Goal: Transaction & Acquisition: Obtain resource

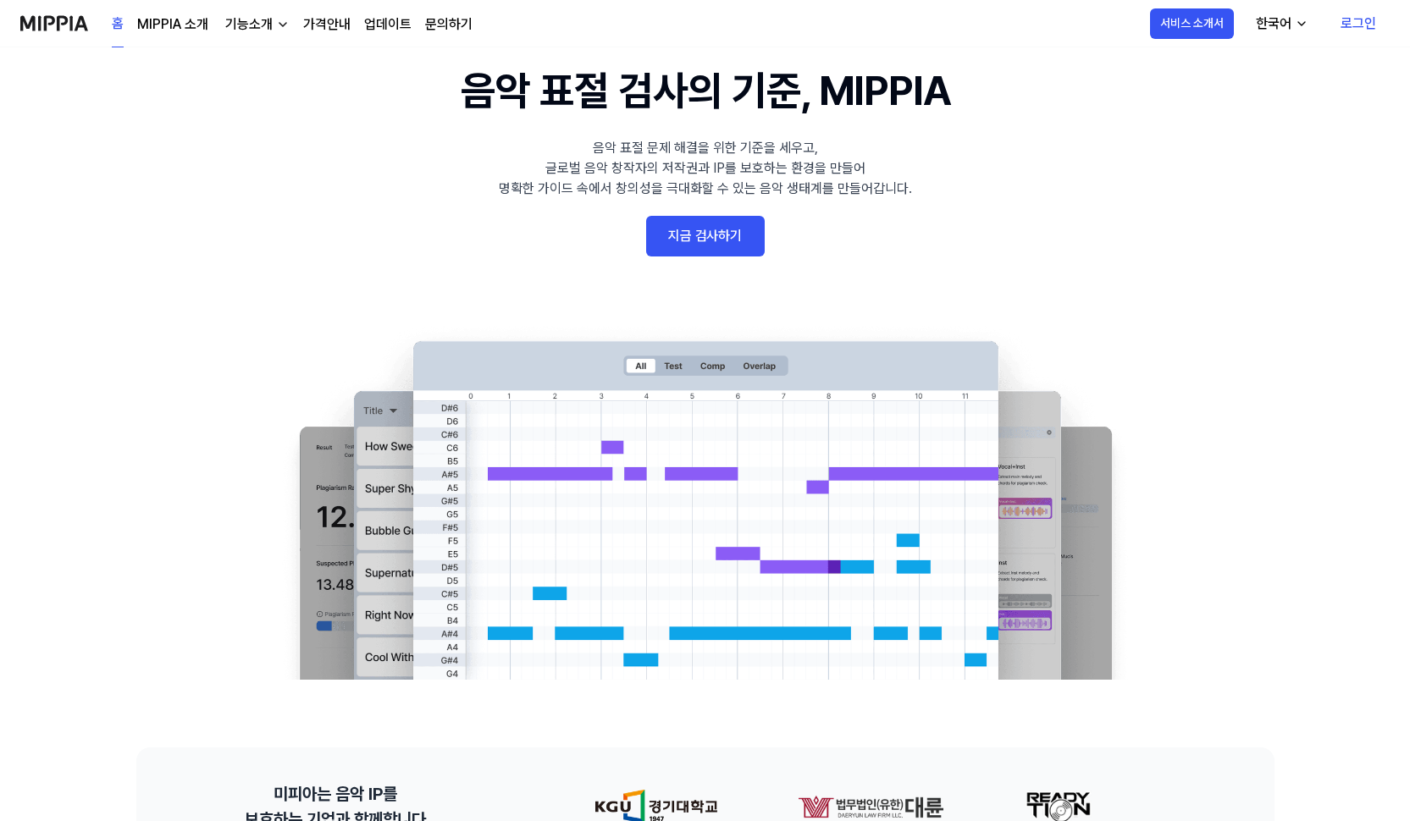
scroll to position [83, 0]
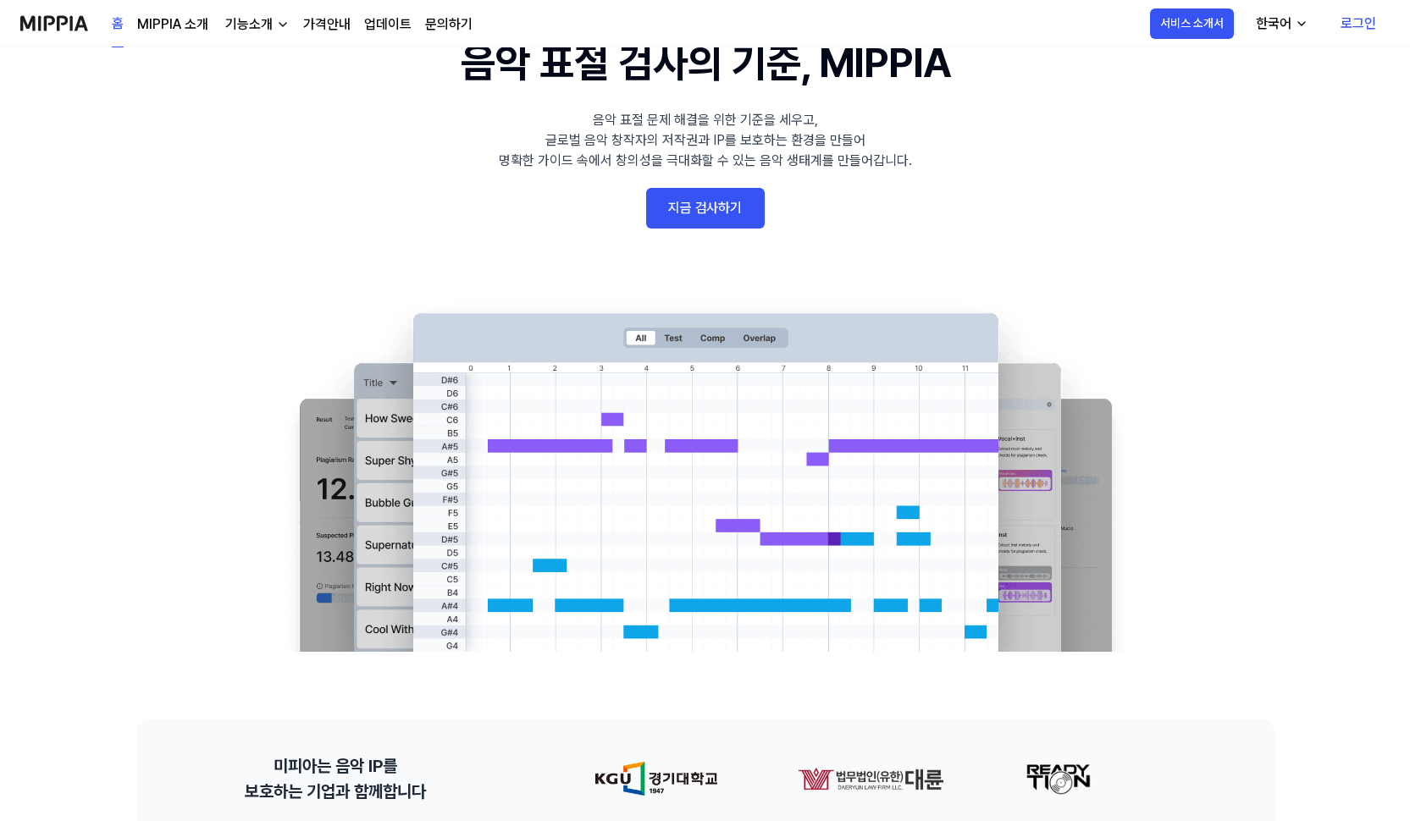
click at [735, 222] on link "지금 검사하기" at bounding box center [705, 208] width 119 height 41
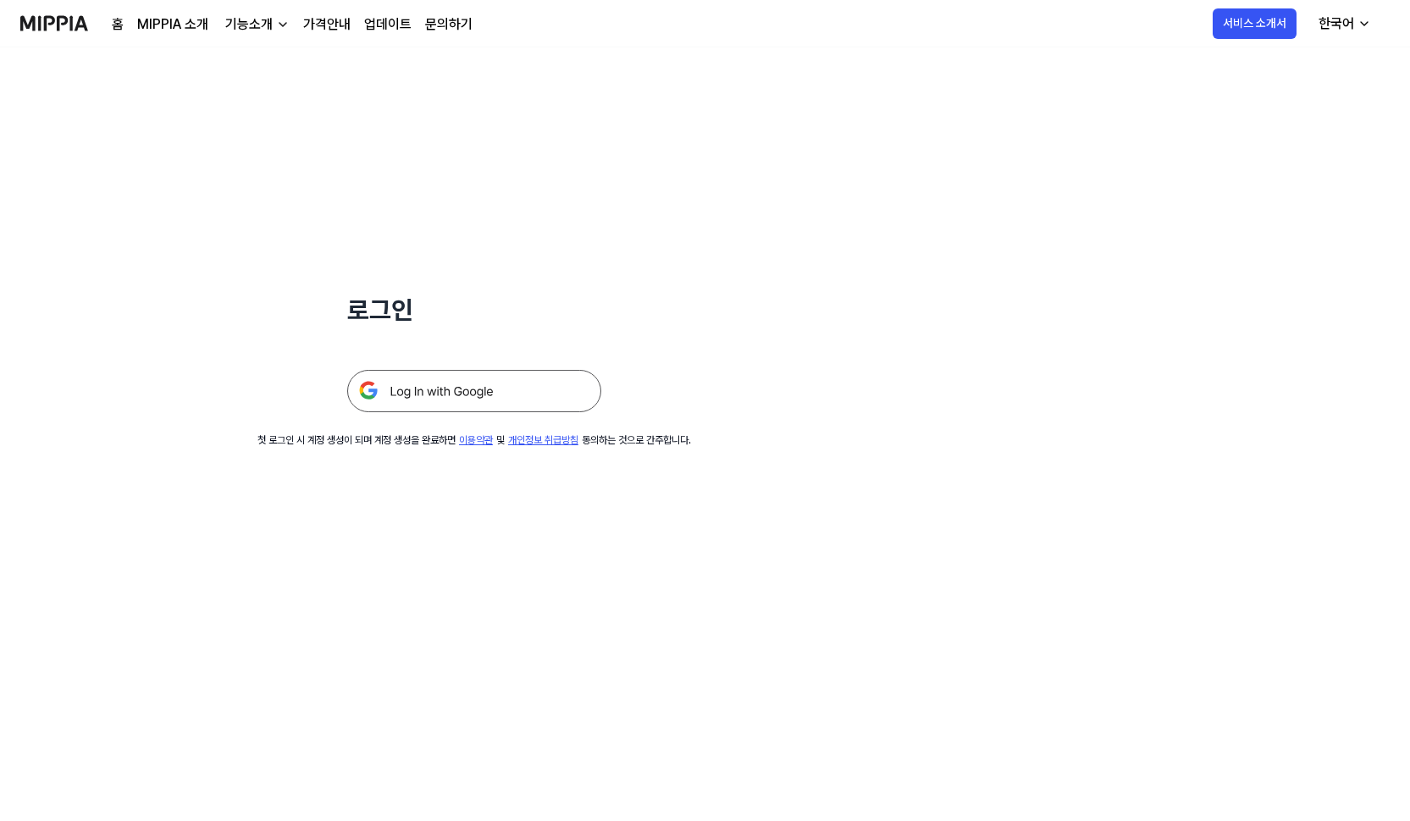
click at [528, 394] on img at bounding box center [474, 391] width 254 height 42
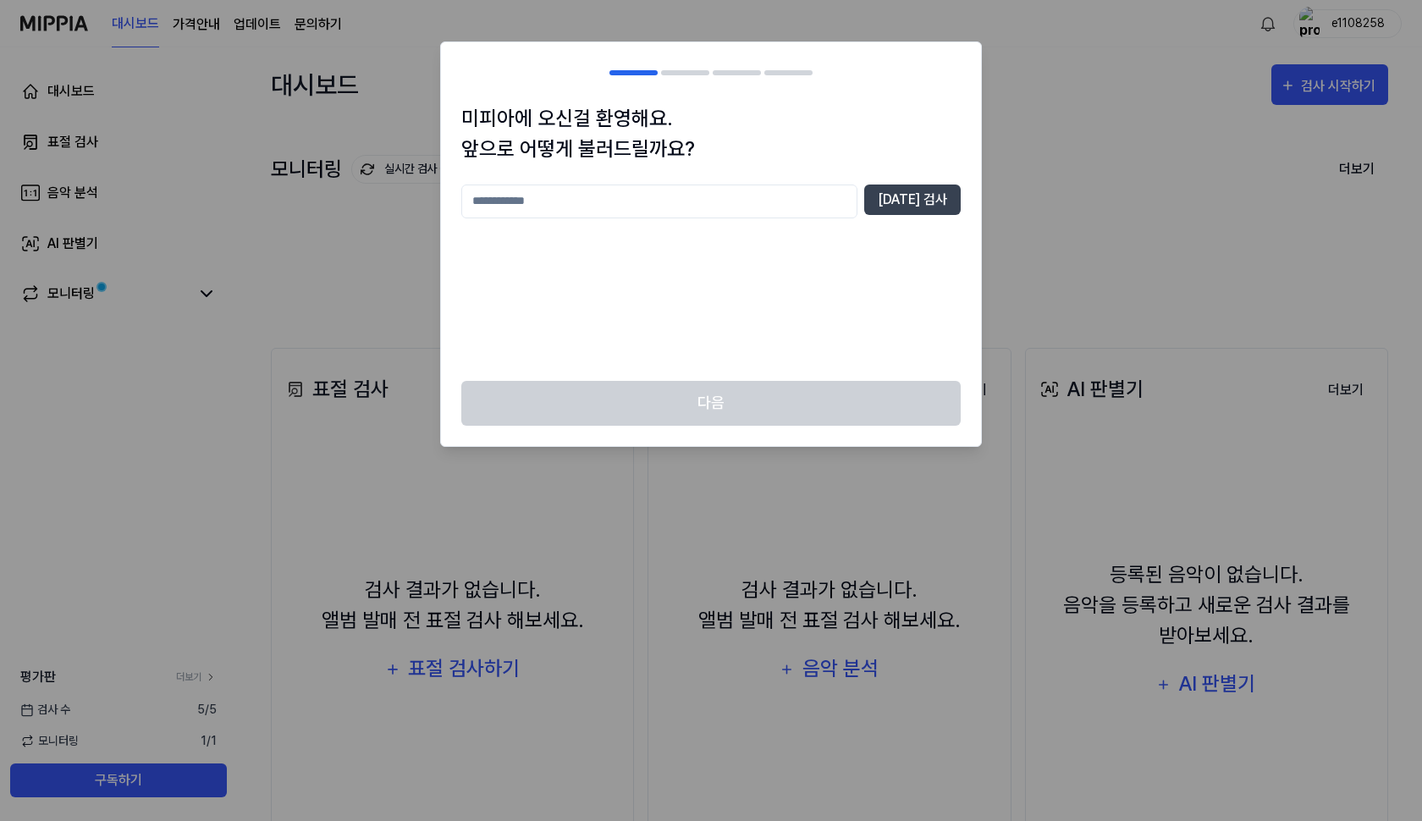
click at [710, 199] on input "text" at bounding box center [659, 202] width 396 height 34
click at [722, 202] on input "text" at bounding box center [659, 202] width 396 height 34
type input "****"
click at [914, 213] on button "[DATE] 검사" at bounding box center [912, 200] width 97 height 30
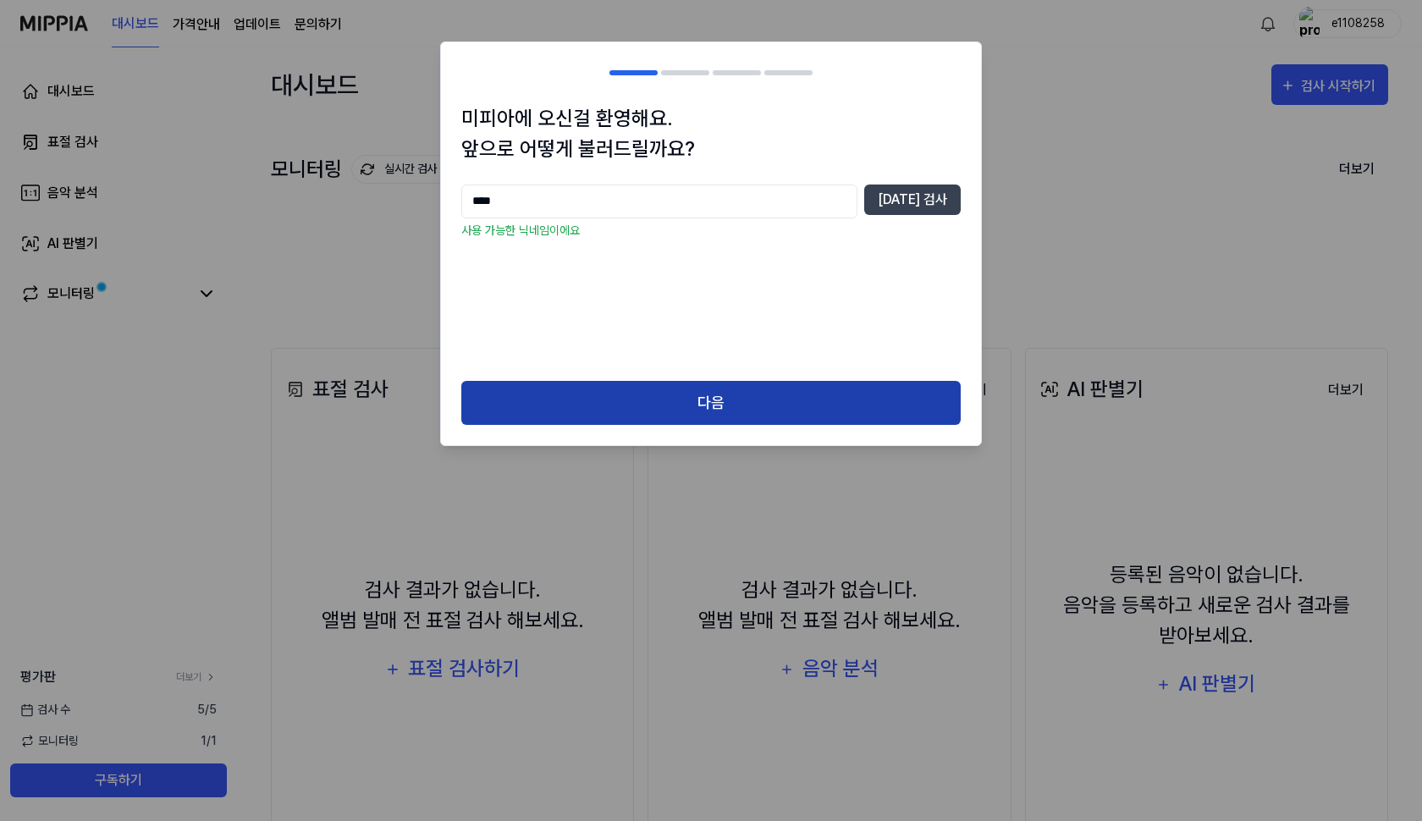
click at [721, 402] on button "다음" at bounding box center [711, 403] width 500 height 45
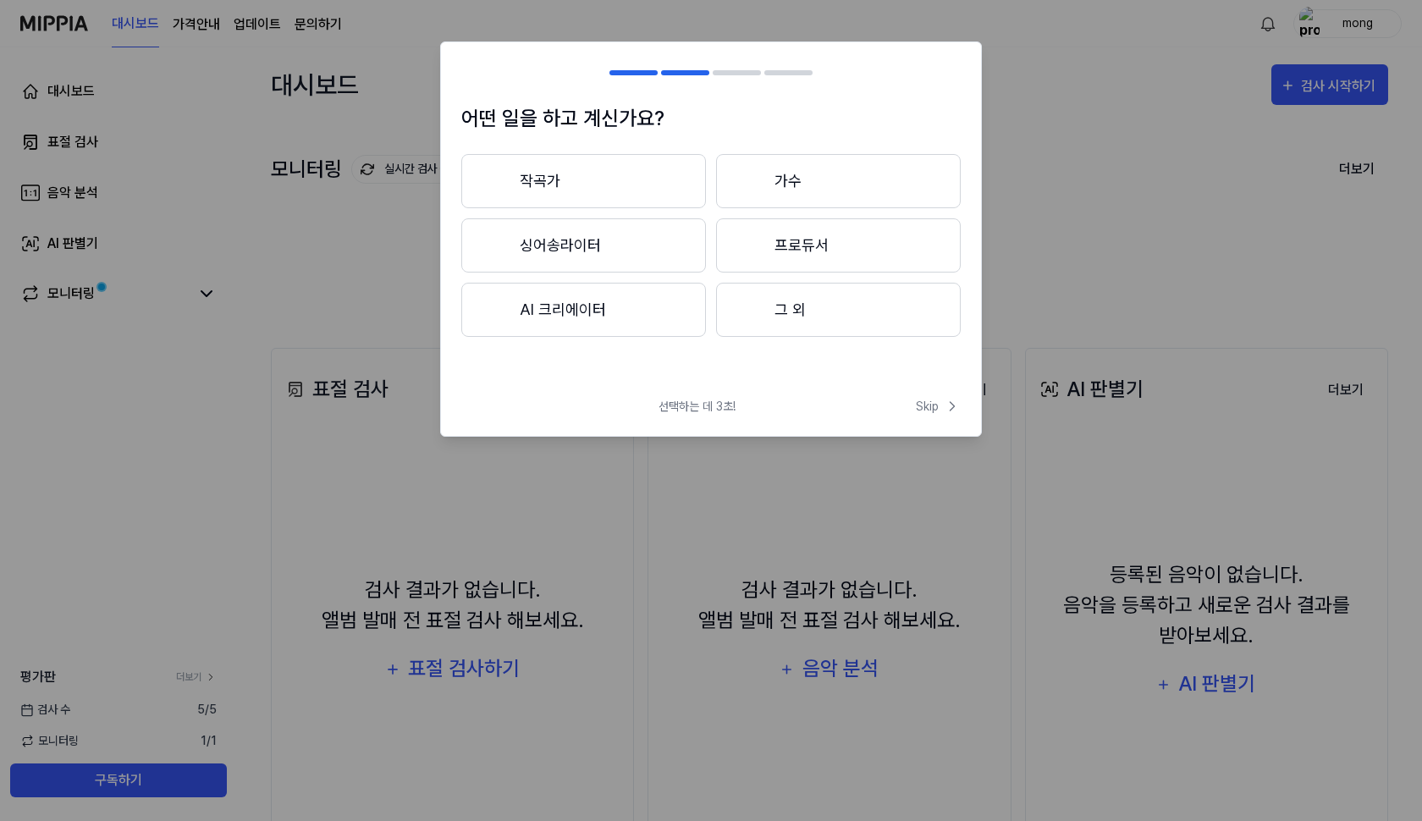
click at [672, 186] on button "작곡가" at bounding box center [583, 181] width 245 height 54
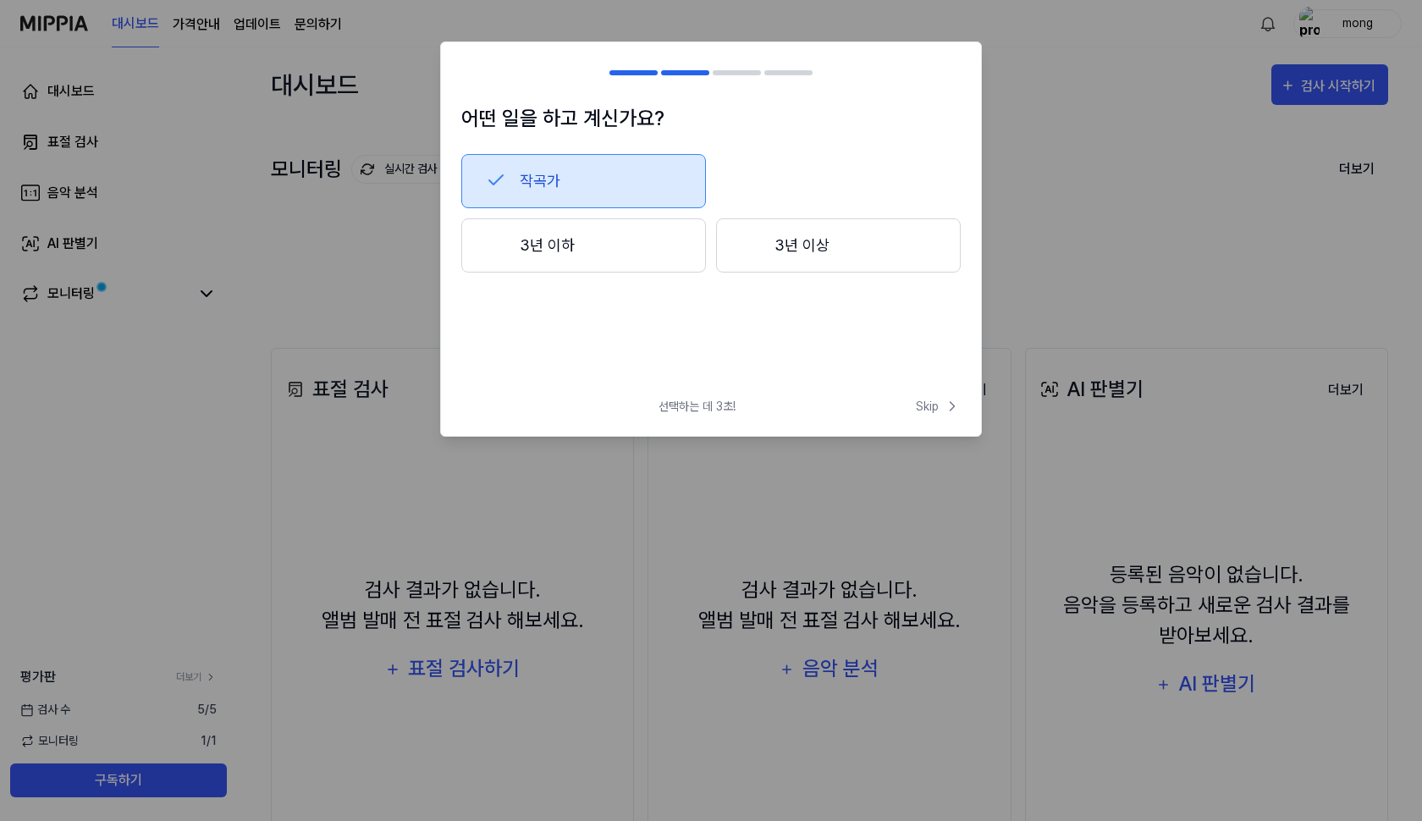
click at [673, 257] on button "3년 이하" at bounding box center [583, 245] width 245 height 54
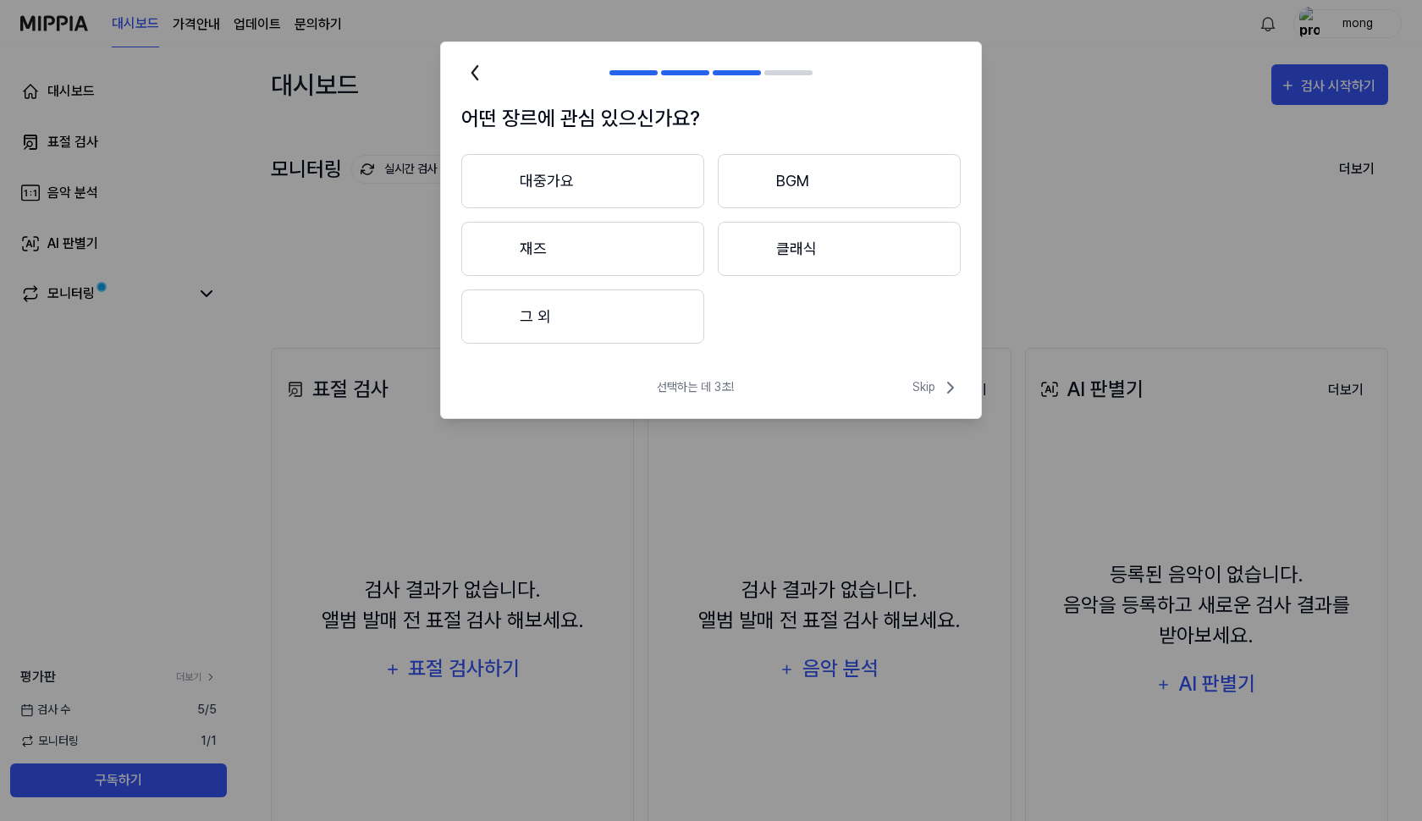
click at [666, 187] on button "대중가요" at bounding box center [582, 181] width 243 height 54
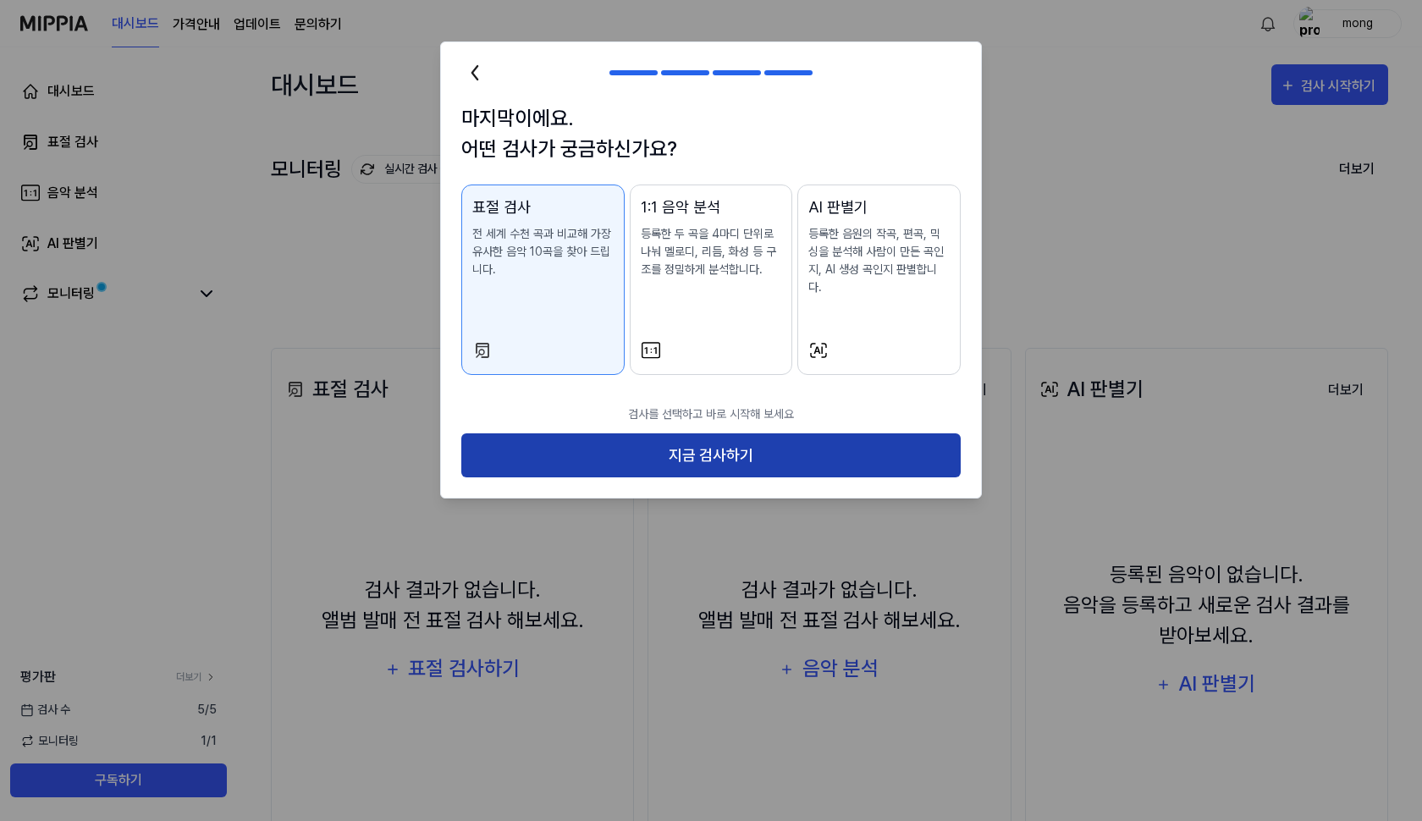
click at [754, 441] on button "지금 검사하기" at bounding box center [711, 456] width 500 height 45
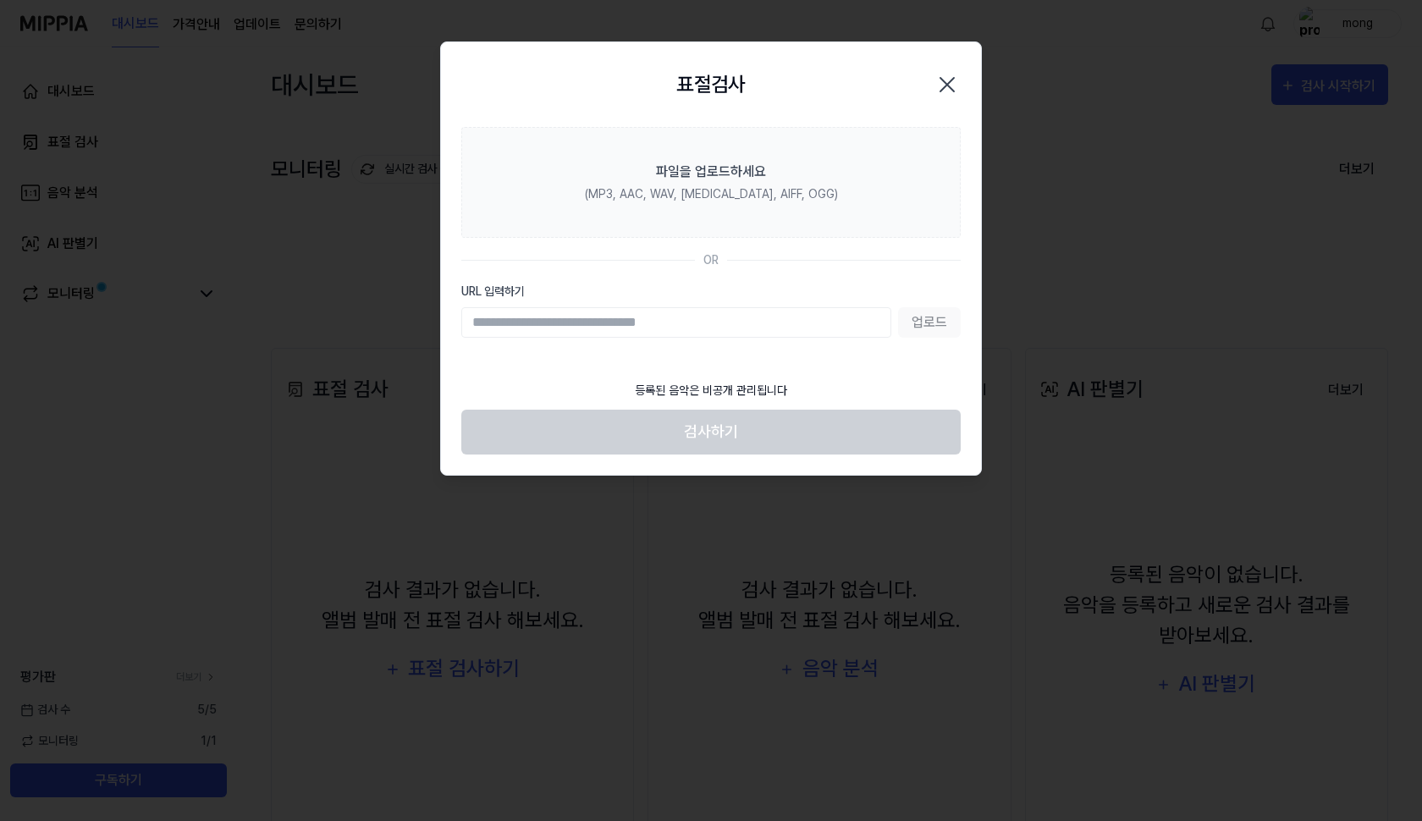
click at [723, 332] on input "URL 입력하기" at bounding box center [676, 322] width 430 height 30
click at [813, 318] on input "URL 입력하기" at bounding box center [676, 322] width 430 height 30
click at [803, 321] on input "URL 입력하기" at bounding box center [676, 322] width 430 height 30
click at [797, 320] on input "URL 입력하기" at bounding box center [676, 322] width 430 height 30
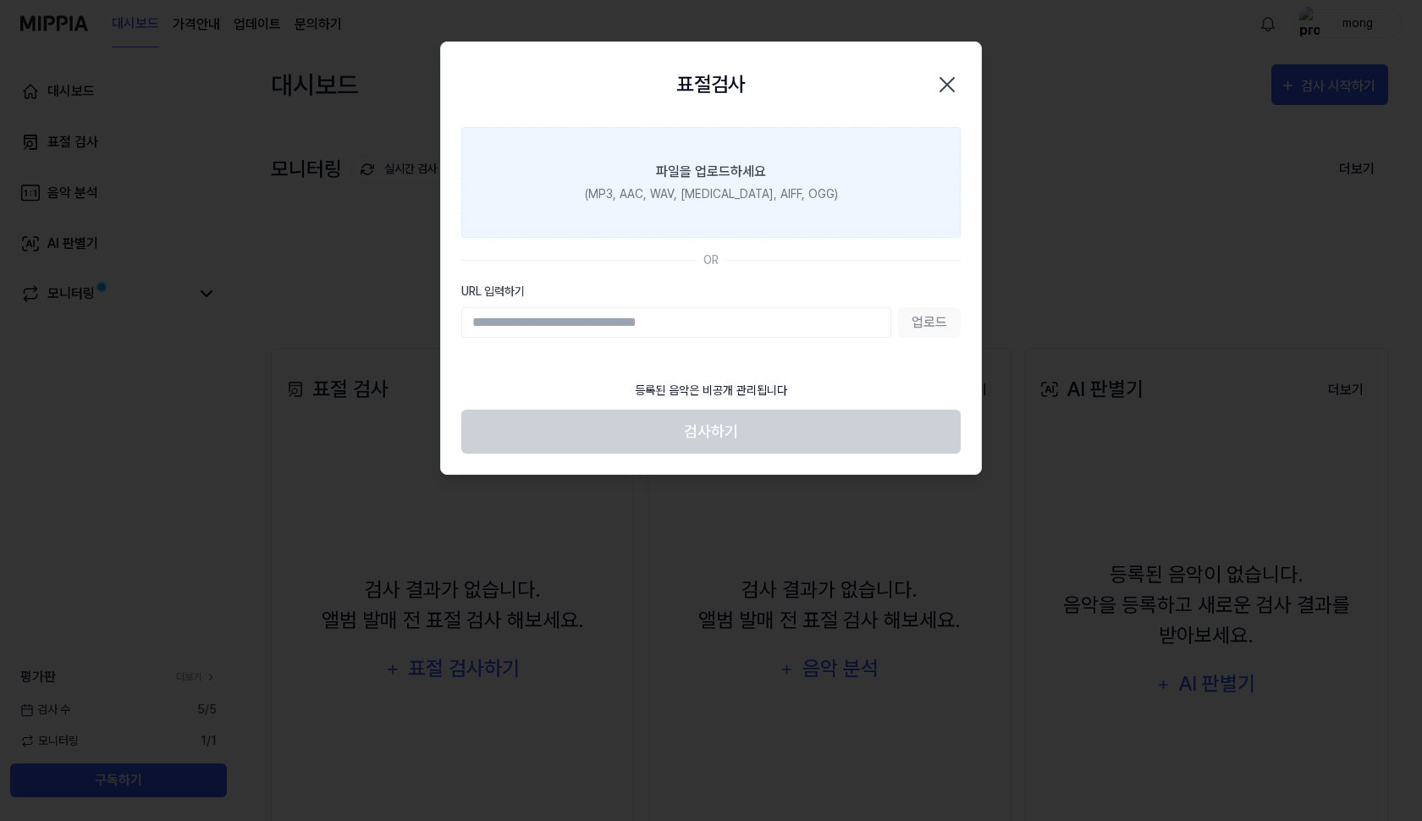
click at [715, 184] on label "파일을 업로드하세요 (MP3, AAC, WAV, [MEDICAL_DATA], AIFF, OGG)" at bounding box center [711, 182] width 500 height 111
click at [0, 0] on input "파일을 업로드하세요 (MP3, AAC, WAV, [MEDICAL_DATA], AIFF, OGG)" at bounding box center [0, 0] width 0 height 0
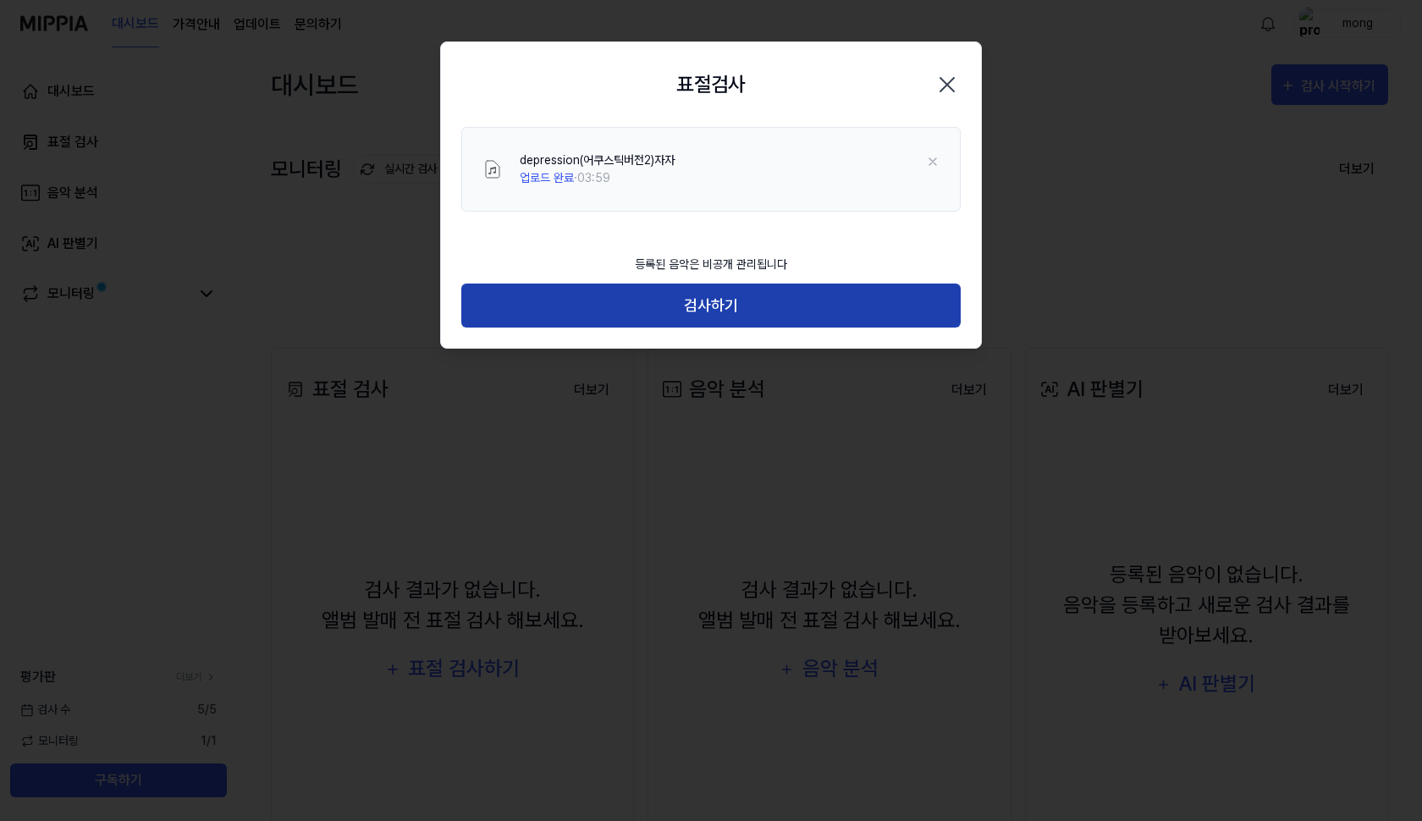
click at [713, 309] on button "검사하기" at bounding box center [711, 306] width 500 height 45
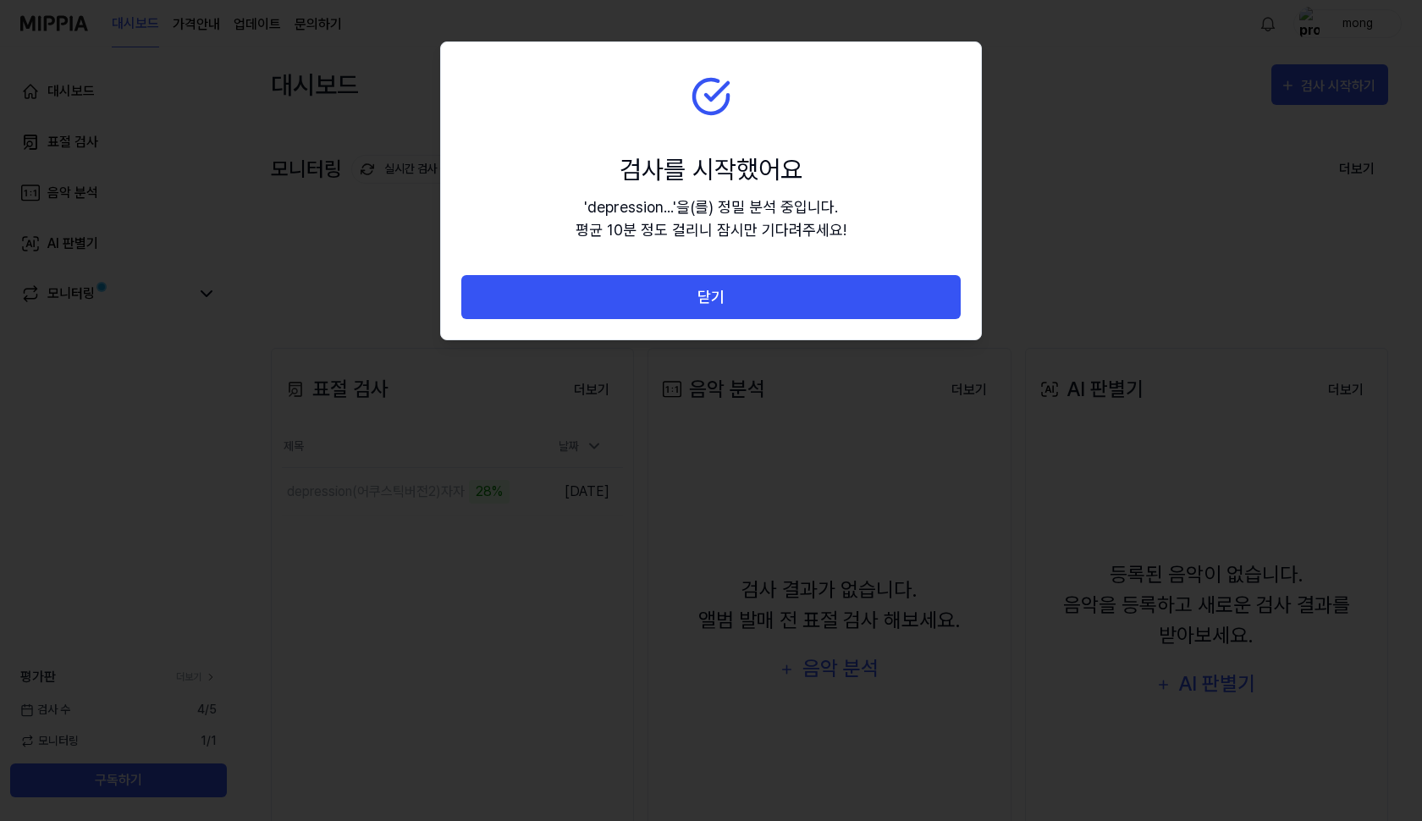
click at [284, 91] on div at bounding box center [711, 410] width 1422 height 821
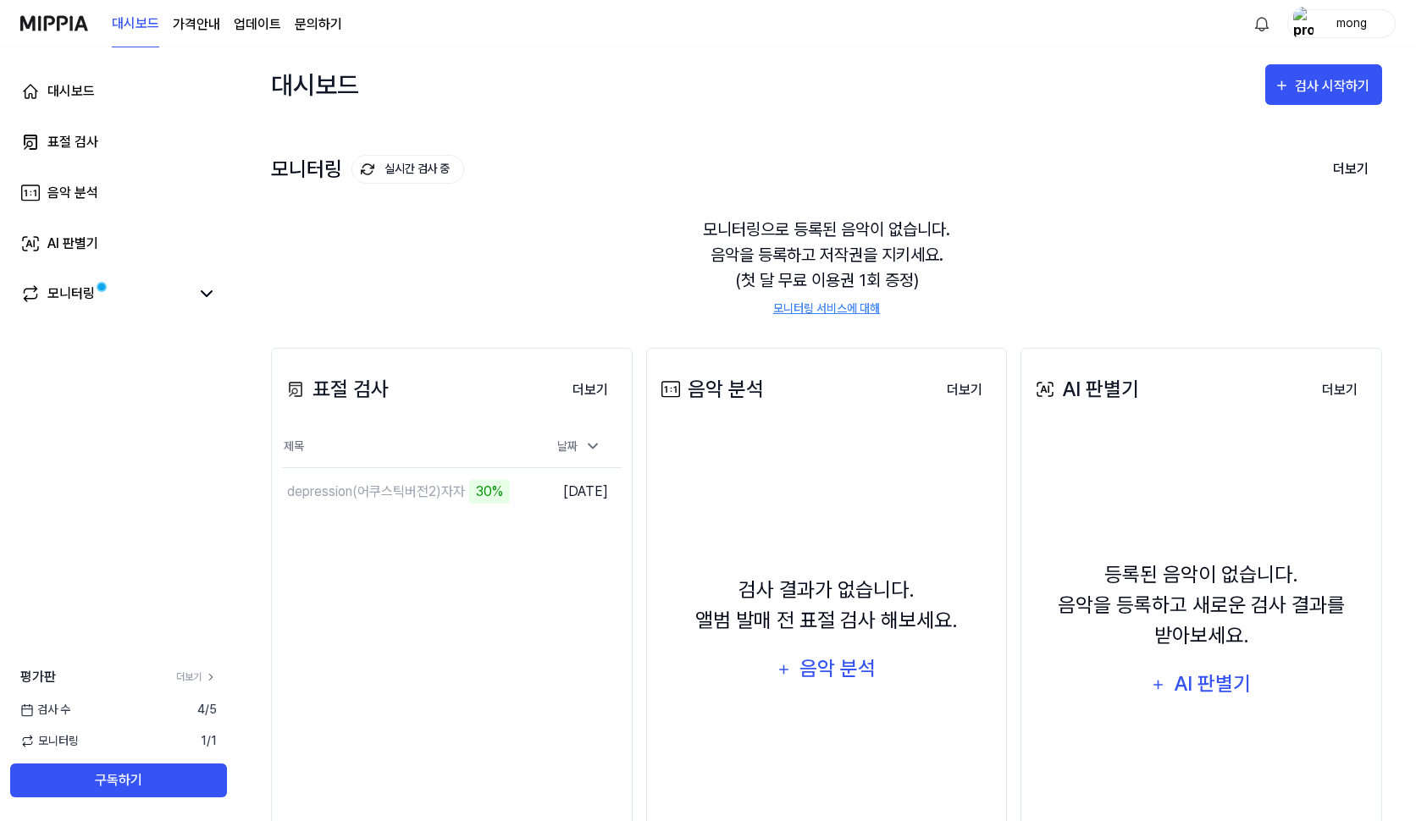
click at [284, 91] on div "대시보드" at bounding box center [315, 84] width 88 height 41
click at [1124, 159] on div "모니터링 실시간 검사 중 더보기" at bounding box center [826, 169] width 1111 height 27
click at [1302, 88] on div "검사 시작하기" at bounding box center [1334, 86] width 79 height 22
click at [1215, 140] on button "표절 검사" at bounding box center [1280, 136] width 188 height 41
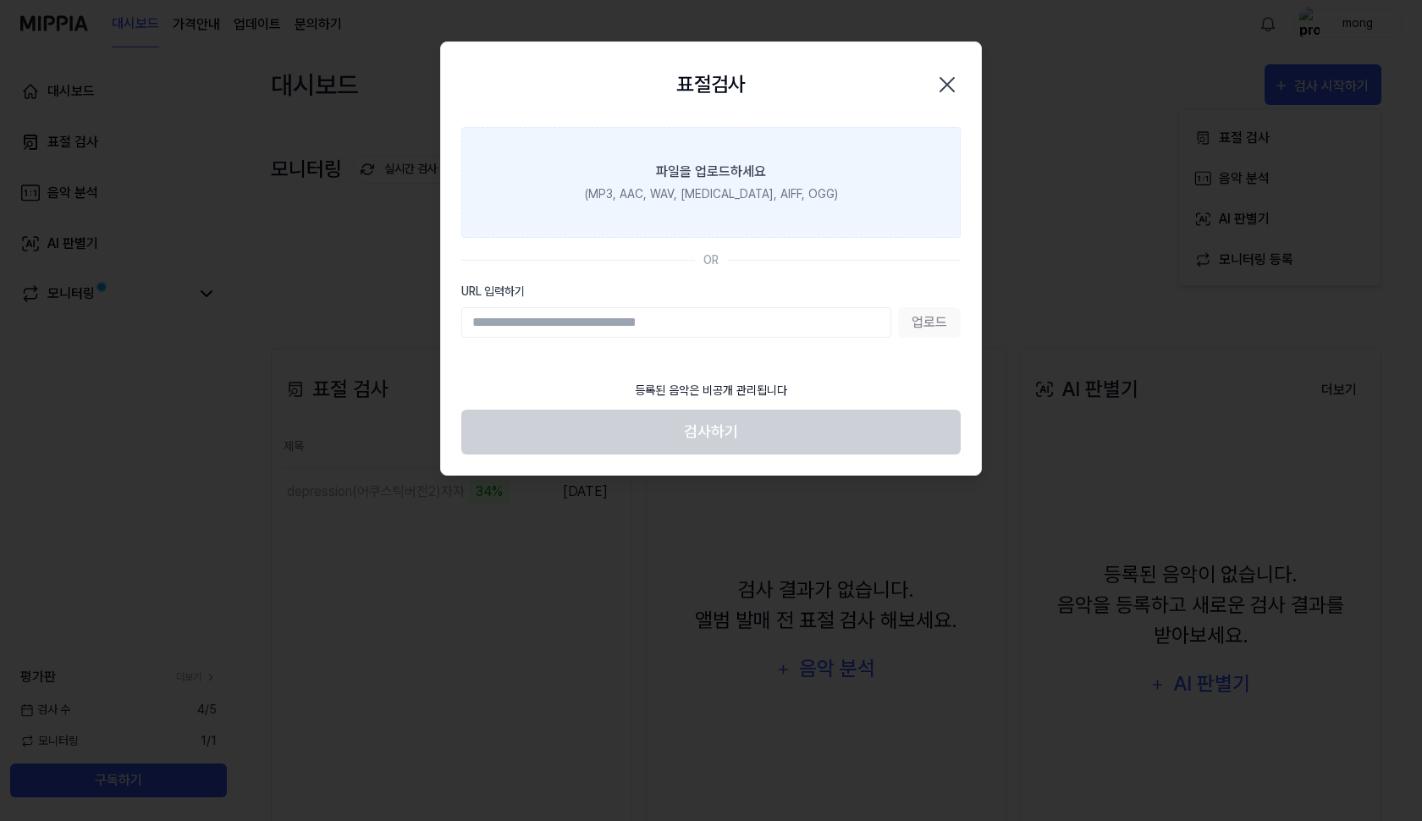
click at [771, 208] on label "파일을 업로드하세요 (MP3, AAC, WAV, [MEDICAL_DATA], AIFF, OGG)" at bounding box center [711, 182] width 500 height 111
click at [0, 0] on input "파일을 업로드하세요 (MP3, AAC, WAV, [MEDICAL_DATA], AIFF, OGG)" at bounding box center [0, 0] width 0 height 0
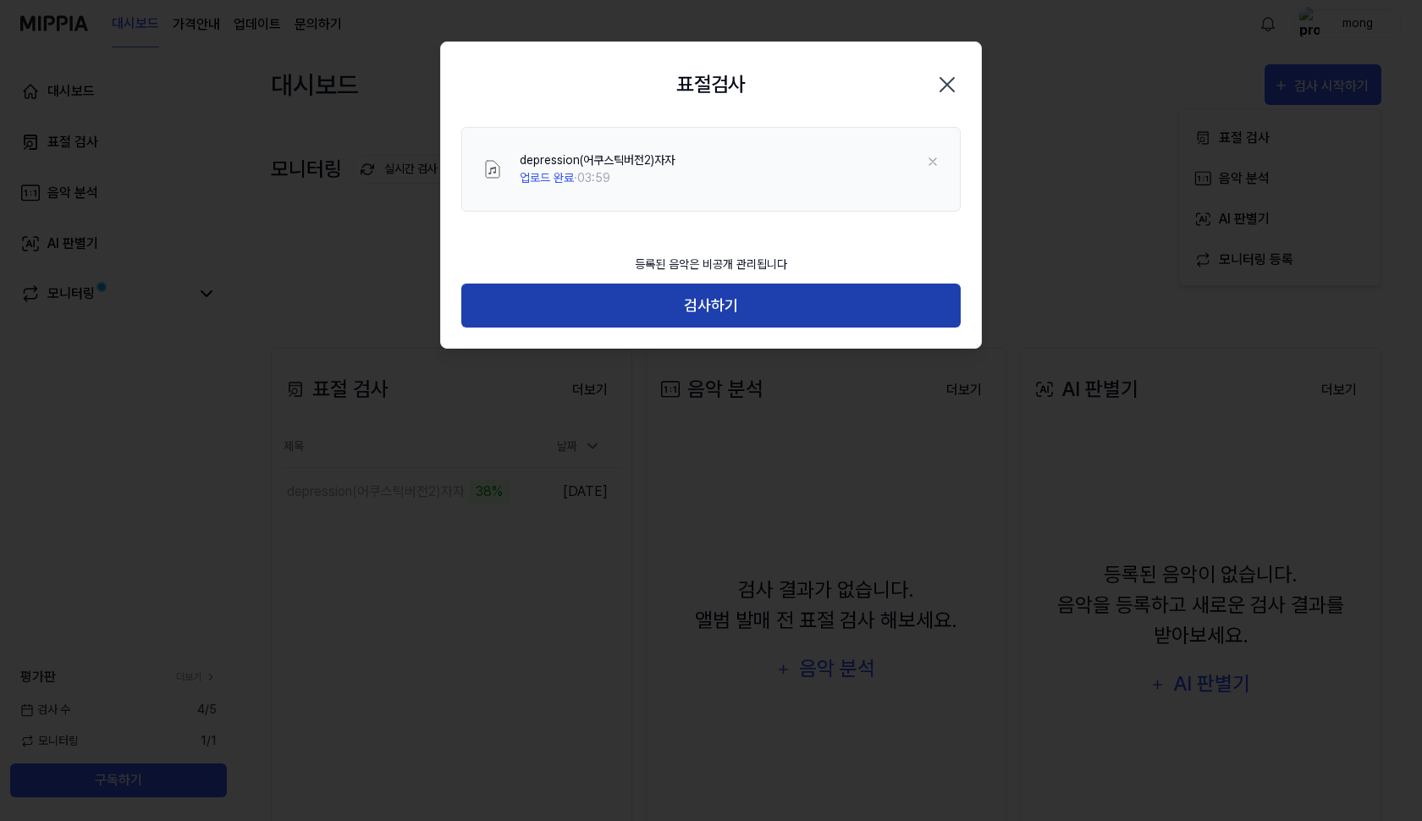
click at [759, 310] on button "검사하기" at bounding box center [711, 306] width 500 height 45
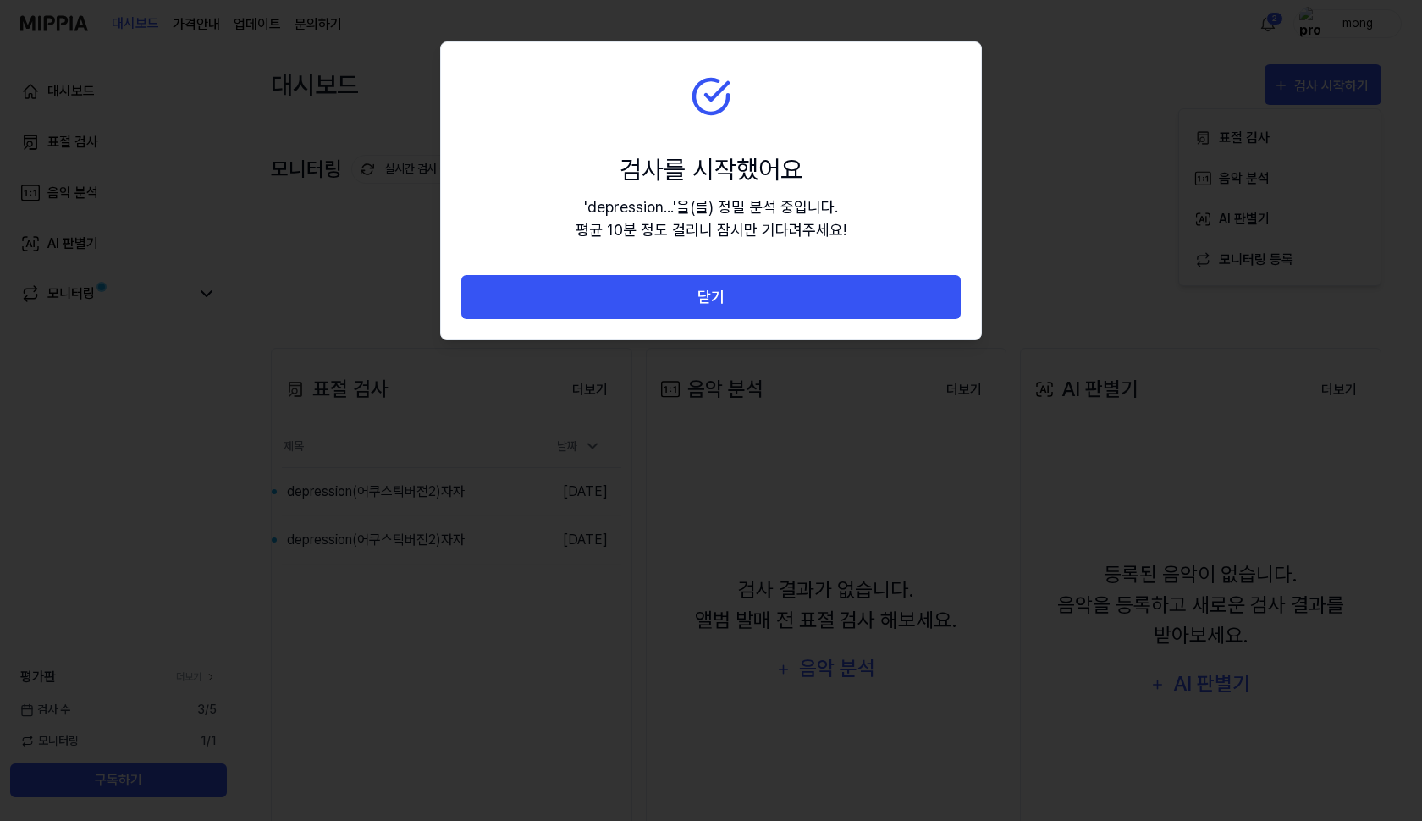
click at [815, 68] on section "검사를 시작했어요 ' depression... ' 을(를) 정밀 분석 중입니다. 평균 10분 정도 걸리니 잠시만 기다려주세요!" at bounding box center [711, 158] width 540 height 233
click at [816, 66] on section "검사를 시작했어요 ' depression... ' 을(를) 정밀 분석 중입니다. 평균 10분 정도 걸리니 잠시만 기다려주세요!" at bounding box center [711, 158] width 540 height 233
click at [1054, 279] on div at bounding box center [711, 410] width 1422 height 821
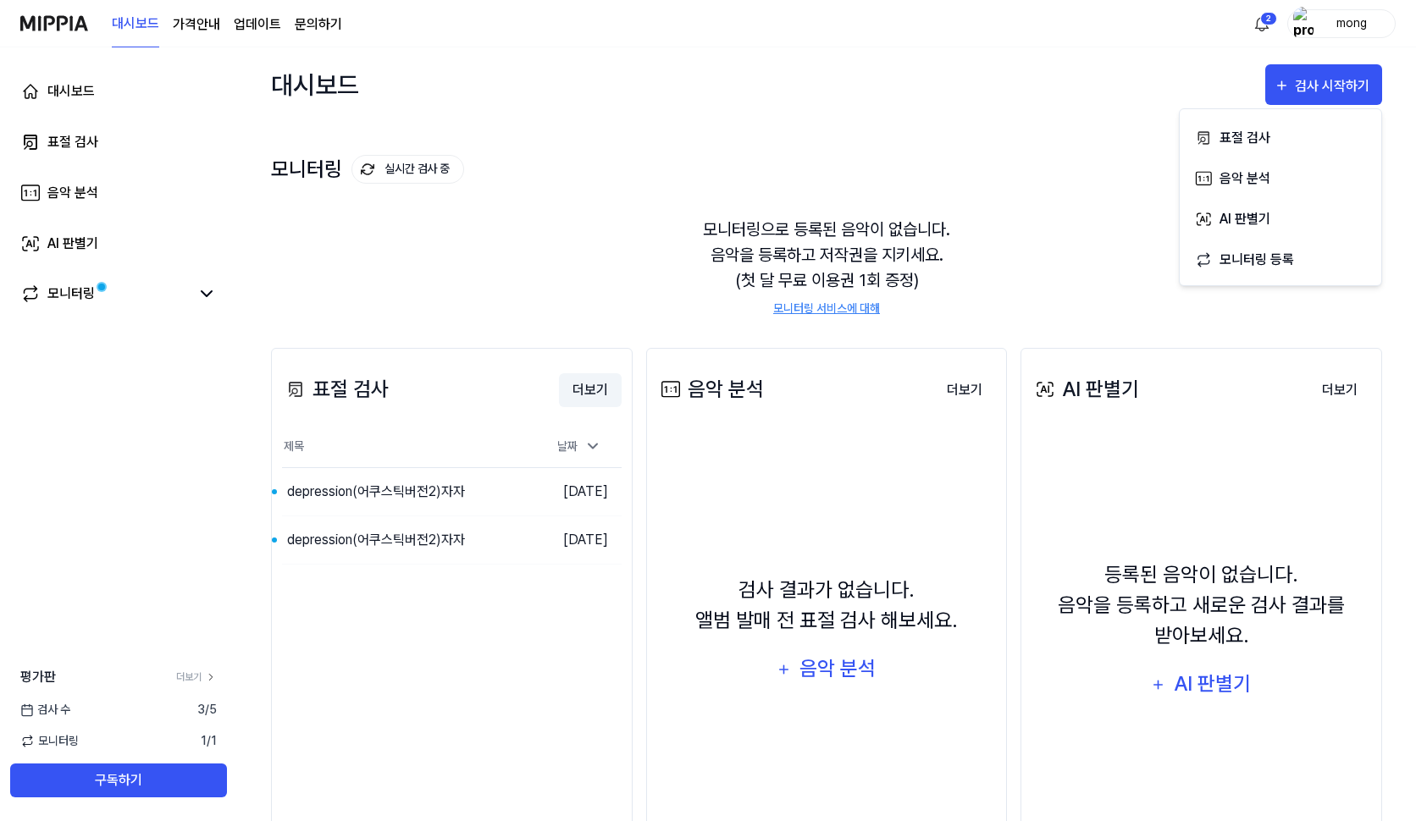
click at [594, 389] on button "더보기" at bounding box center [590, 390] width 63 height 34
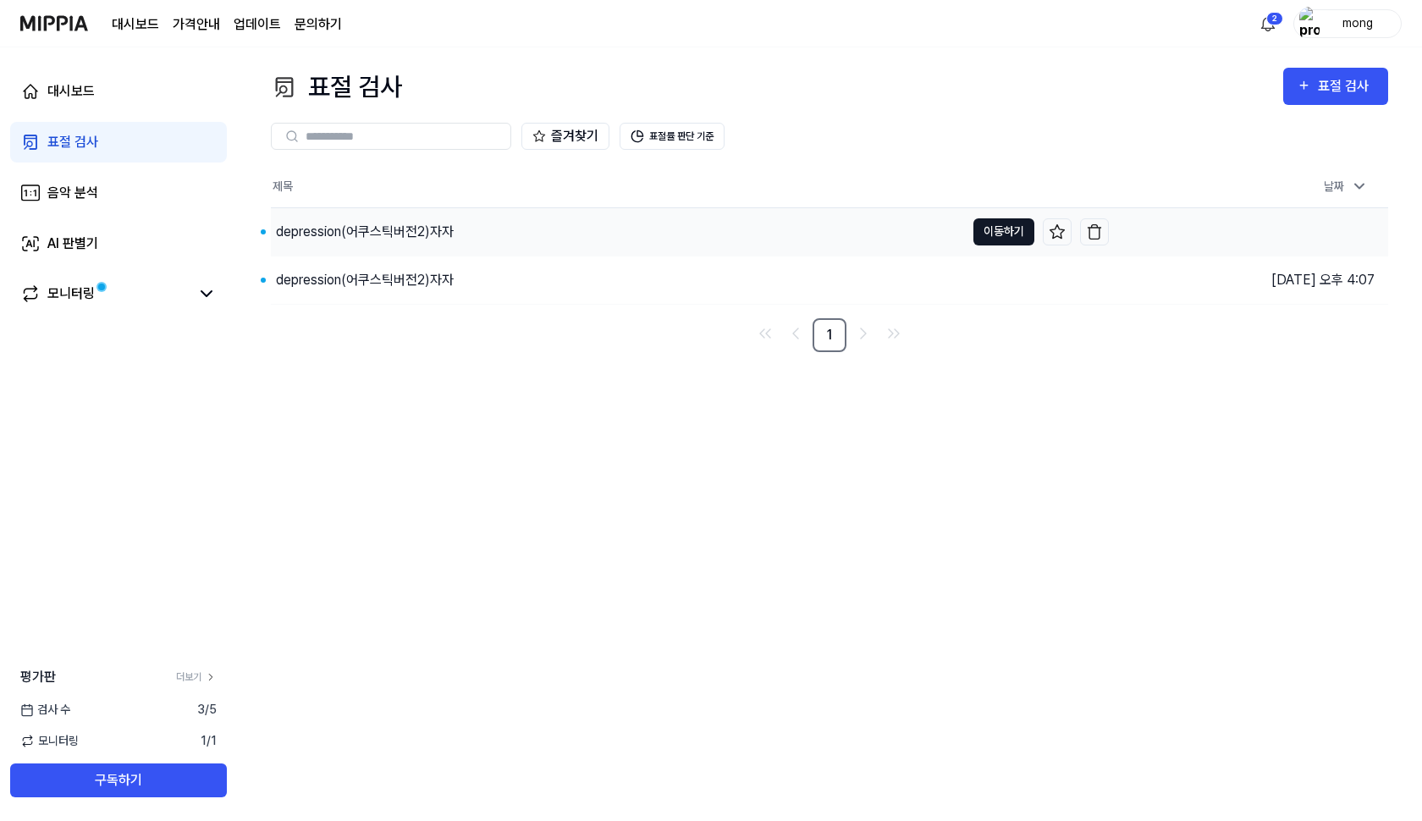
click at [1008, 237] on button "이동하기" at bounding box center [1004, 231] width 61 height 27
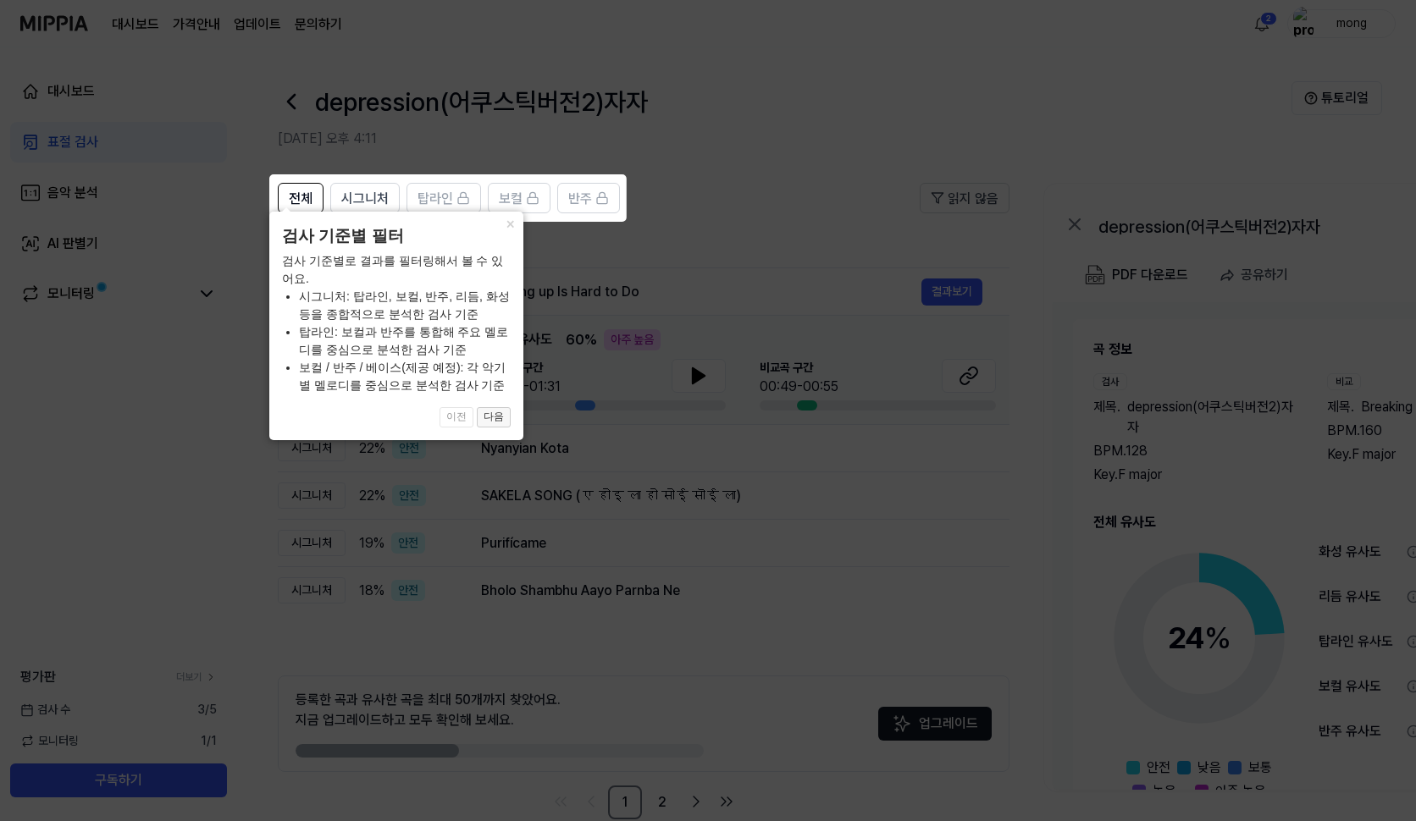
click at [500, 418] on button "다음" at bounding box center [494, 417] width 34 height 20
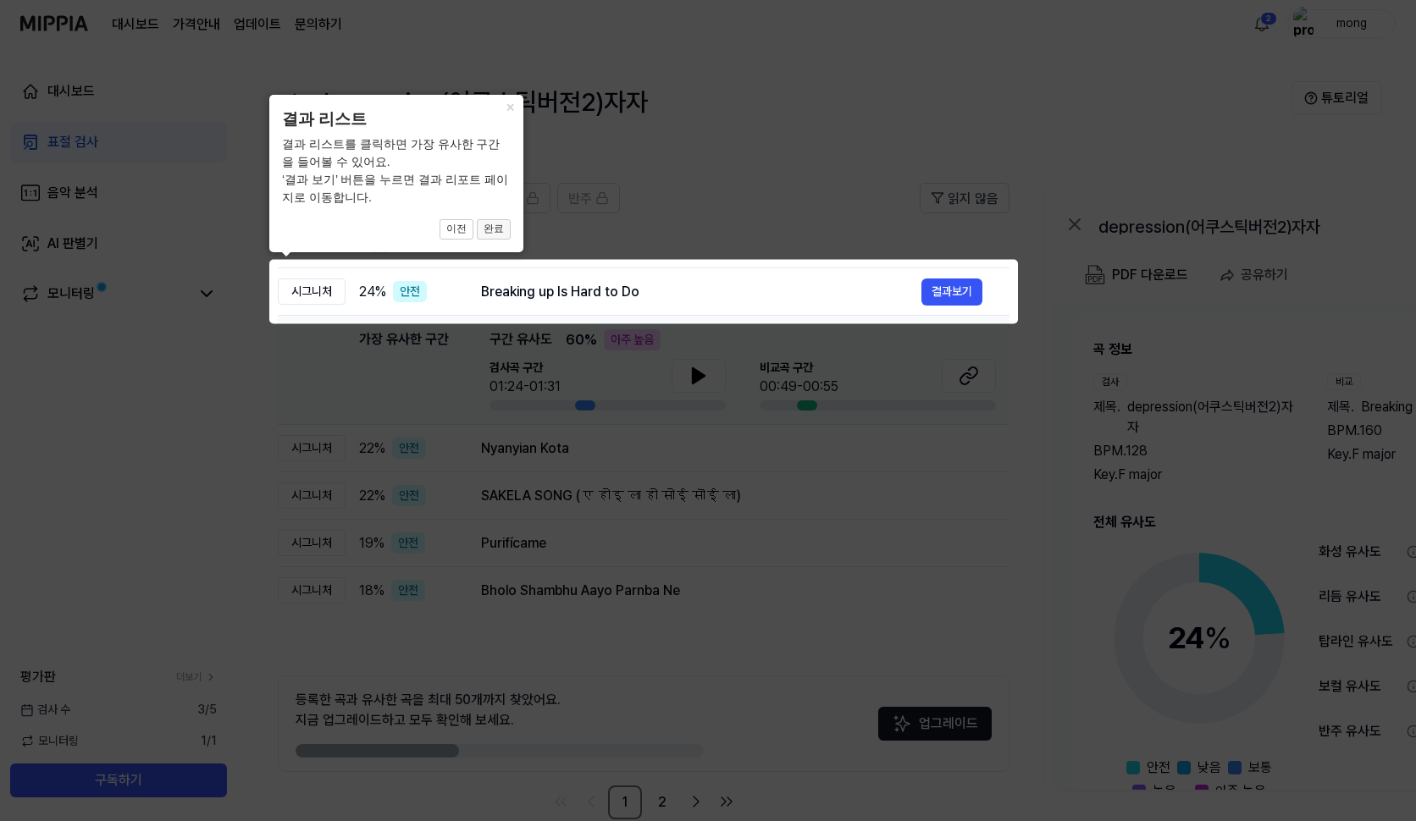
click at [505, 226] on button "완료" at bounding box center [494, 229] width 34 height 20
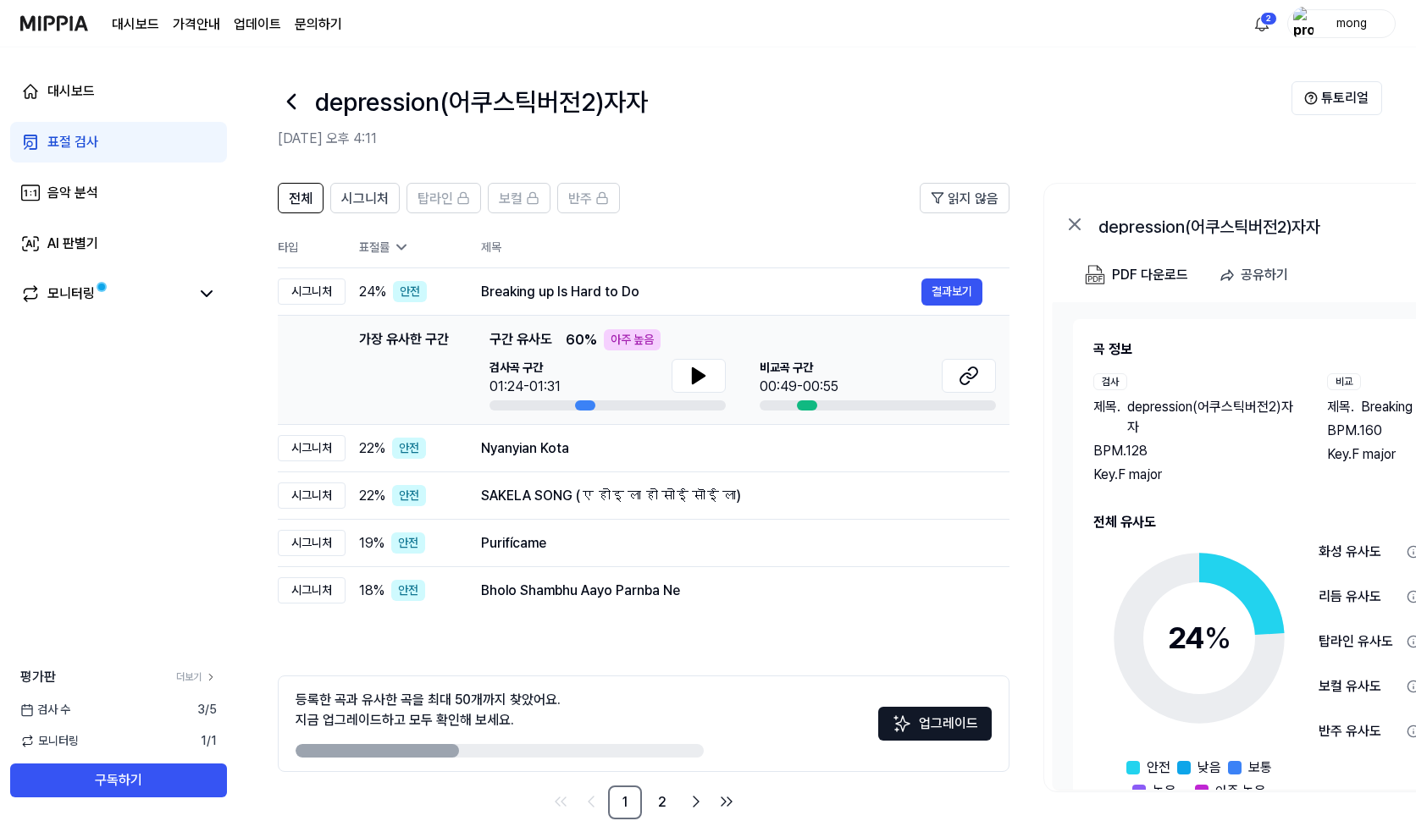
click at [778, 239] on th "제목" at bounding box center [745, 247] width 528 height 41
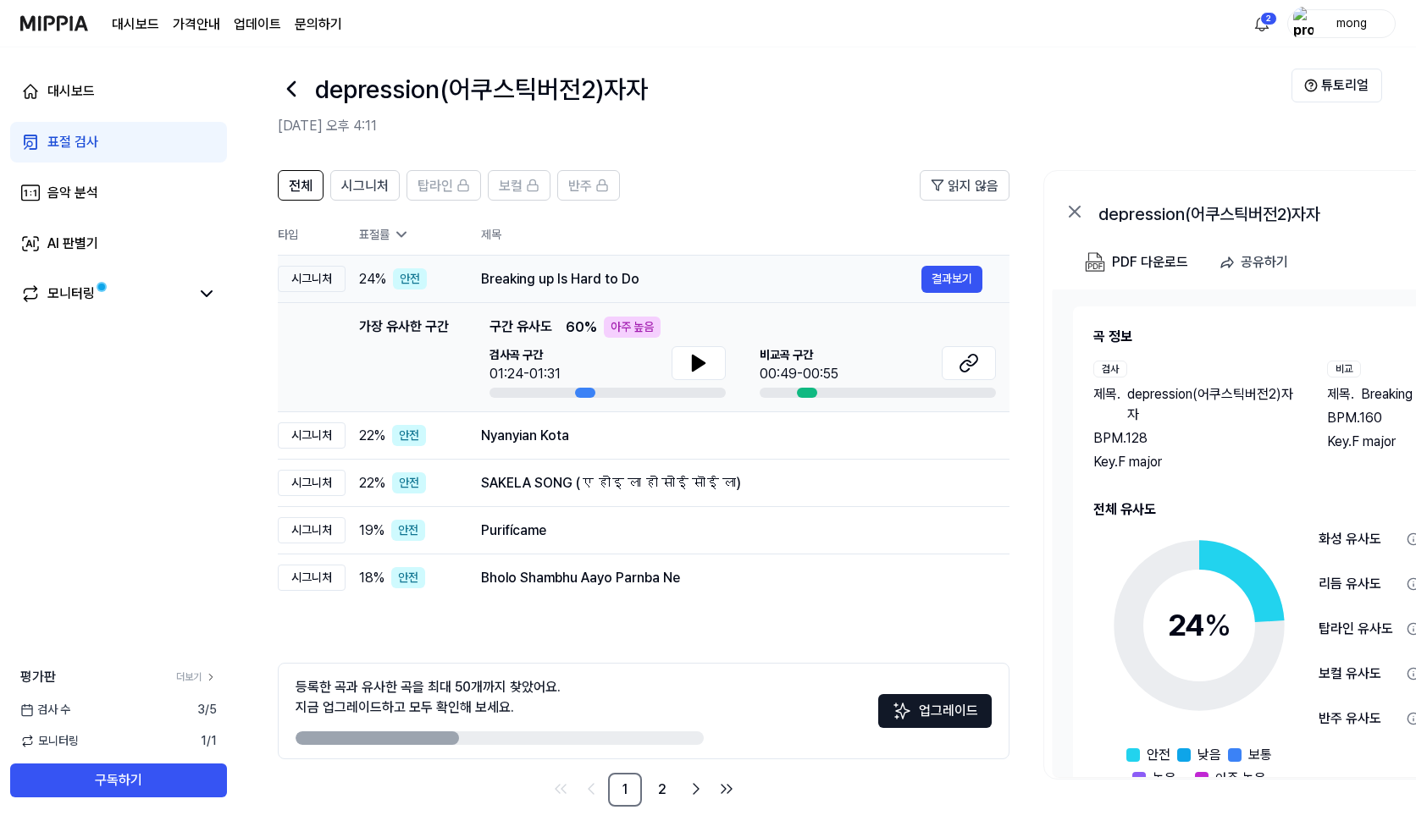
scroll to position [32, 0]
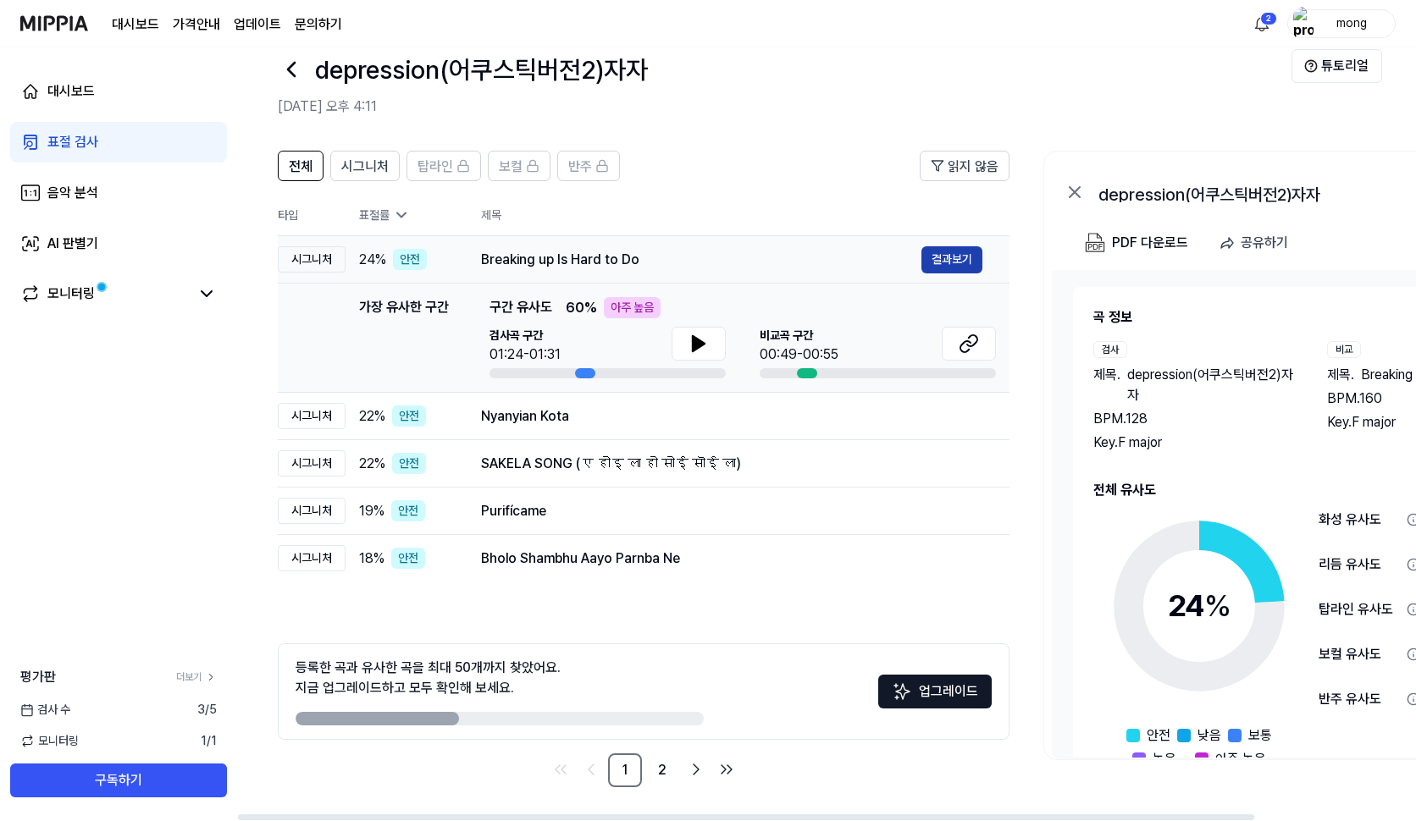
click at [944, 258] on button "결과보기" at bounding box center [951, 259] width 61 height 27
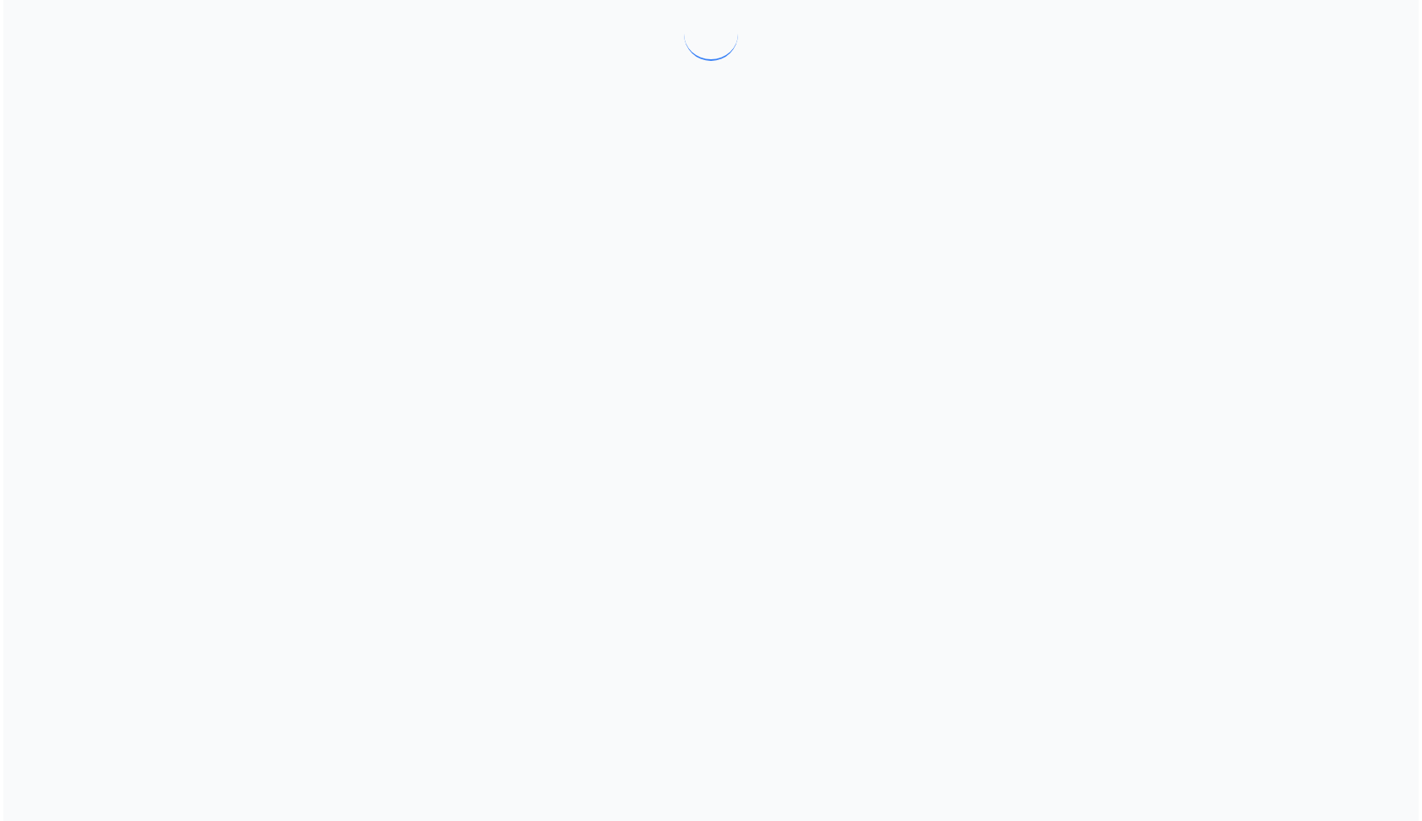
scroll to position [0, 0]
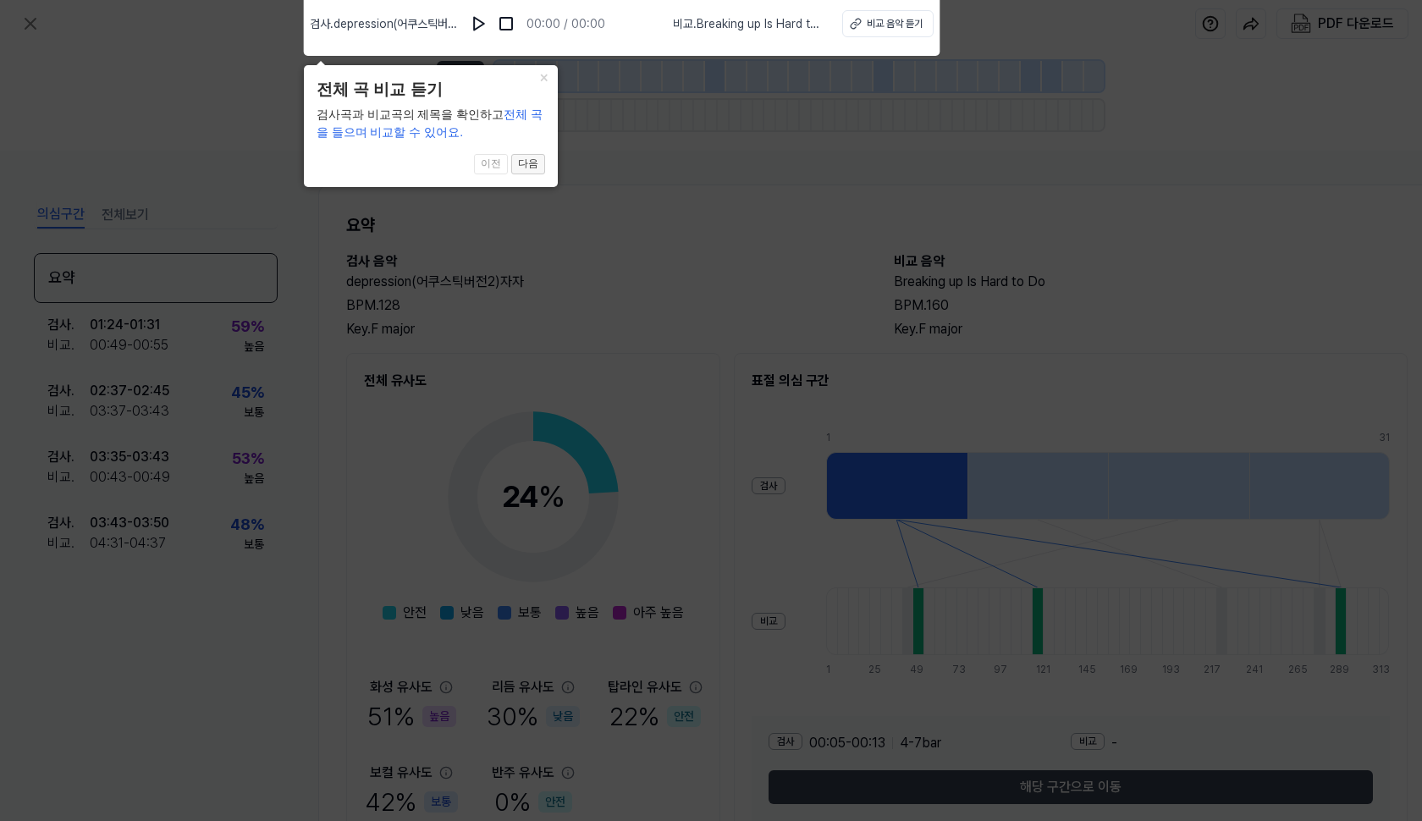
click at [522, 166] on button "다음" at bounding box center [528, 164] width 34 height 20
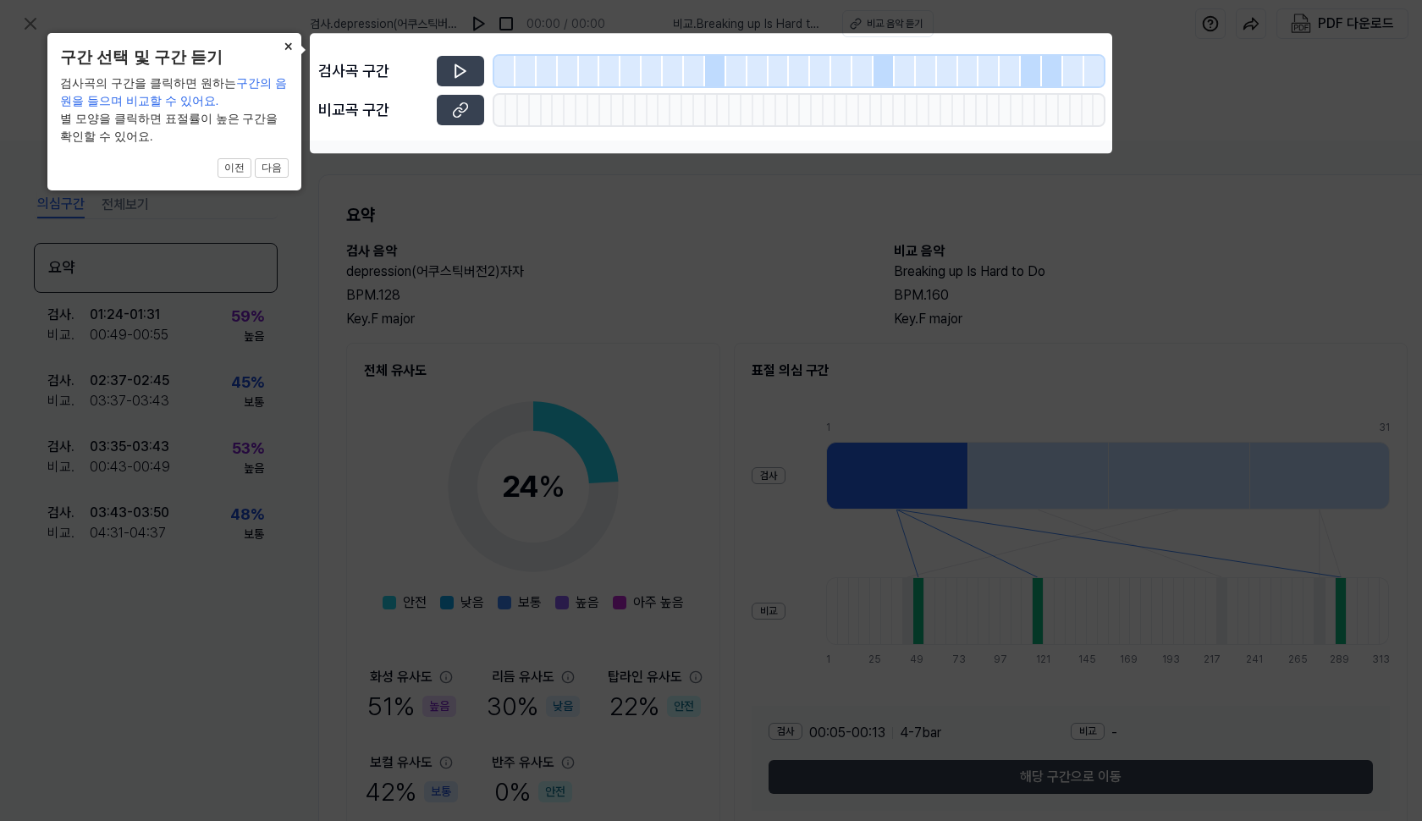
click at [290, 52] on button "×" at bounding box center [287, 45] width 27 height 24
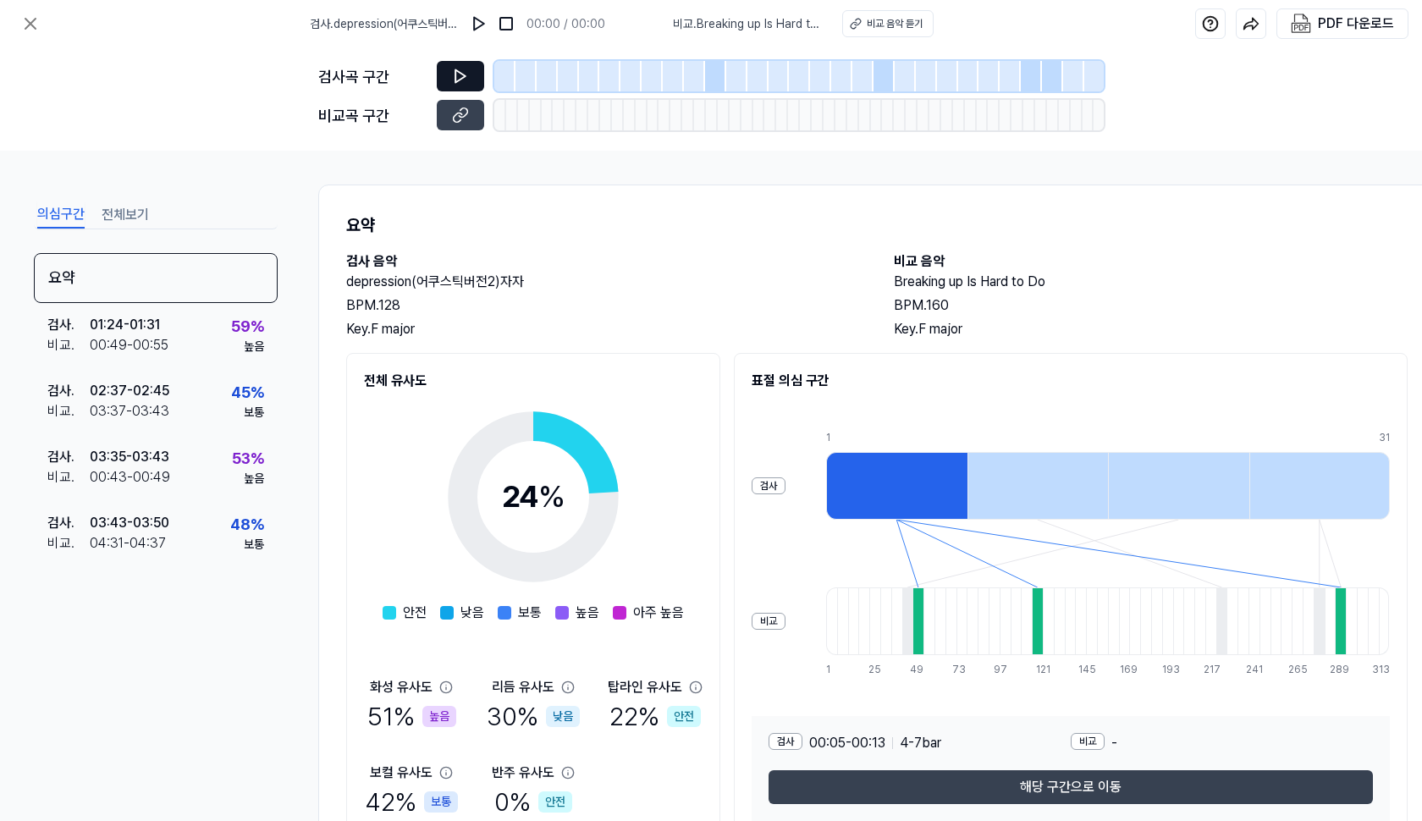
click at [472, 75] on button at bounding box center [460, 76] width 47 height 30
click at [460, 77] on icon at bounding box center [460, 76] width 17 height 17
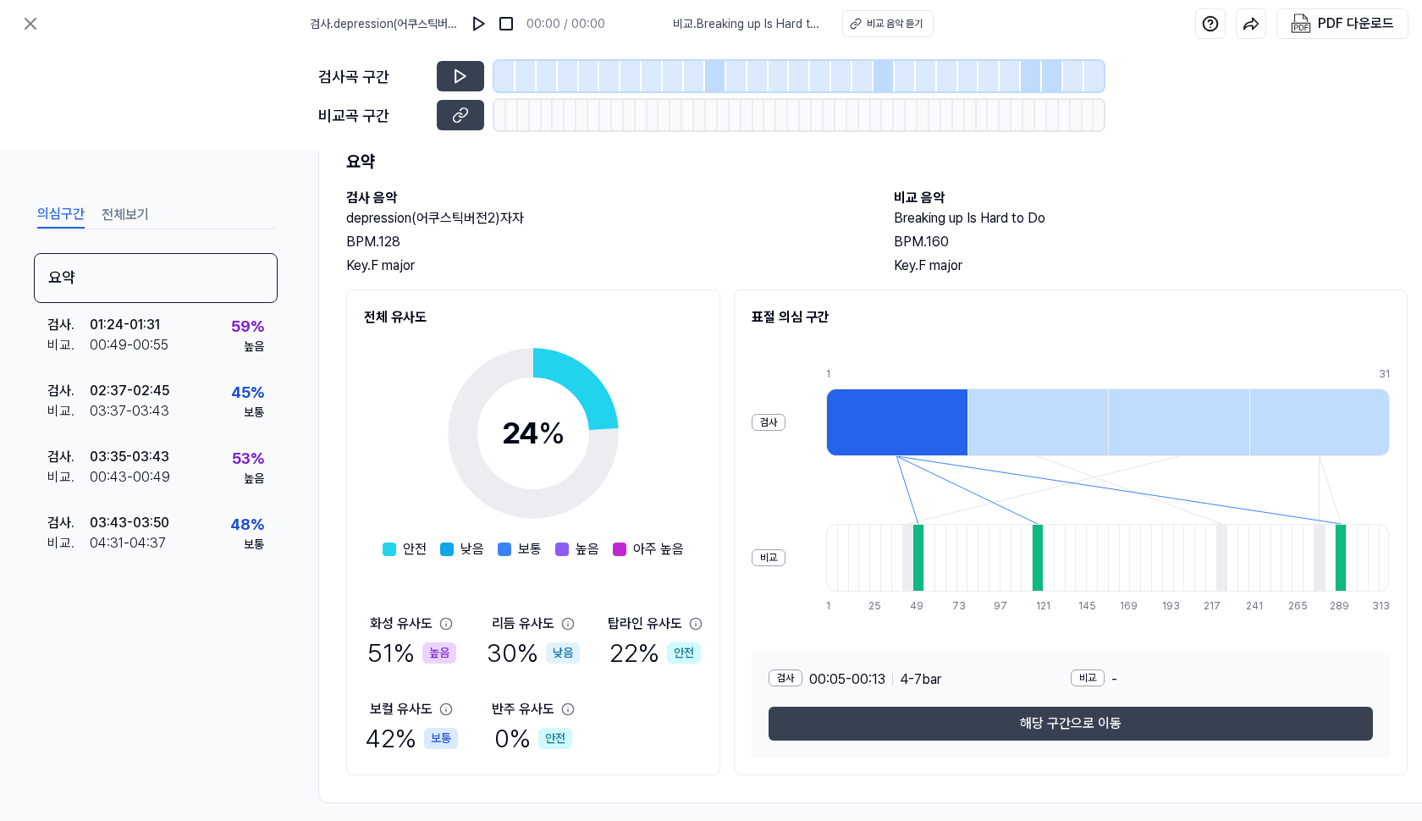
scroll to position [86, 0]
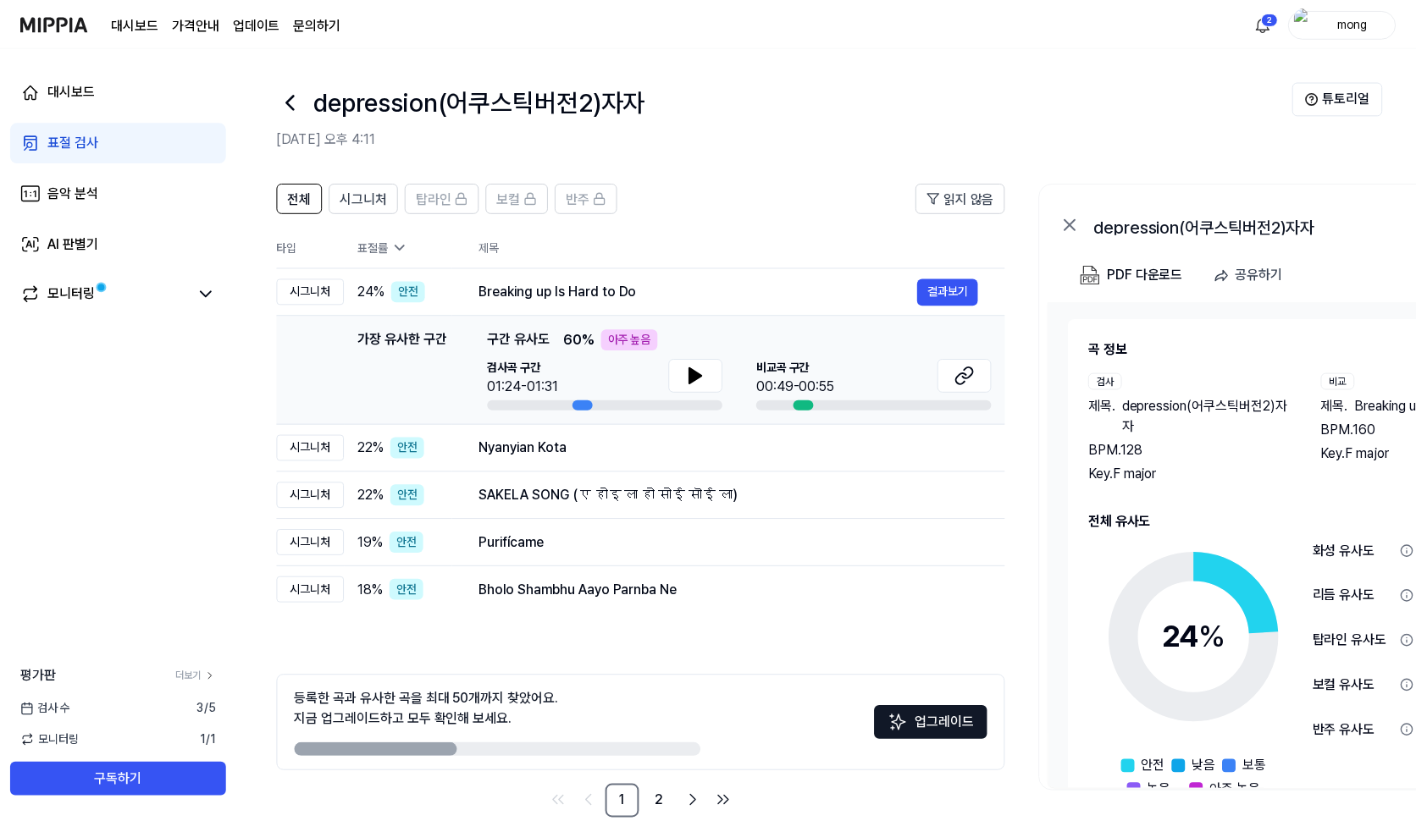
scroll to position [32, 0]
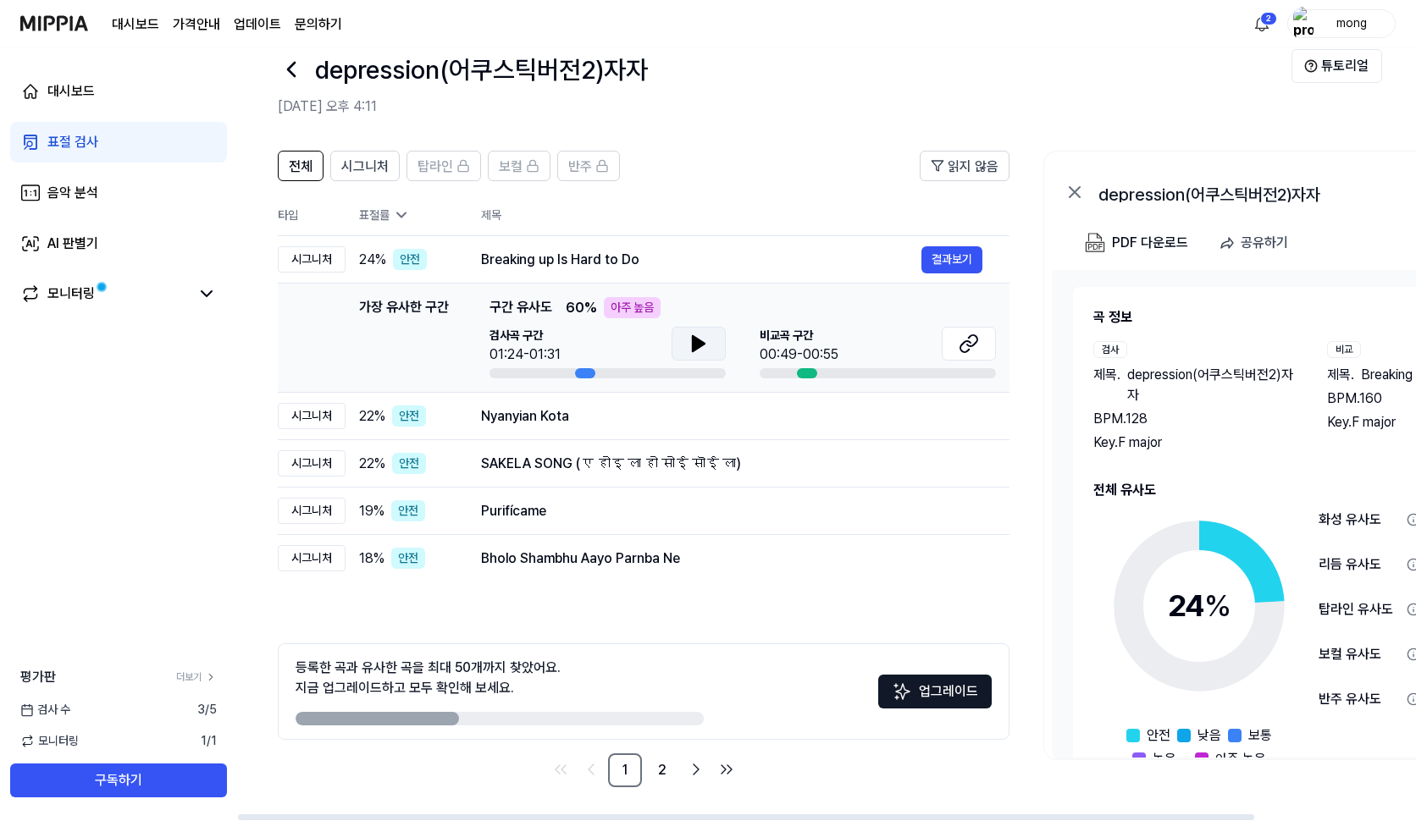
click at [697, 345] on icon at bounding box center [699, 343] width 12 height 15
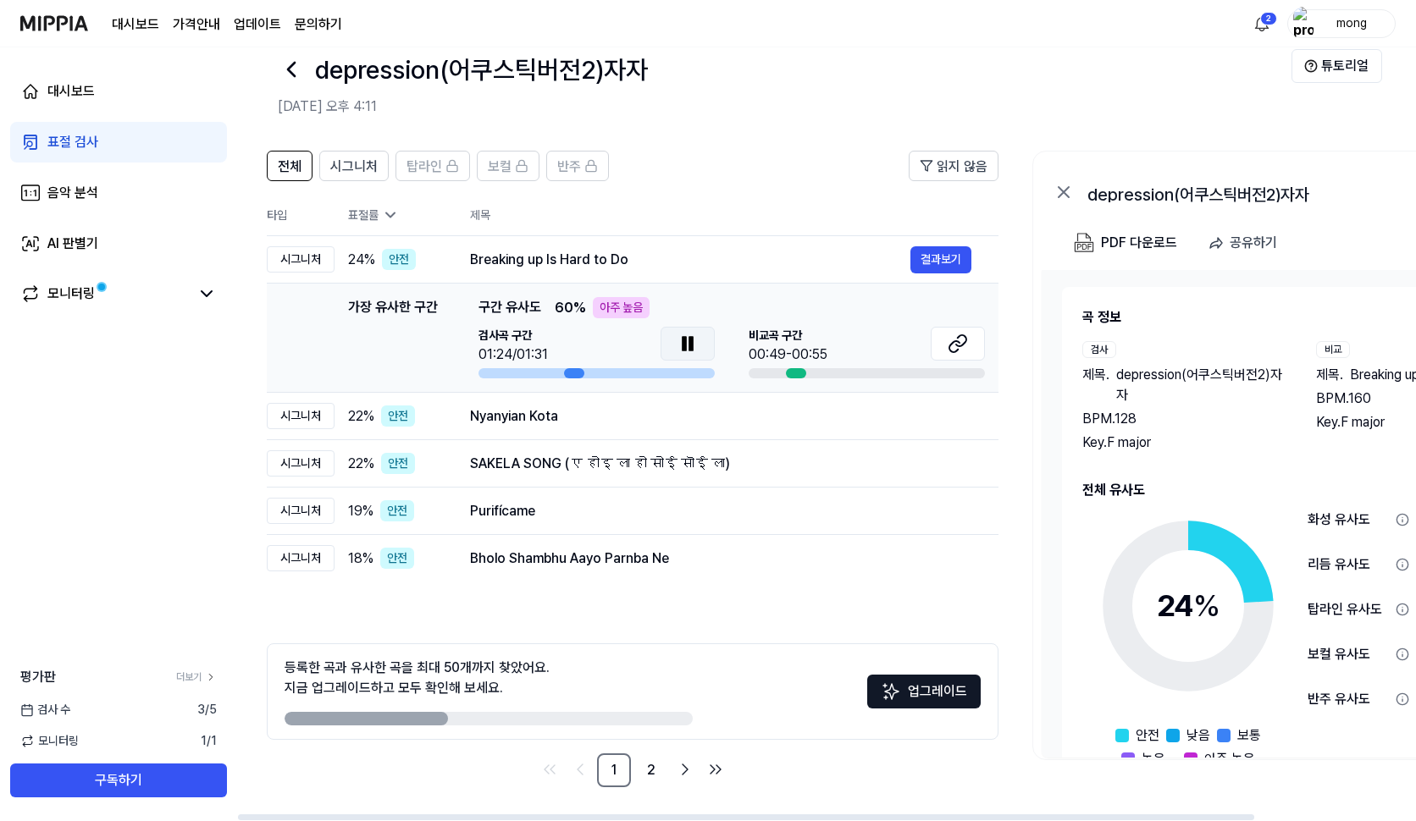
drag, startPoint x: 581, startPoint y: 373, endPoint x: 570, endPoint y: 373, distance: 11.0
click at [570, 373] on div at bounding box center [574, 373] width 20 height 10
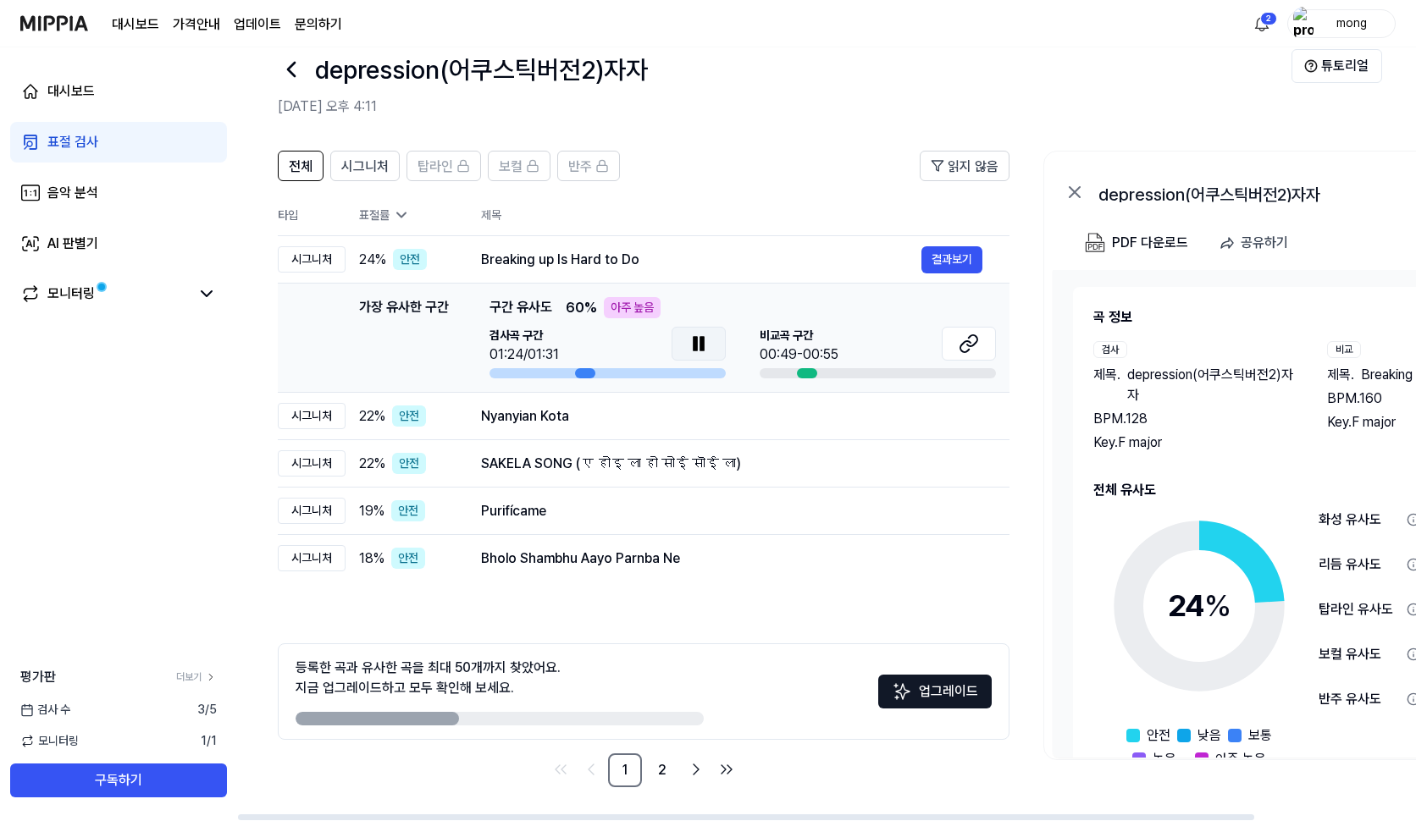
drag, startPoint x: 574, startPoint y: 374, endPoint x: 587, endPoint y: 375, distance: 12.7
click at [587, 375] on div at bounding box center [585, 373] width 20 height 10
click at [704, 341] on icon at bounding box center [701, 344] width 3 height 14
click at [974, 345] on icon at bounding box center [972, 340] width 10 height 11
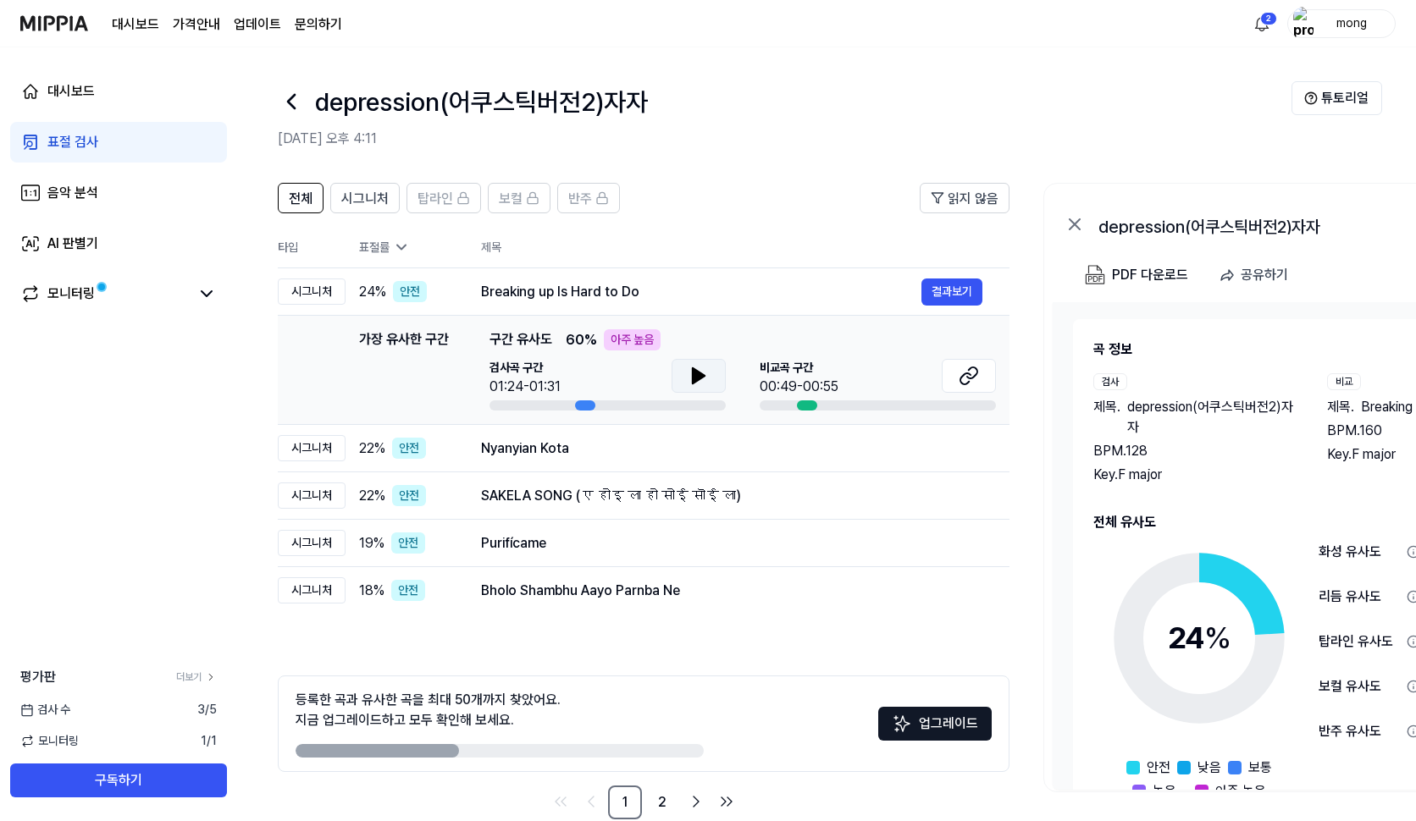
scroll to position [32, 0]
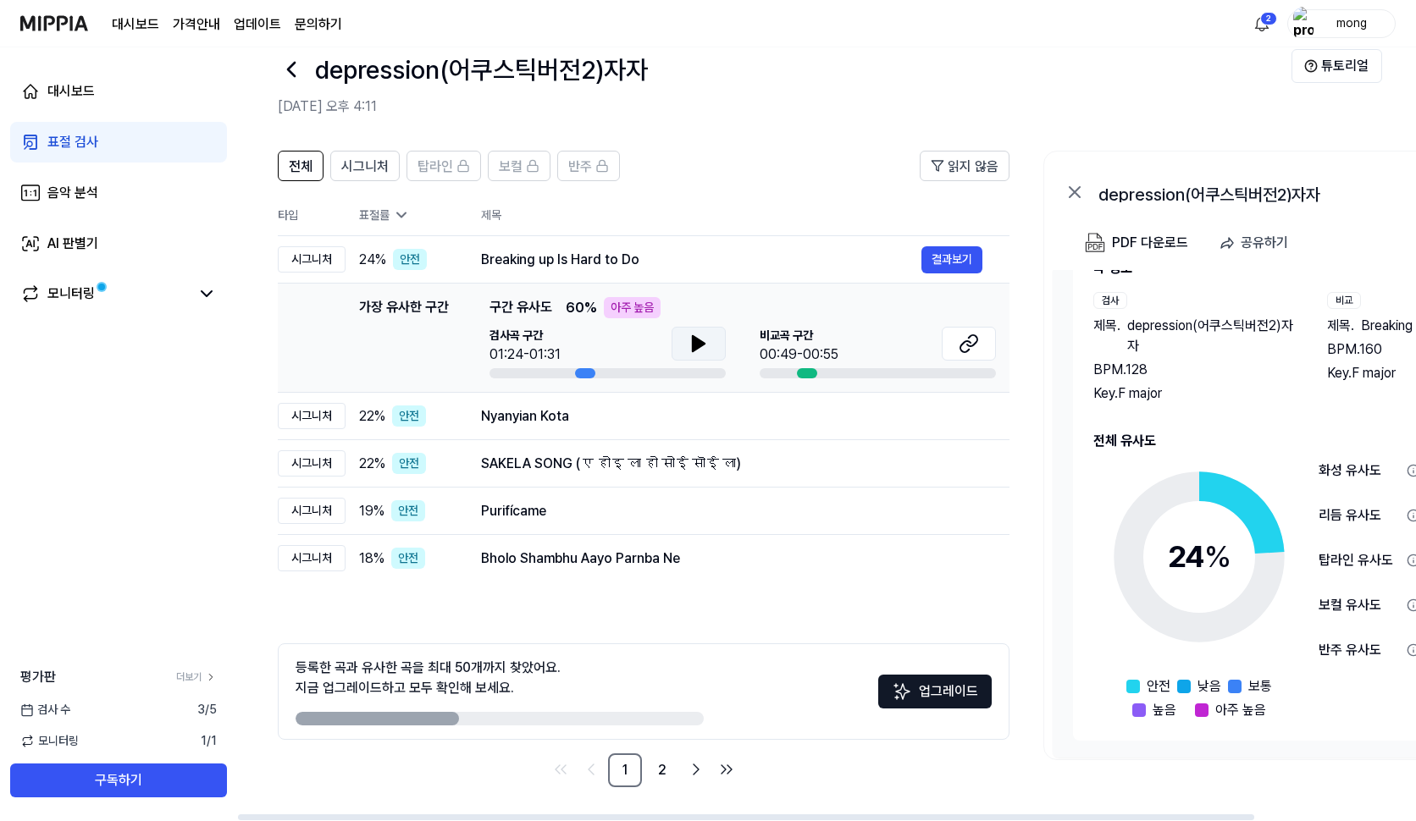
drag, startPoint x: 1370, startPoint y: 176, endPoint x: 1422, endPoint y: 209, distance: 61.3
click at [1416, 209] on html "대시보드 가격안내 업데이트 문의하기 2 mong 대시보드 표절 검사 음악 분석 AI 판별기 모니터링 평가판 더보기 검사 [DATE] 모니터링 …" at bounding box center [708, 378] width 1416 height 821
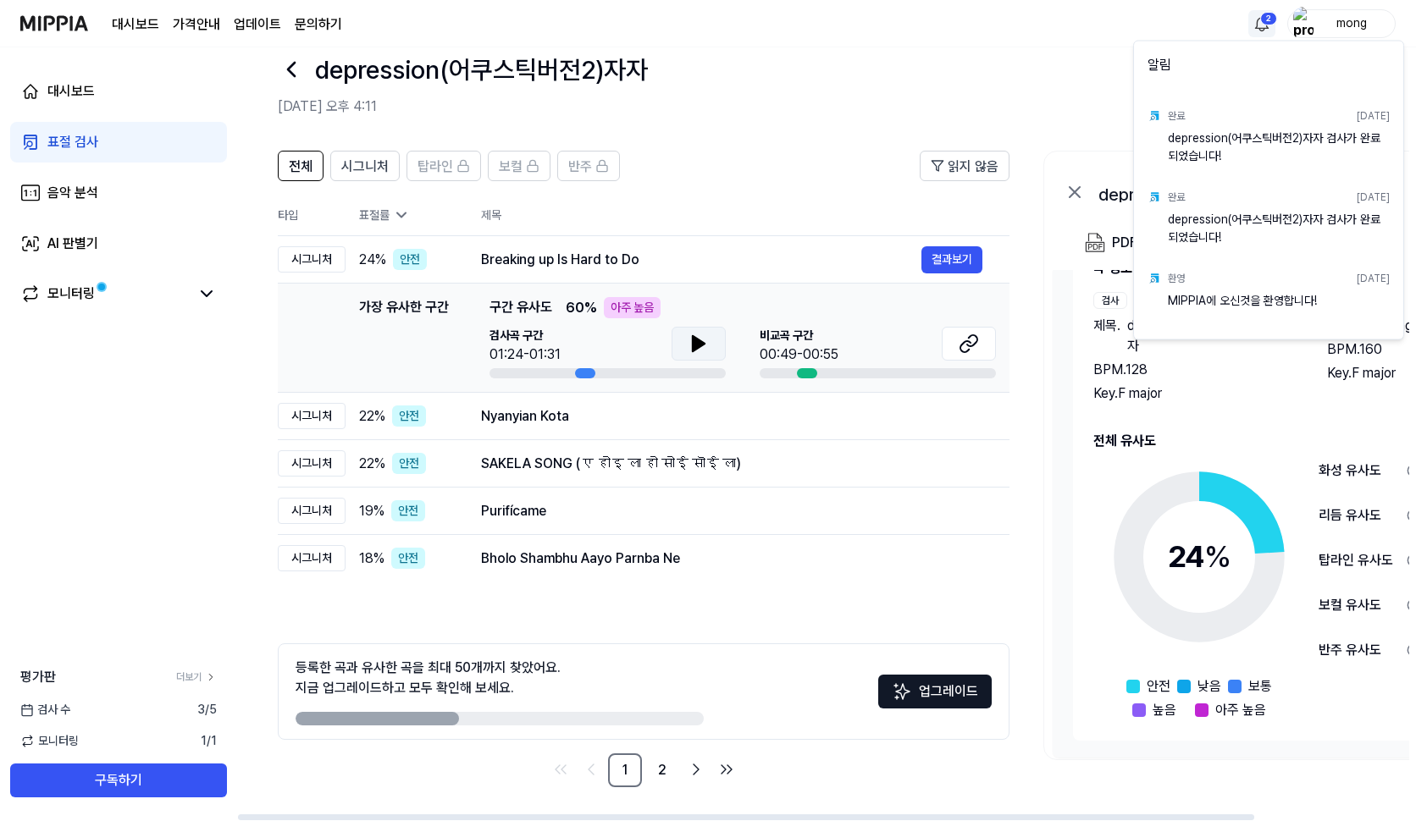
click at [1268, 30] on html "대시보드 가격안내 업데이트 문의하기 2 mong 대시보드 표절 검사 음악 분석 AI 판별기 모니터링 평가판 더보기 검사 [DATE] 모니터링 …" at bounding box center [708, 378] width 1416 height 821
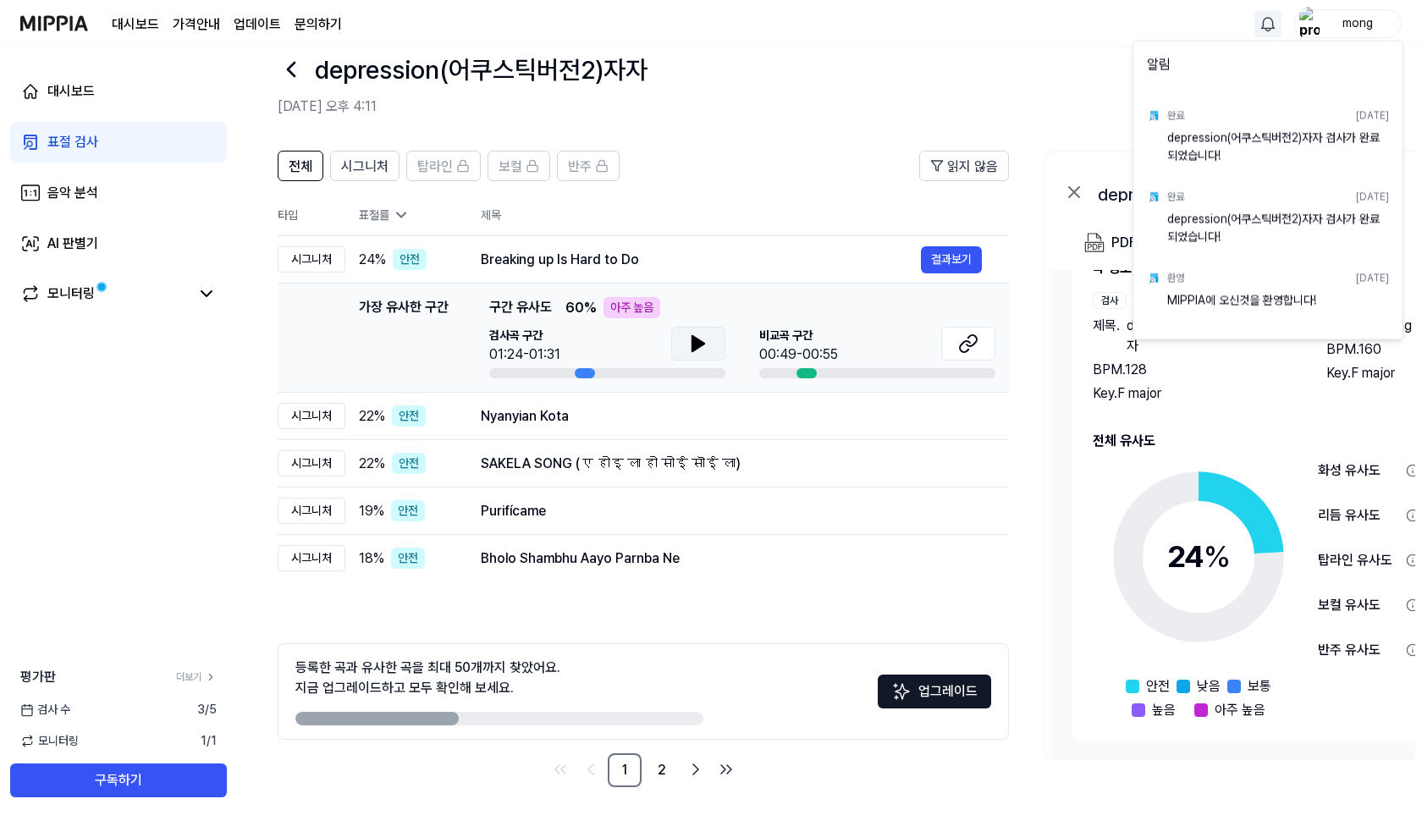
click at [1050, 123] on html "대시보드 가격안내 업데이트 문의하기 mong 대시보드 표절 검사 음악 분석 AI 판별기 모니터링 평가판 더보기 검사 [DATE] 모니터링 1 …" at bounding box center [711, 378] width 1422 height 821
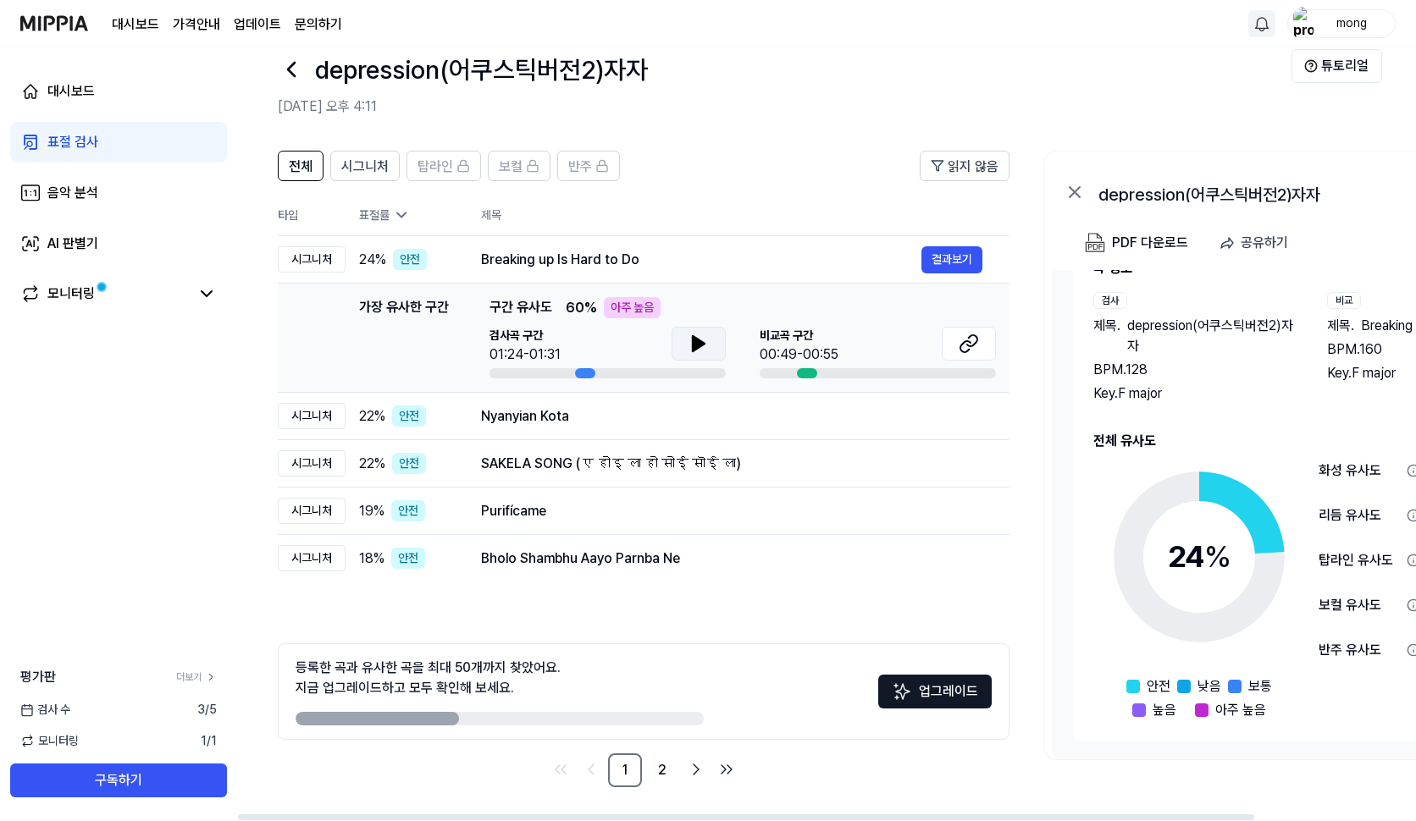
drag, startPoint x: 634, startPoint y: 716, endPoint x: 743, endPoint y: 721, distance: 109.3
click at [743, 721] on div "등록한 곡과 유사한 곡을 최대 50개까지 찾았어요. 지금 업그레이드하고 모두 확인해 보세요. 업그레이드" at bounding box center [644, 692] width 732 height 97
click at [660, 774] on link "2" at bounding box center [662, 771] width 34 height 34
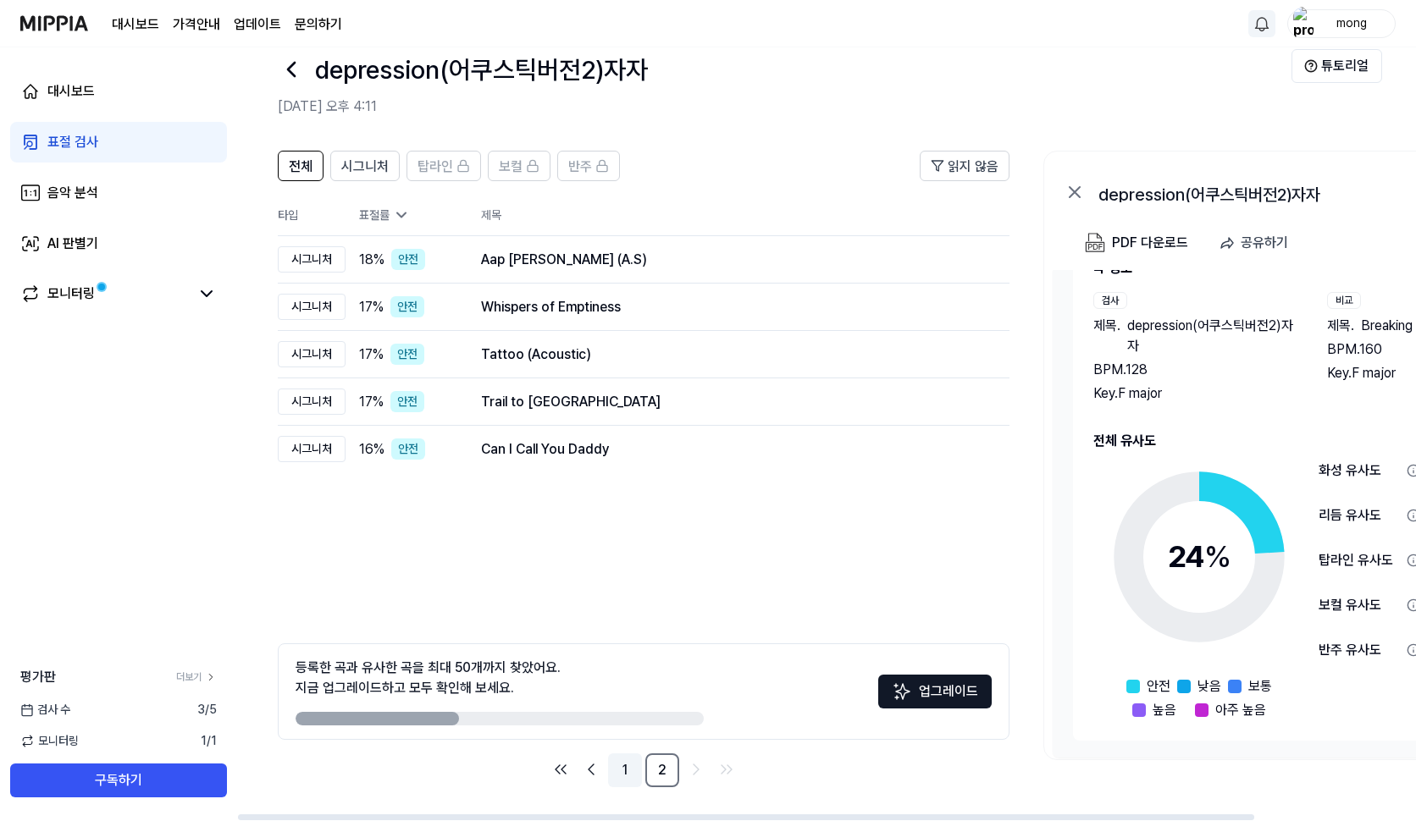
click at [625, 771] on link "1" at bounding box center [625, 771] width 34 height 34
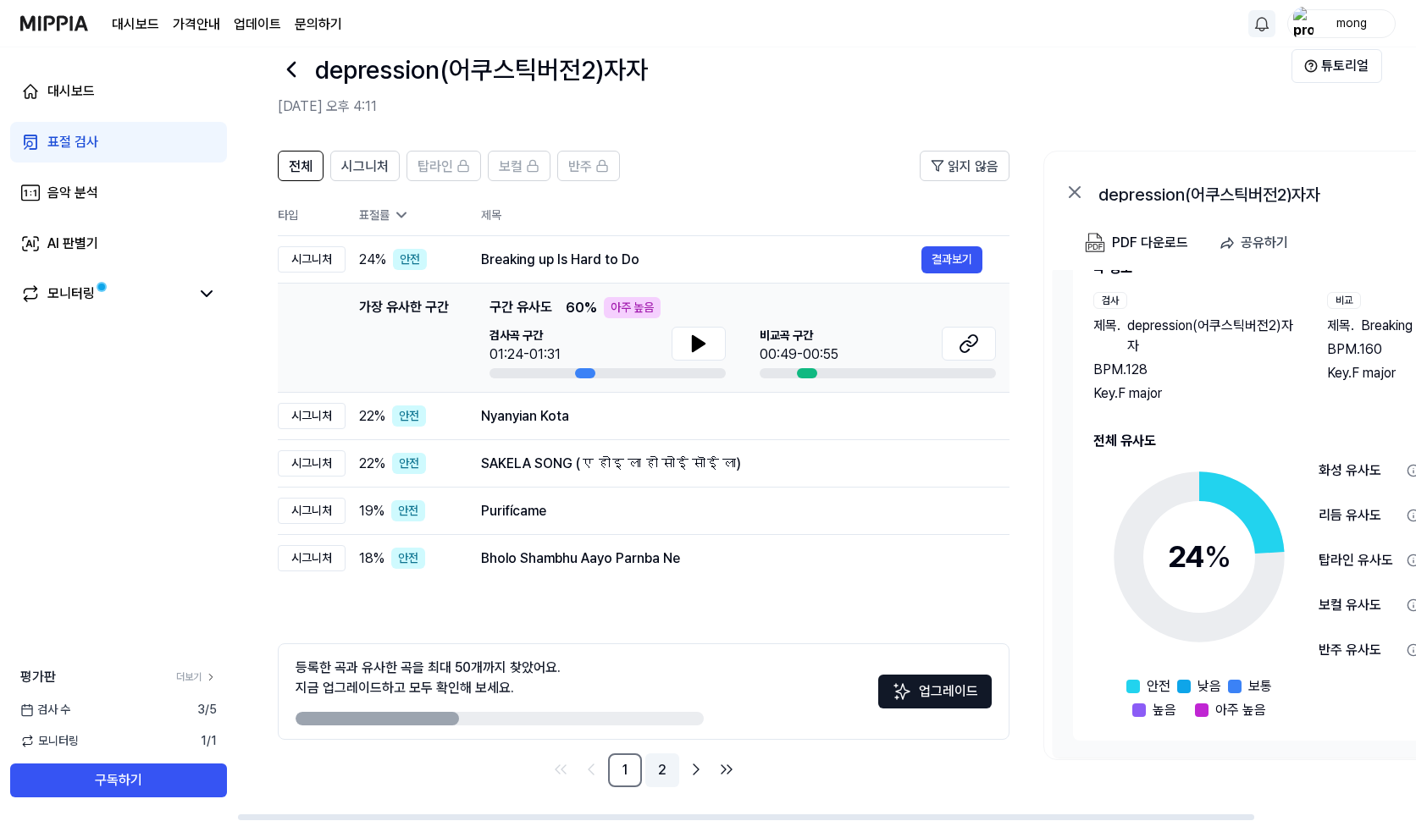
click at [657, 774] on link "2" at bounding box center [662, 771] width 34 height 34
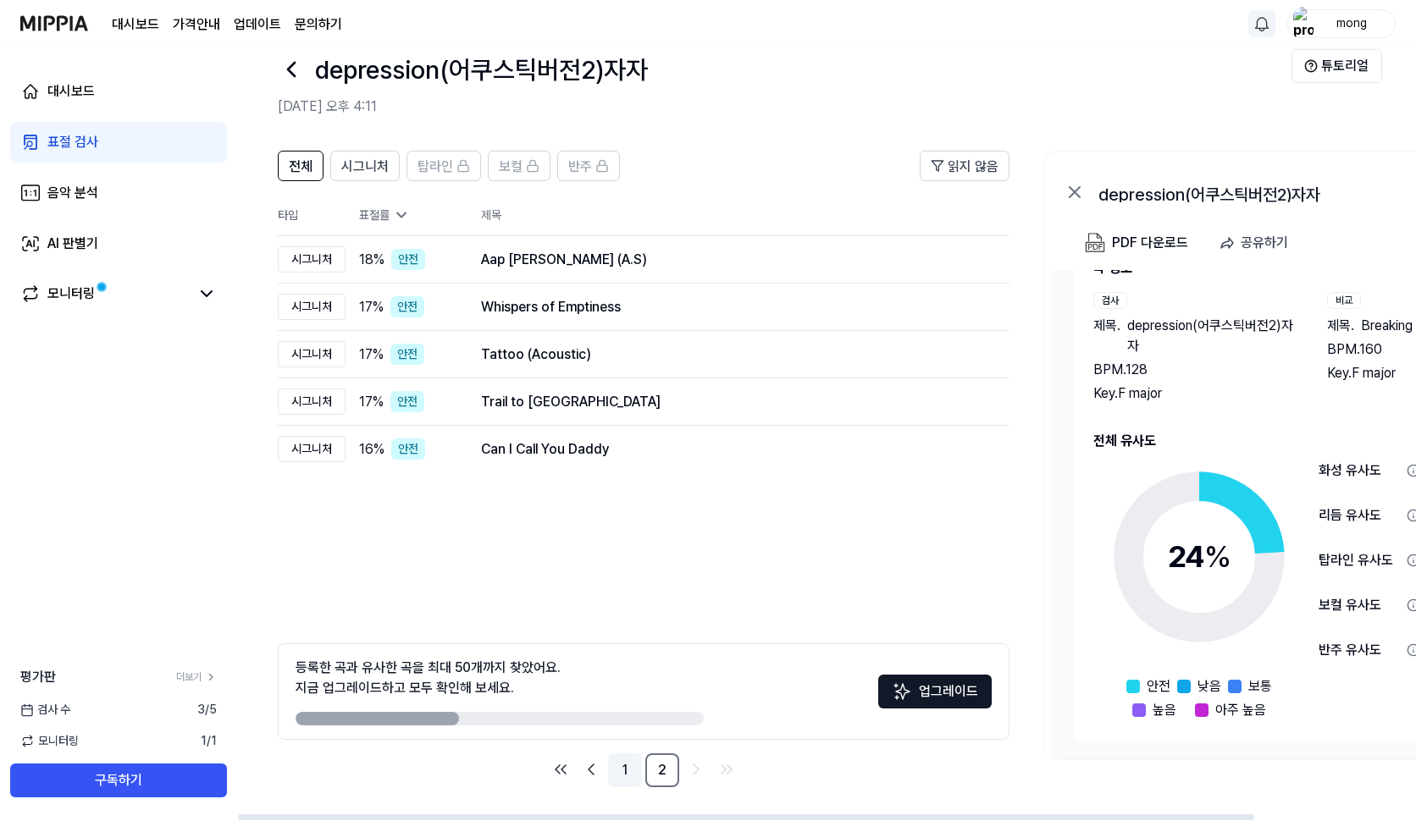
click at [625, 777] on link "1" at bounding box center [625, 771] width 34 height 34
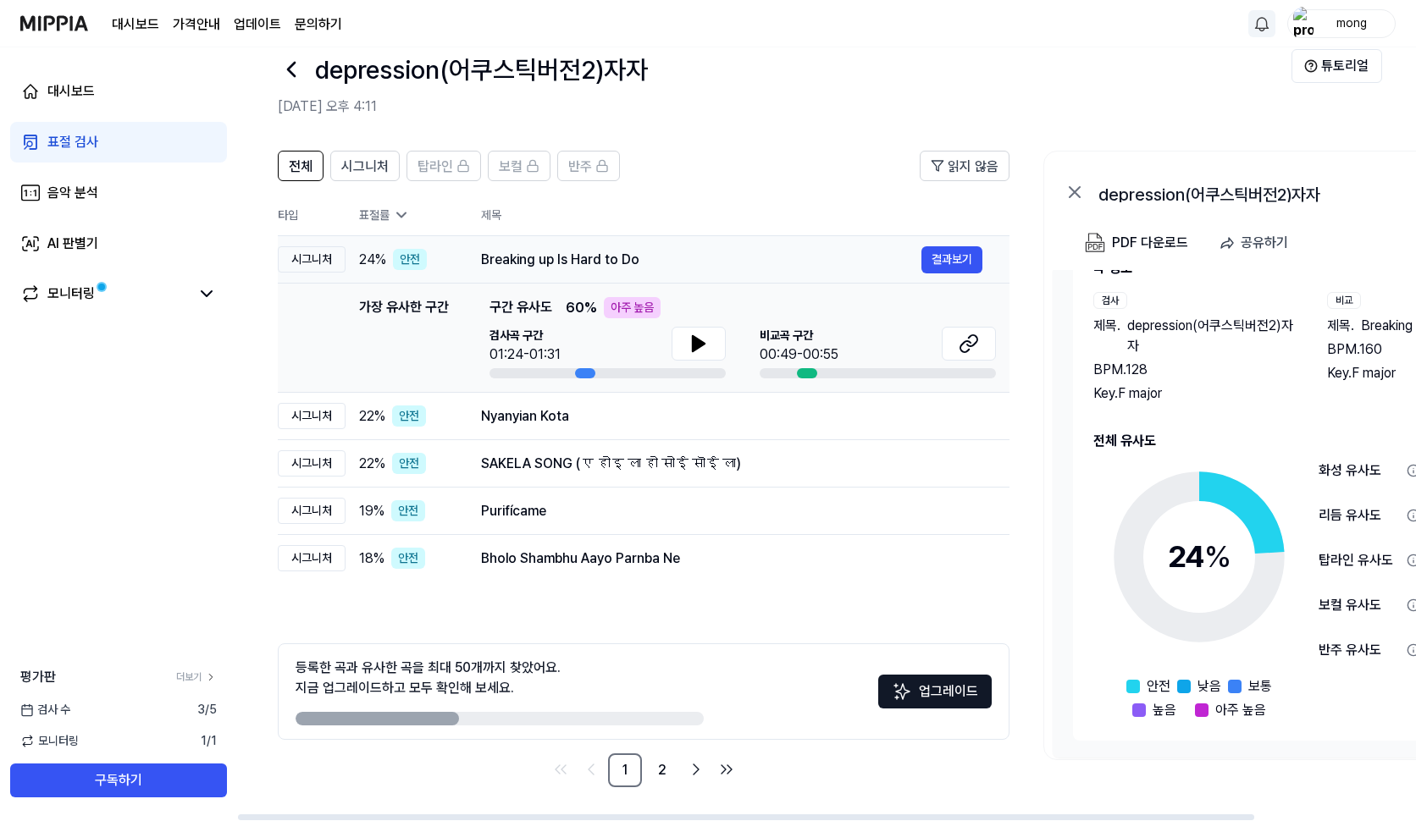
click at [456, 252] on td "Breaking up Is Hard to Do 결과보기" at bounding box center [731, 259] width 555 height 47
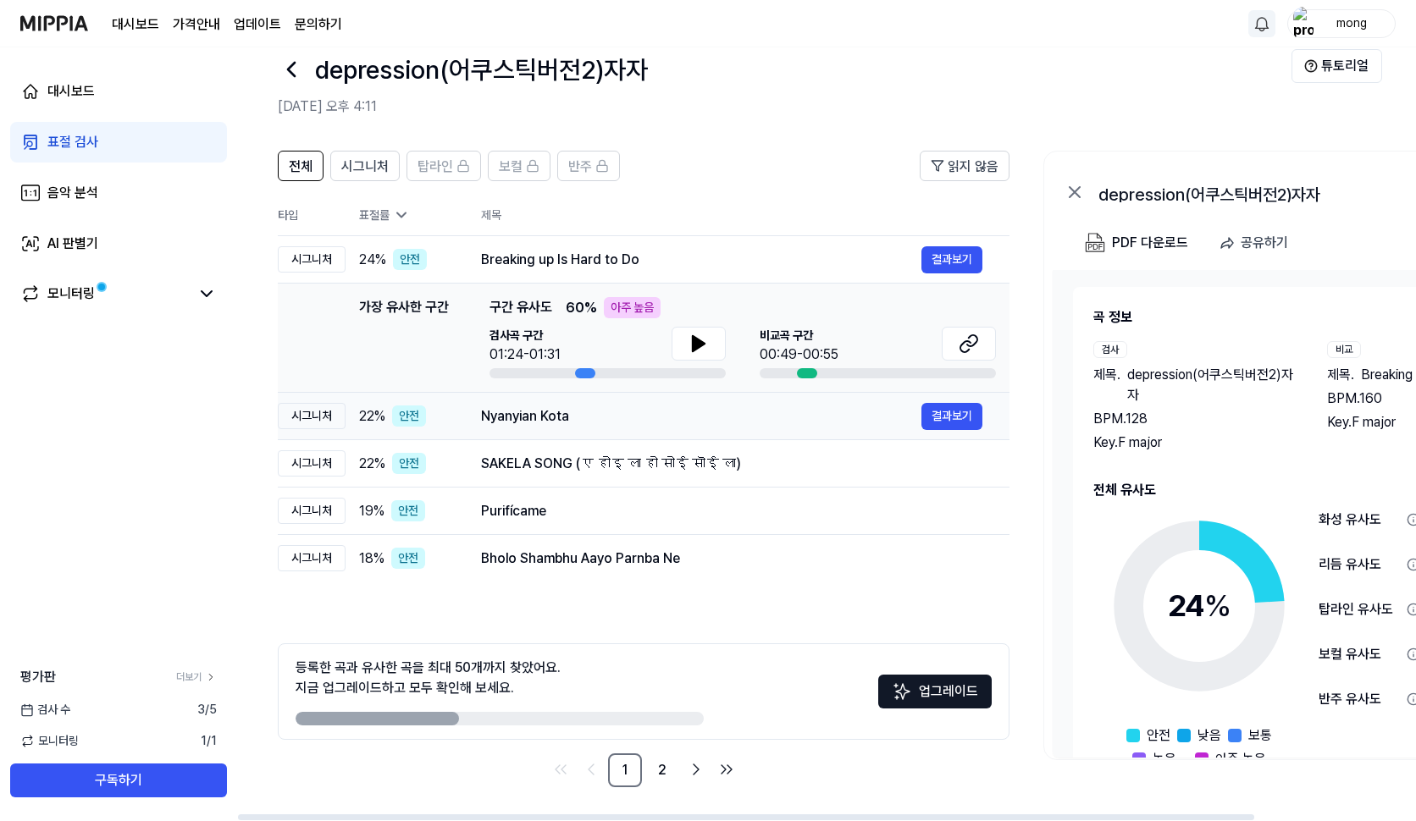
click at [599, 409] on div "Nyanyian Kota" at bounding box center [701, 416] width 440 height 20
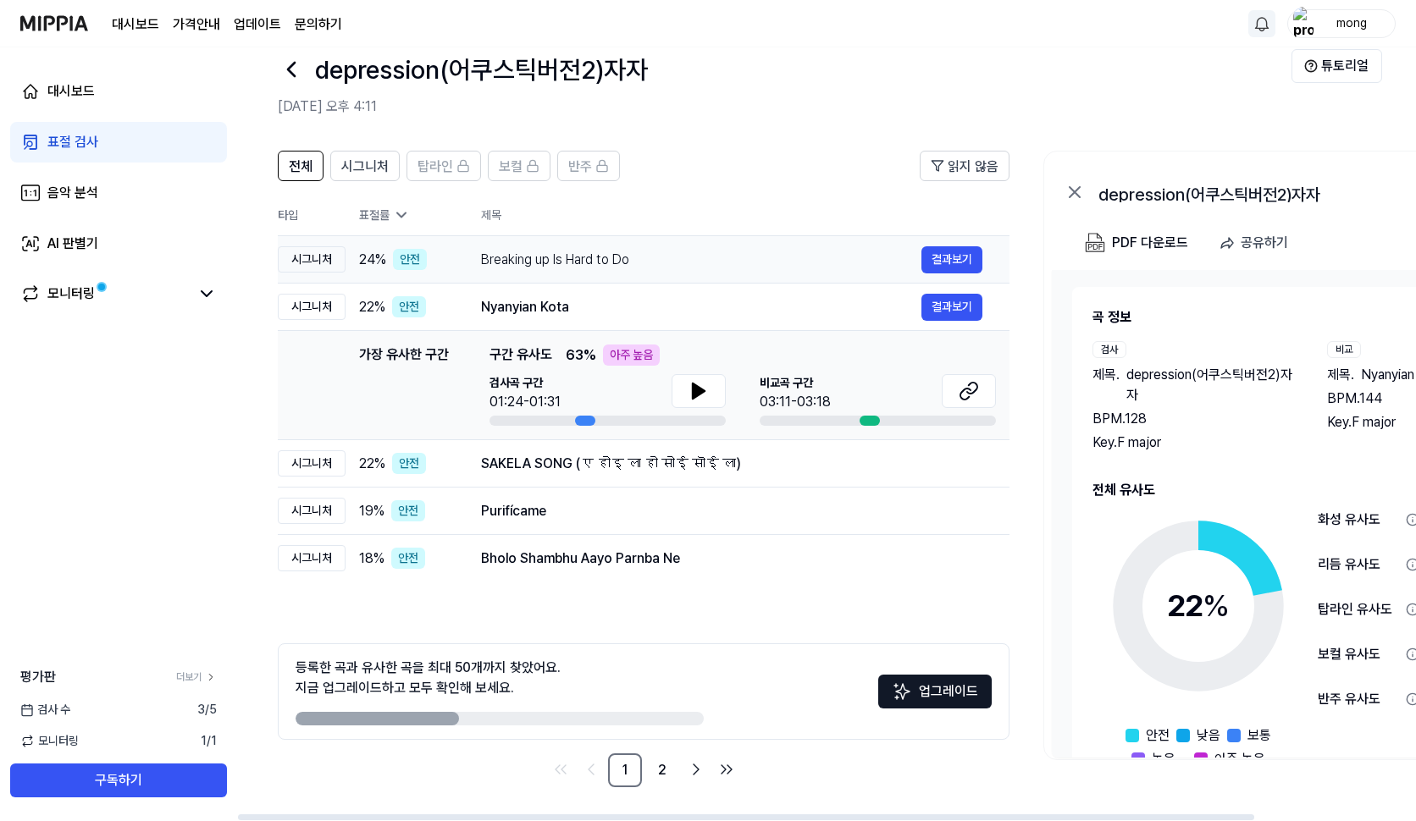
click at [664, 251] on div "Breaking up Is Hard to Do" at bounding box center [701, 260] width 440 height 20
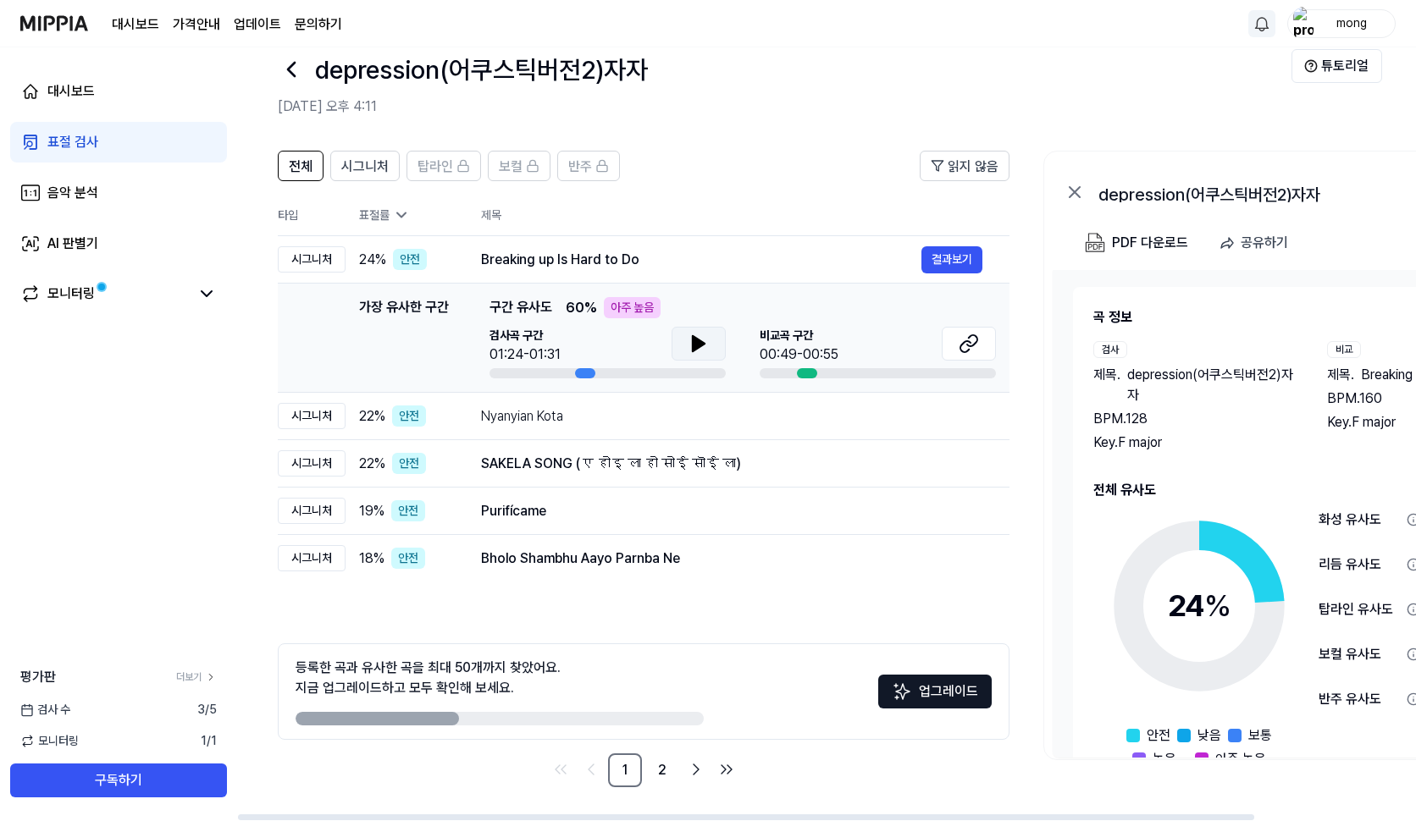
click at [703, 342] on icon at bounding box center [699, 343] width 12 height 15
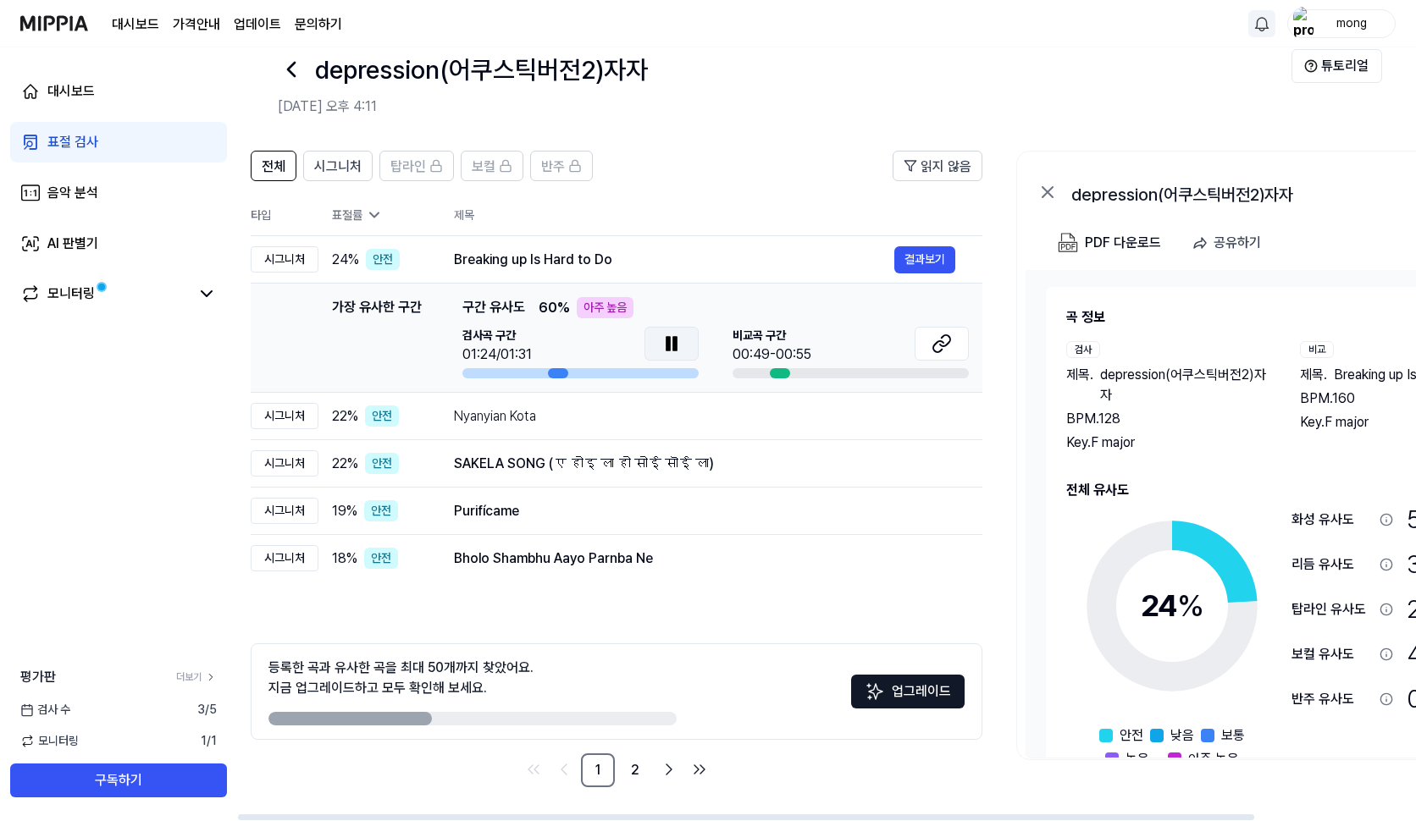
drag, startPoint x: 585, startPoint y: 374, endPoint x: 555, endPoint y: 374, distance: 29.6
click at [555, 374] on div at bounding box center [558, 373] width 20 height 10
click at [535, 373] on div at bounding box center [578, 373] width 236 height 10
click at [525, 373] on div at bounding box center [578, 373] width 236 height 10
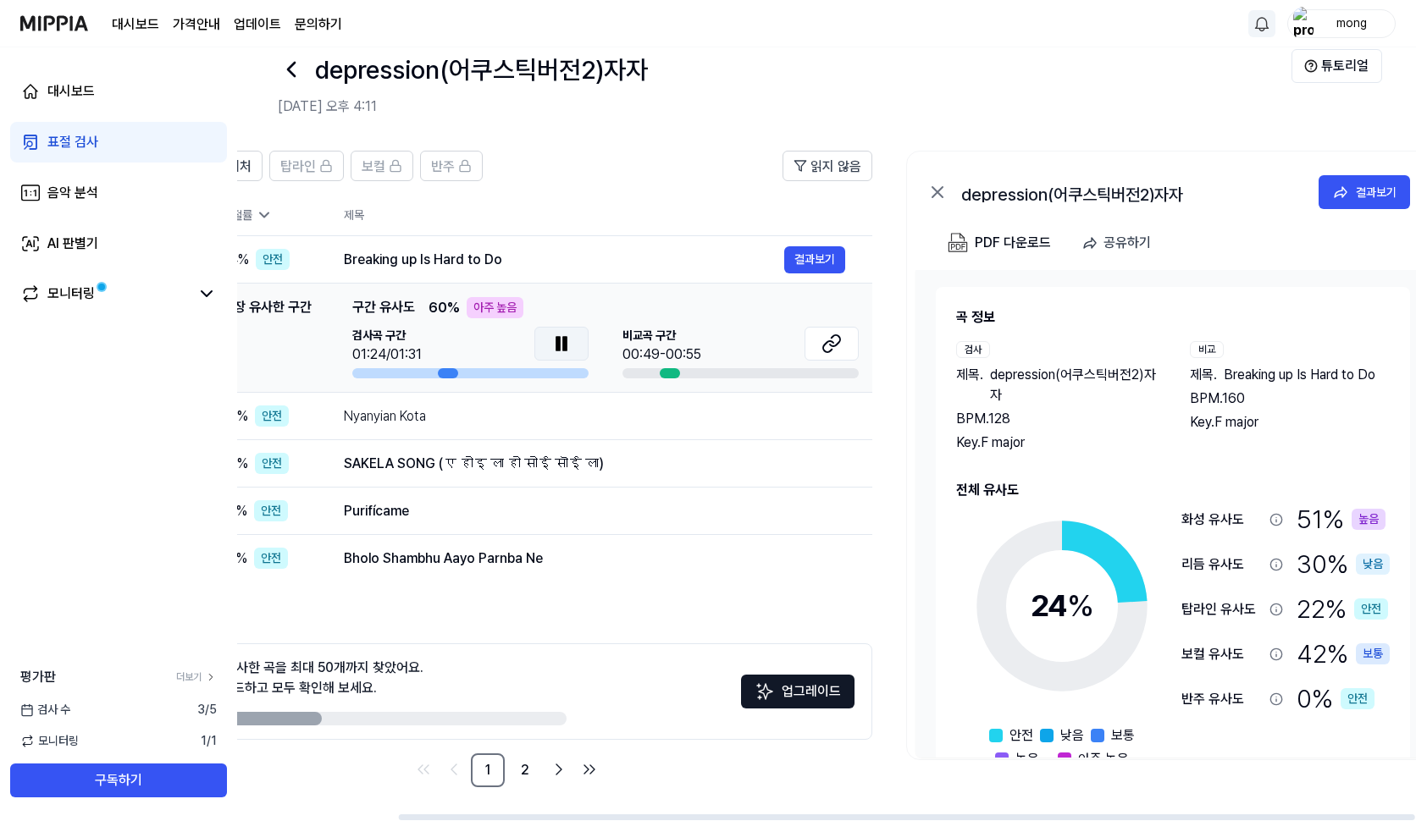
scroll to position [0, 186]
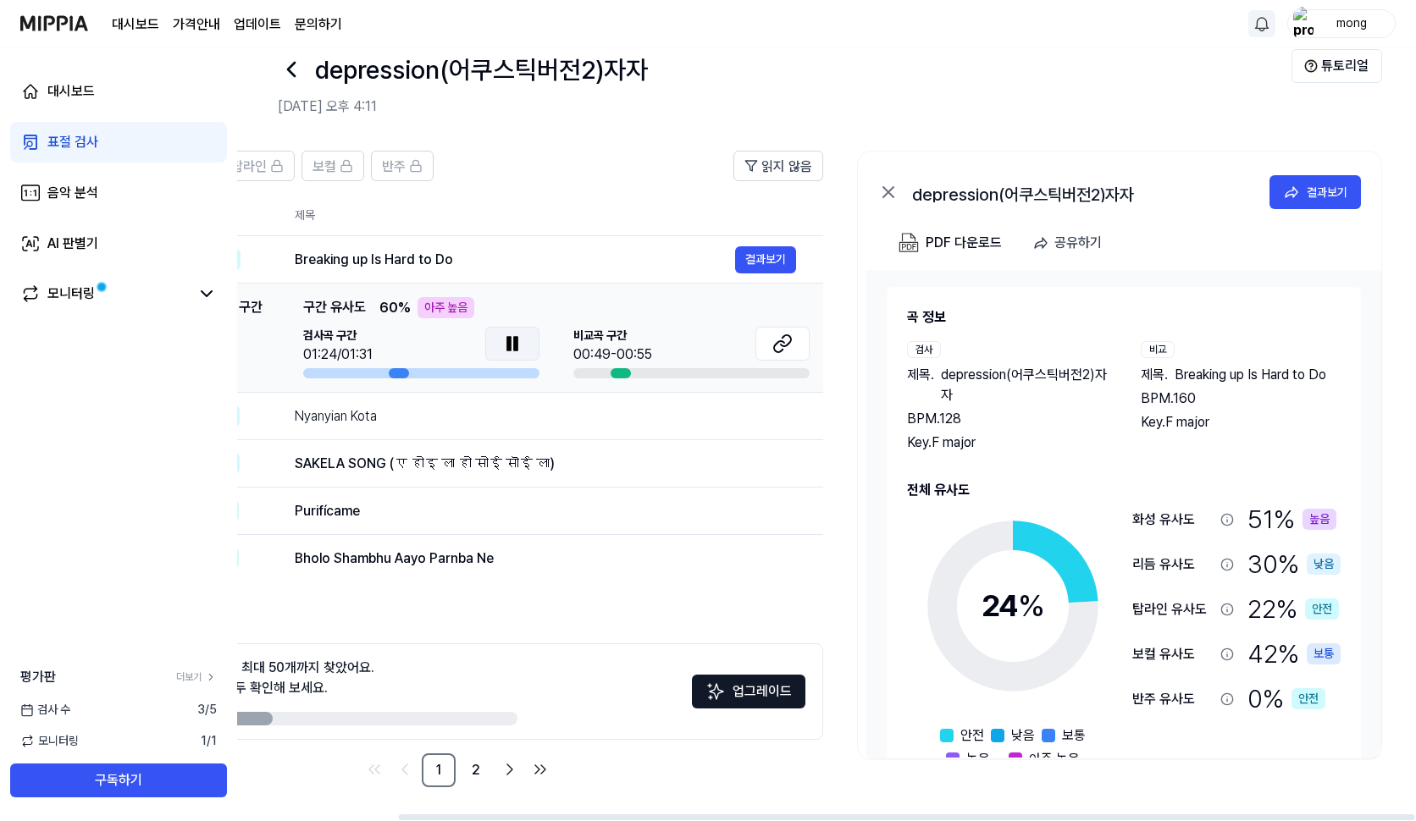
drag, startPoint x: 583, startPoint y: 369, endPoint x: 400, endPoint y: 352, distance: 183.7
click at [400, 352] on div "검사곡 구간 01:24/01:31" at bounding box center [421, 353] width 236 height 52
drag, startPoint x: 1026, startPoint y: 316, endPoint x: 955, endPoint y: 299, distance: 73.1
click at [955, 299] on div "곡 정보 검사 제목 . depression(어쿠스틱버전2)자자 BPM. 128 Key. F major 비교 제목 . Breaking up Is…" at bounding box center [1124, 538] width 474 height 503
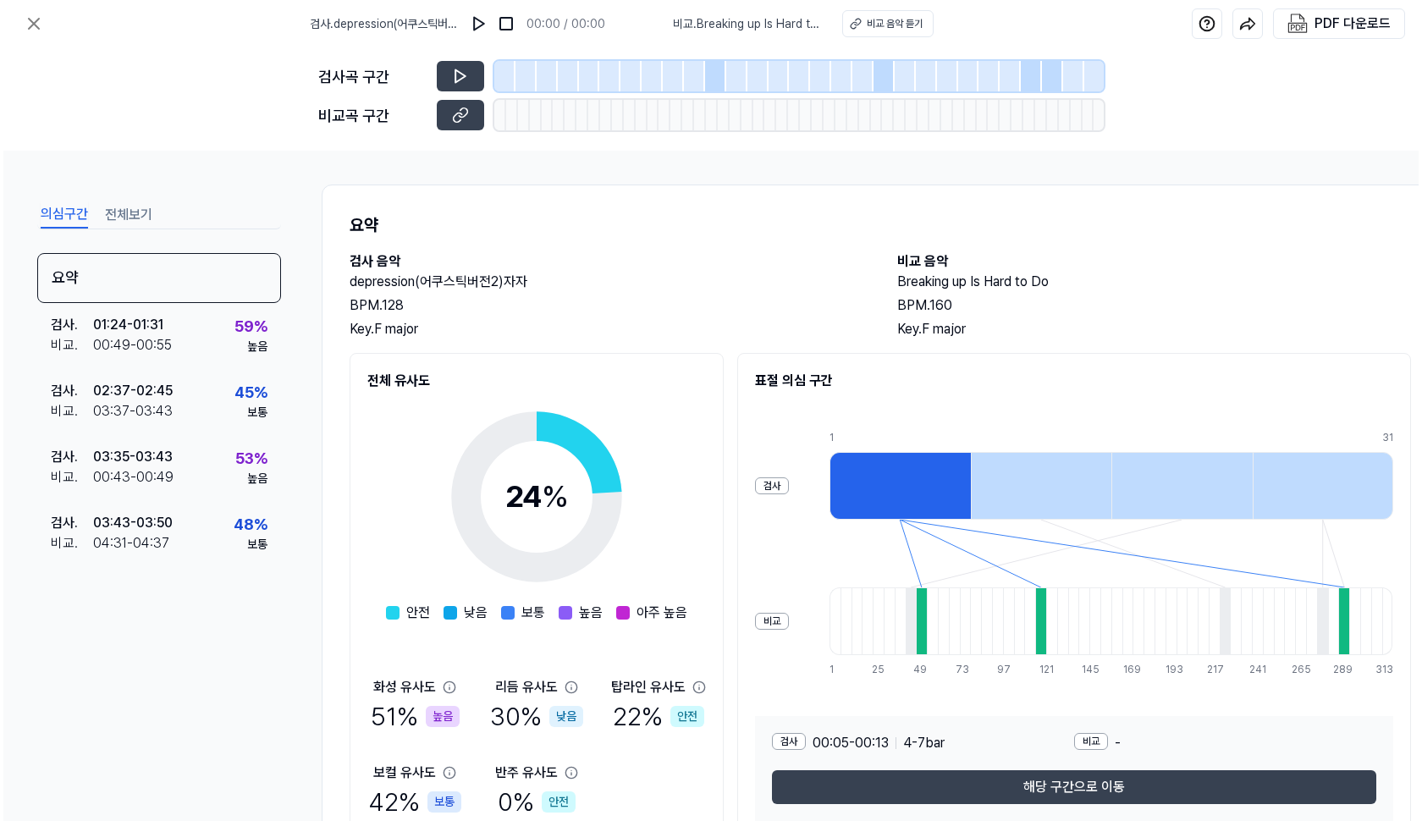
scroll to position [0, 0]
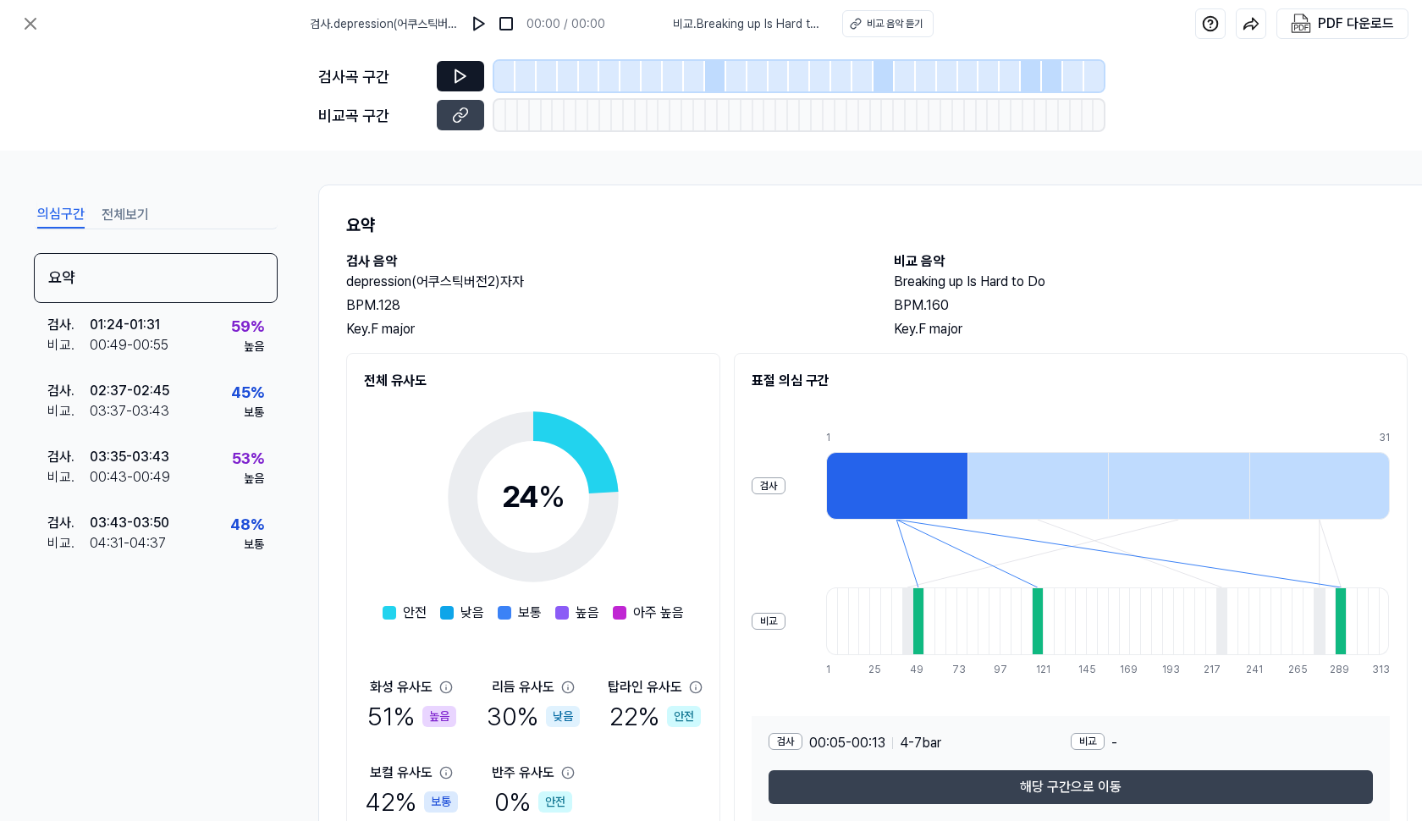
click at [464, 76] on icon at bounding box center [461, 76] width 10 height 13
click at [461, 80] on icon at bounding box center [461, 76] width 10 height 13
click at [482, 23] on img at bounding box center [479, 23] width 17 height 17
click at [710, 71] on div at bounding box center [715, 76] width 21 height 30
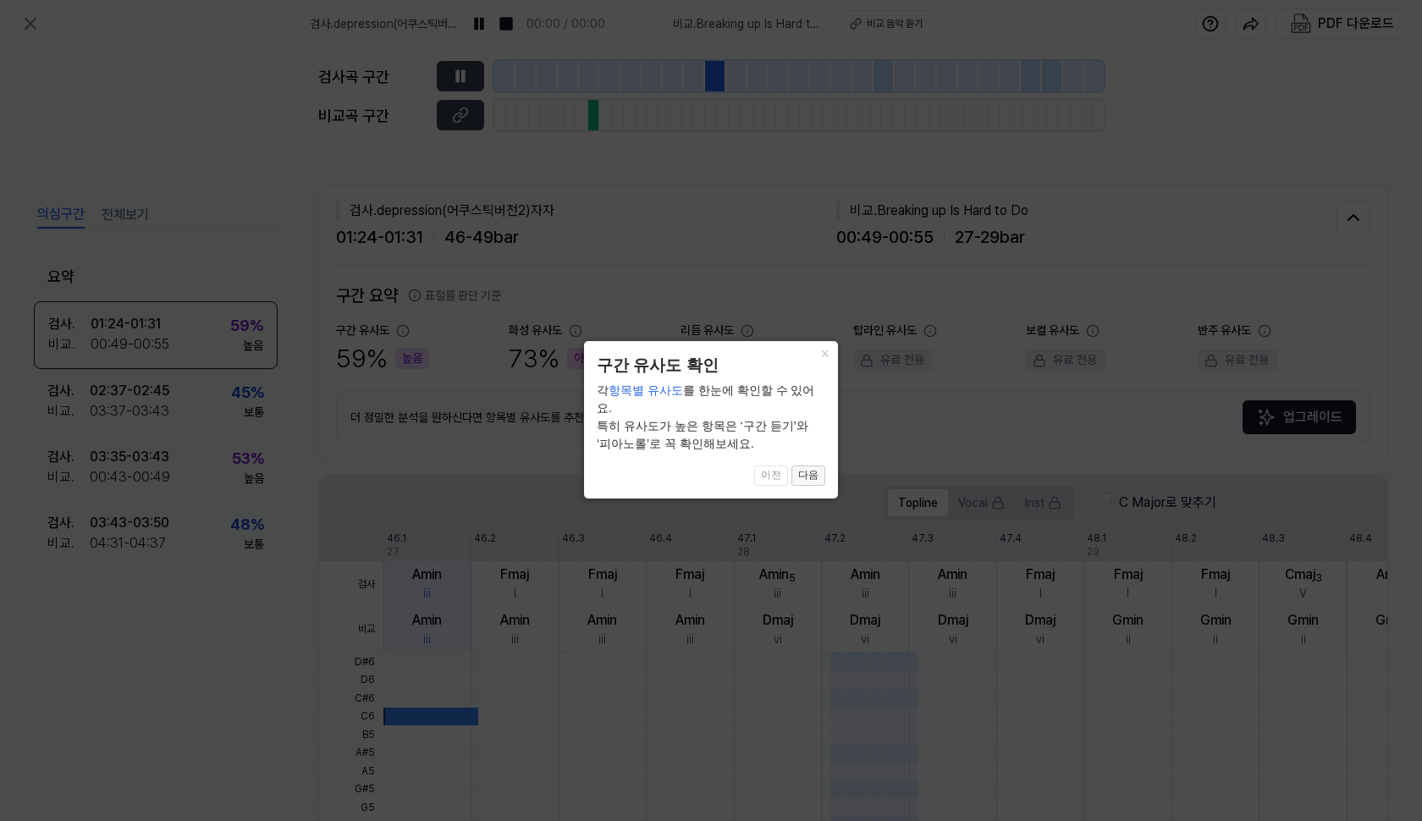
click at [806, 466] on button "다음" at bounding box center [809, 476] width 34 height 20
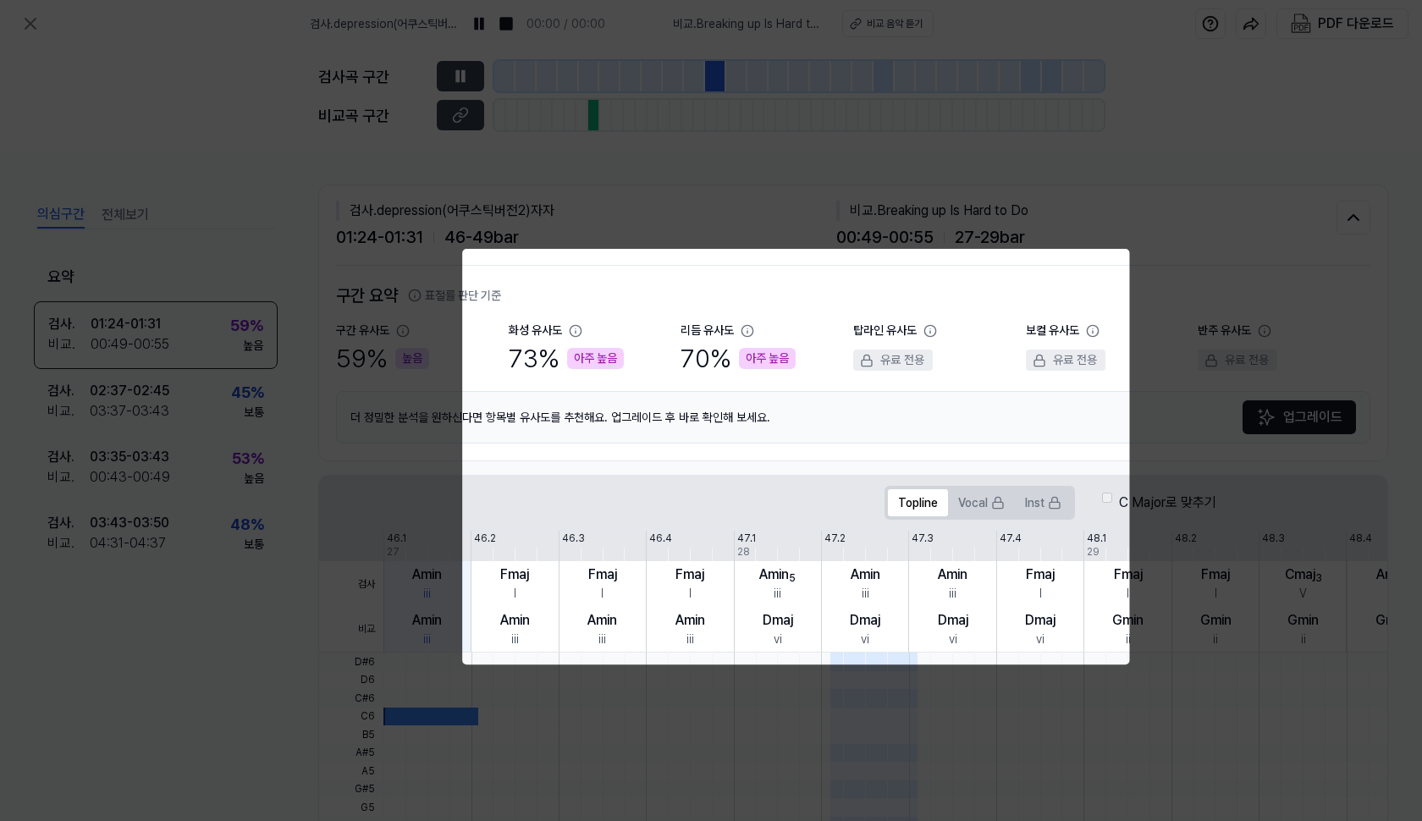
scroll to position [315, 0]
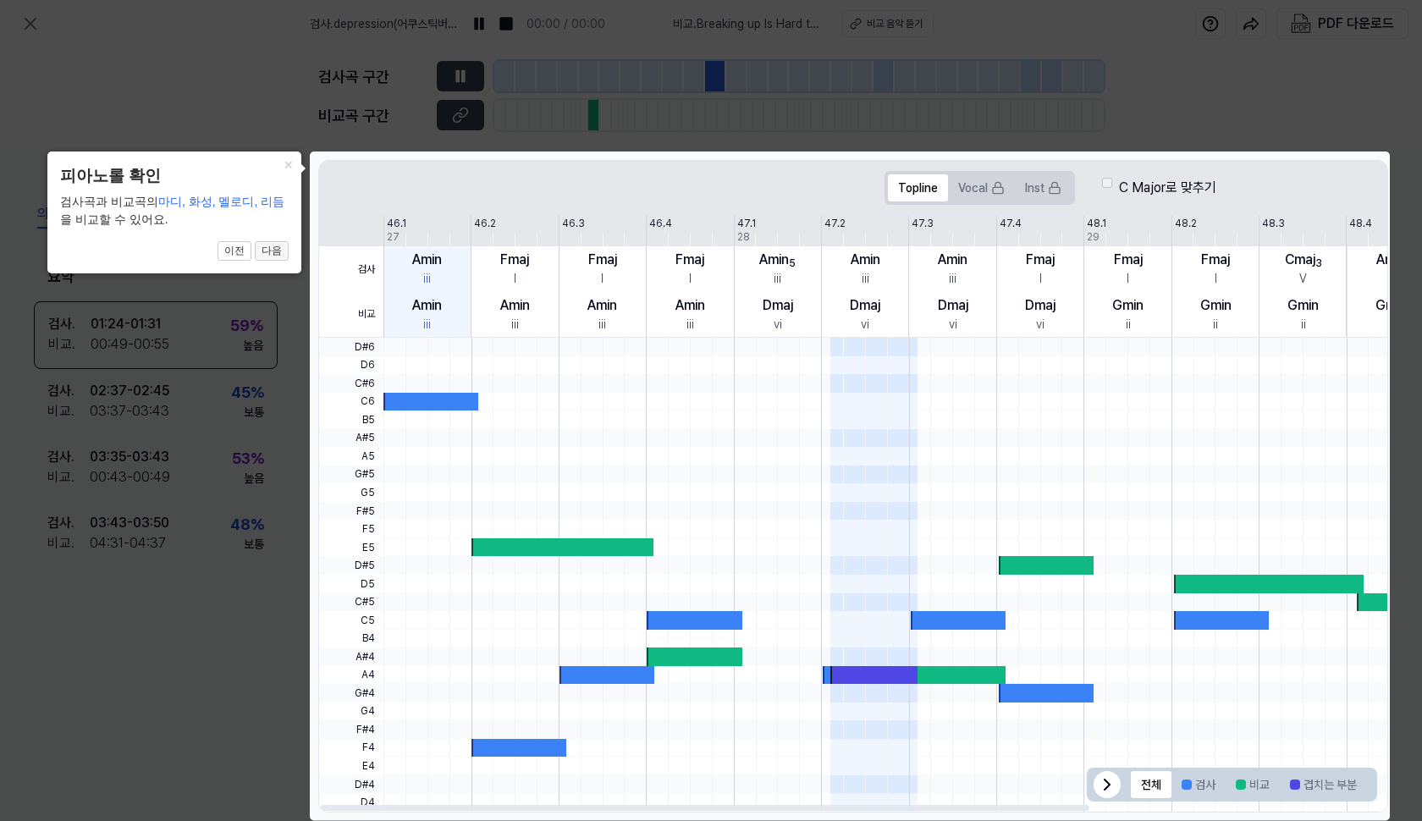
click at [272, 250] on button "다음" at bounding box center [272, 251] width 34 height 20
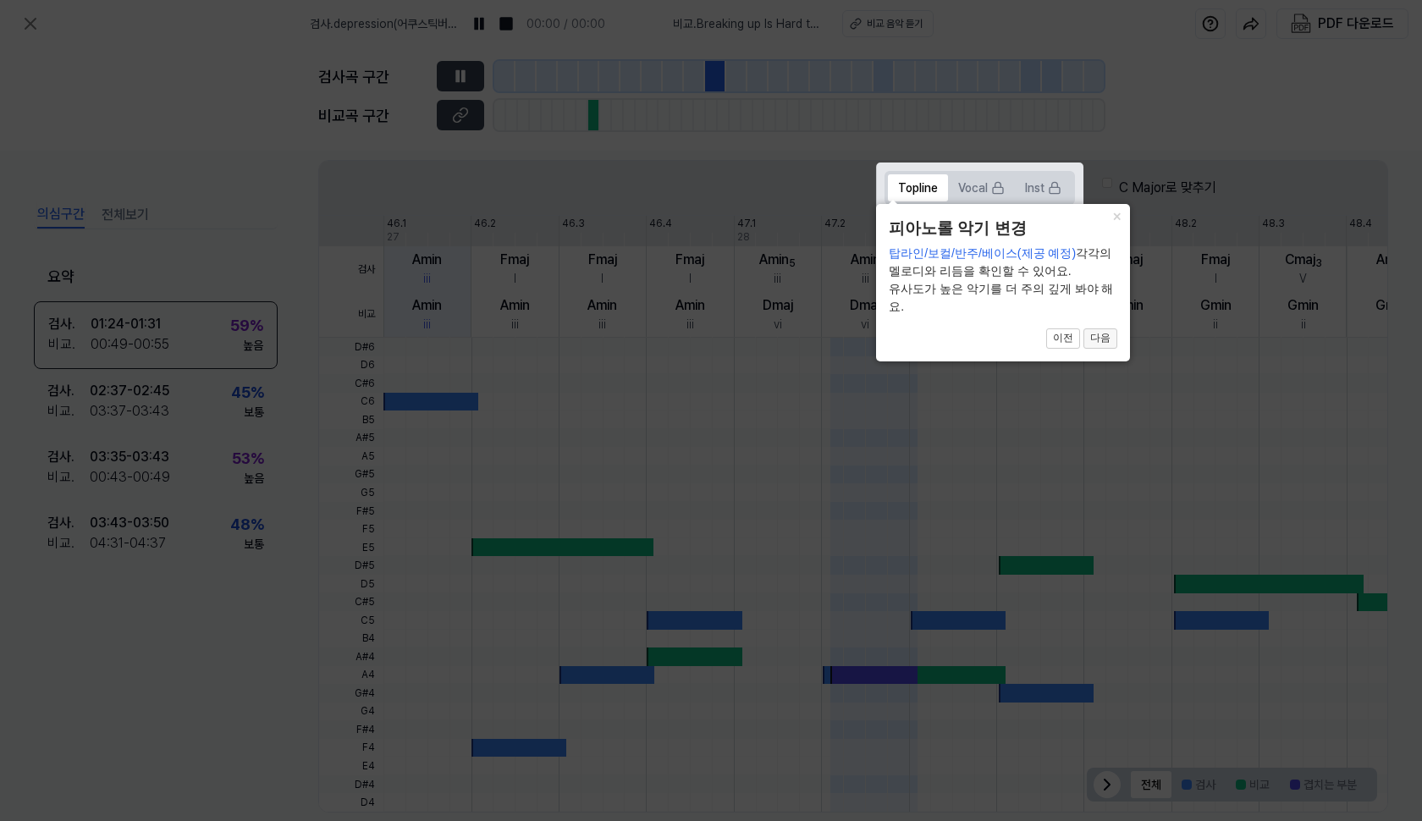
click at [1102, 336] on button "다음" at bounding box center [1101, 339] width 34 height 20
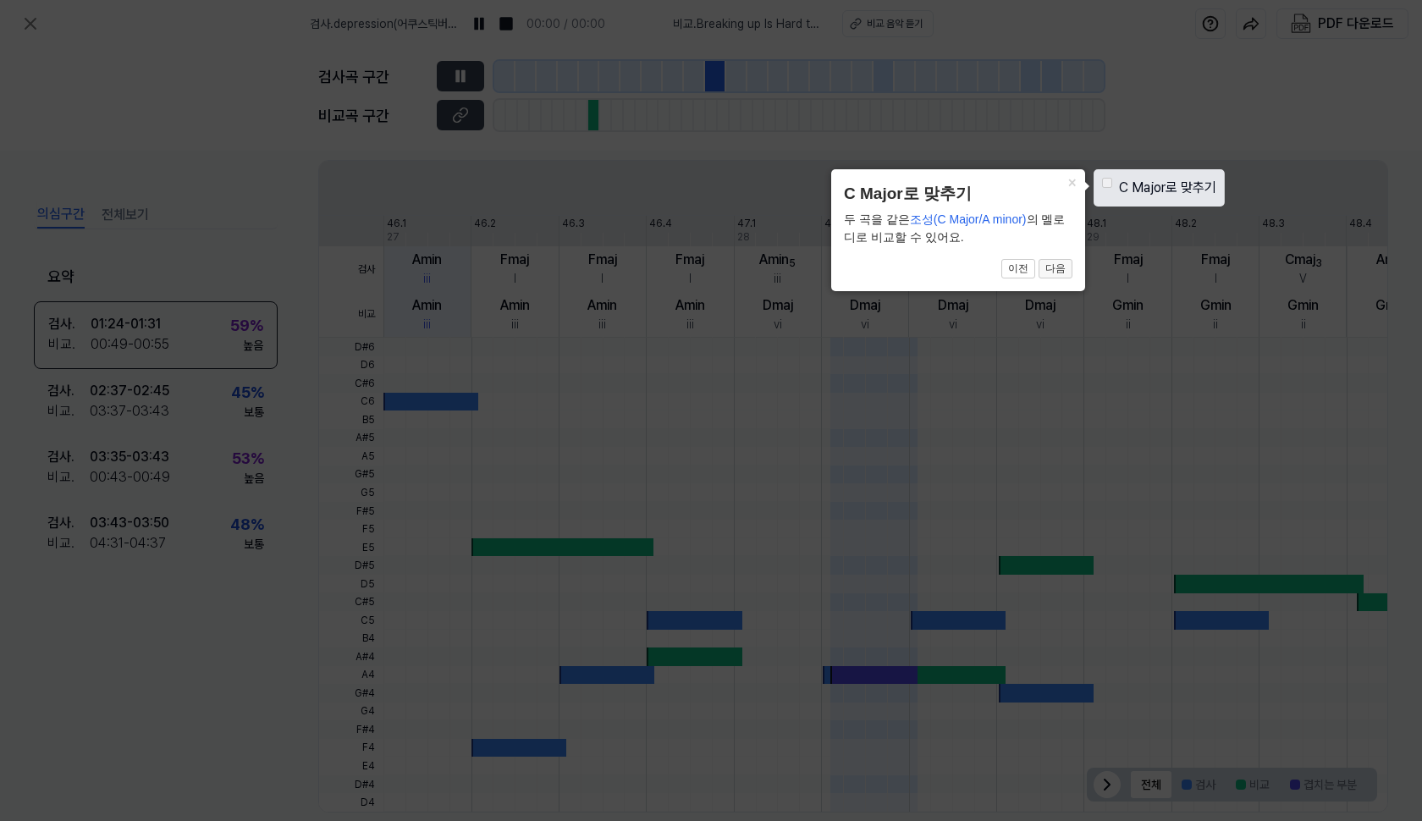
click at [1055, 266] on button "다음" at bounding box center [1056, 269] width 34 height 20
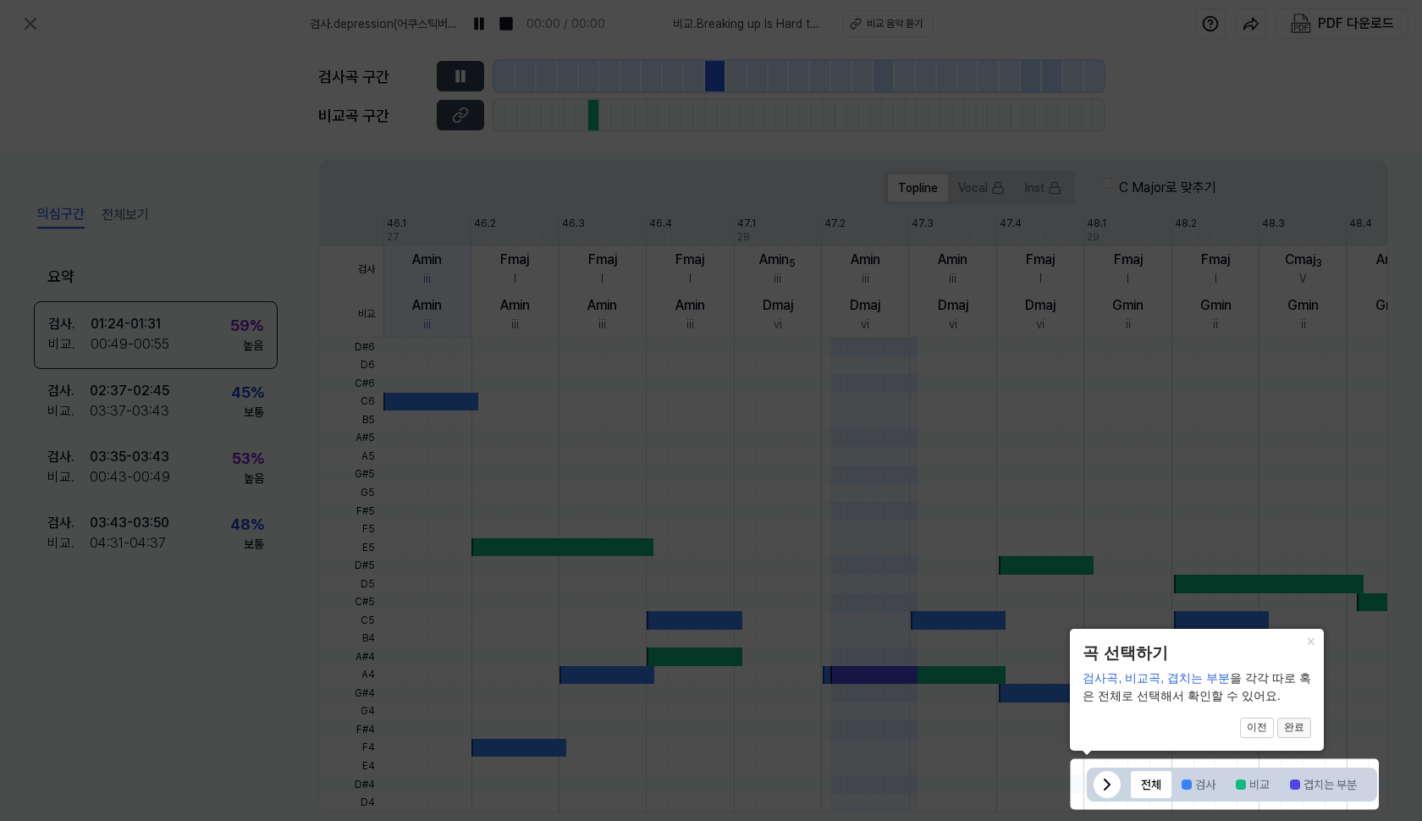
click at [1300, 728] on button "완료" at bounding box center [1295, 728] width 34 height 20
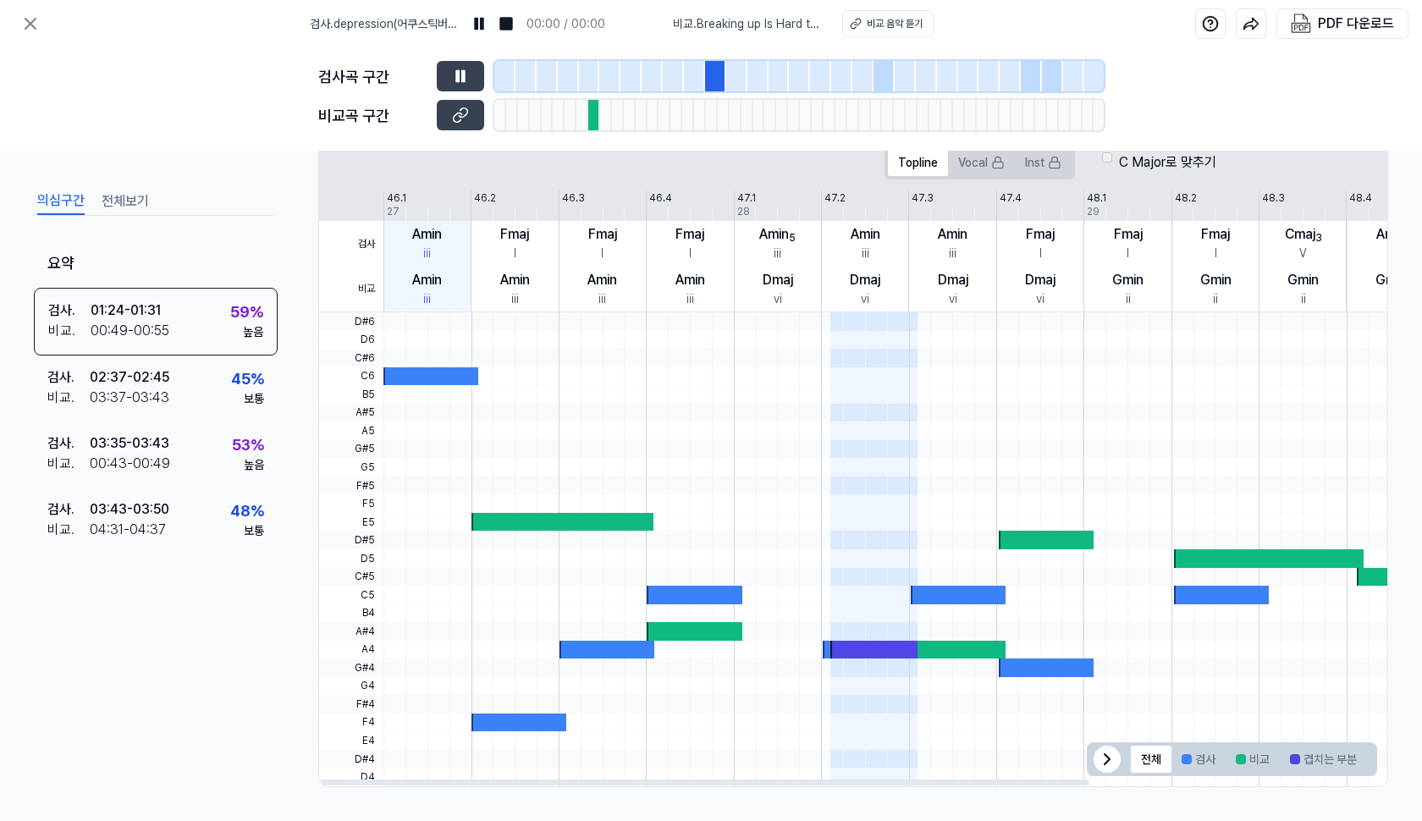
scroll to position [321, 0]
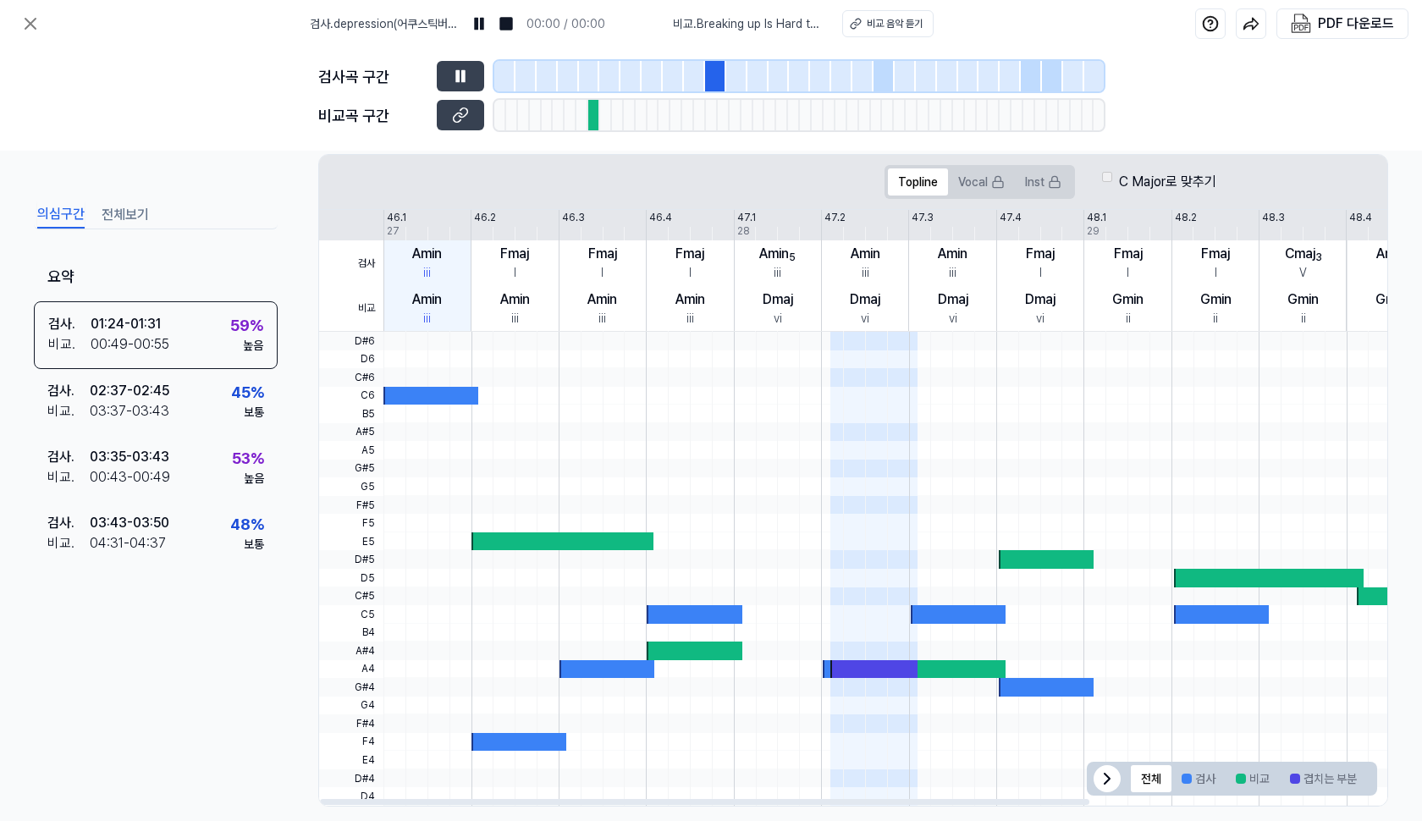
click at [689, 610] on div at bounding box center [694, 614] width 95 height 19
click at [869, 666] on div at bounding box center [875, 669] width 88 height 19
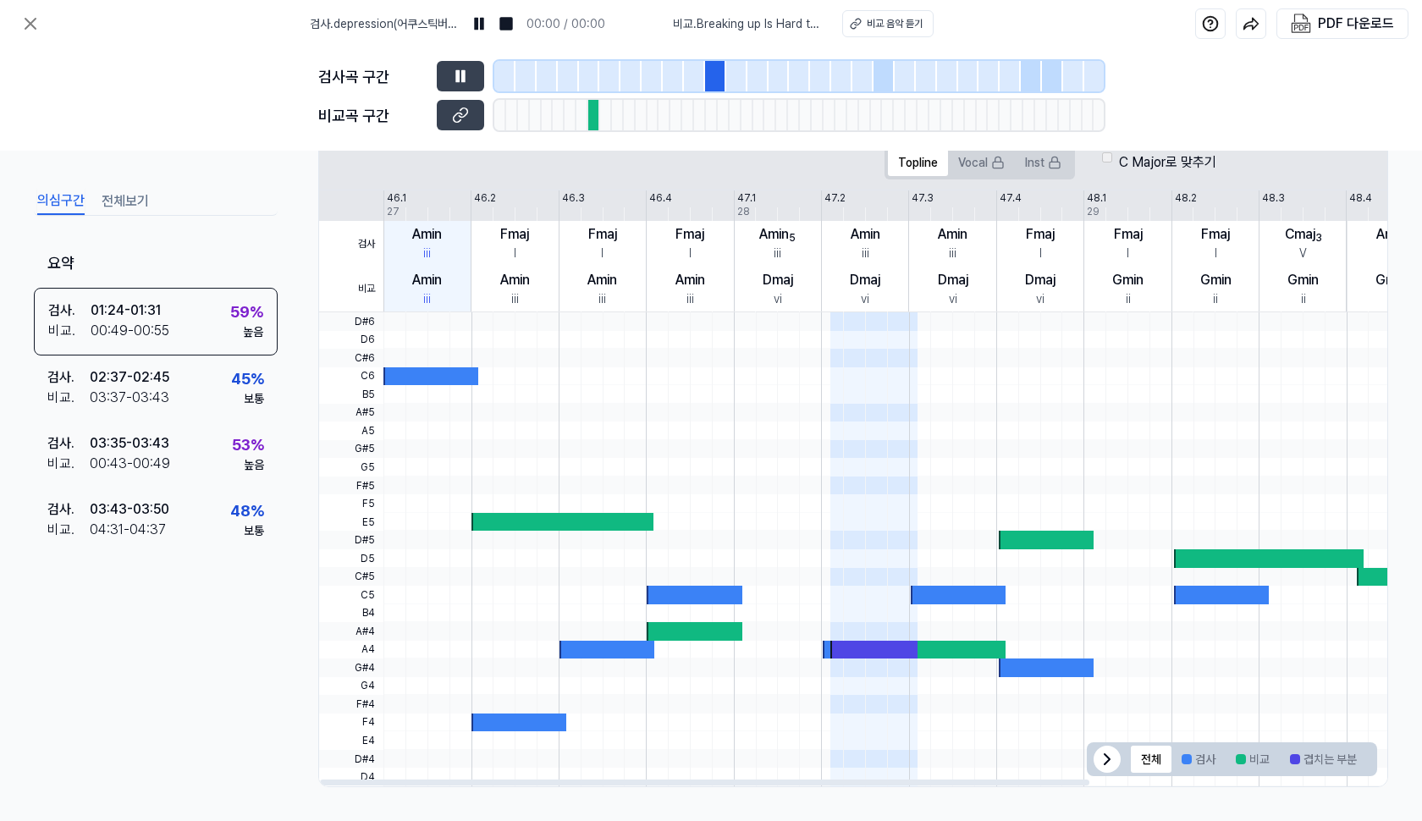
click at [716, 75] on div at bounding box center [715, 76] width 21 height 30
click at [876, 26] on div "비교 음악 듣기" at bounding box center [895, 23] width 56 height 15
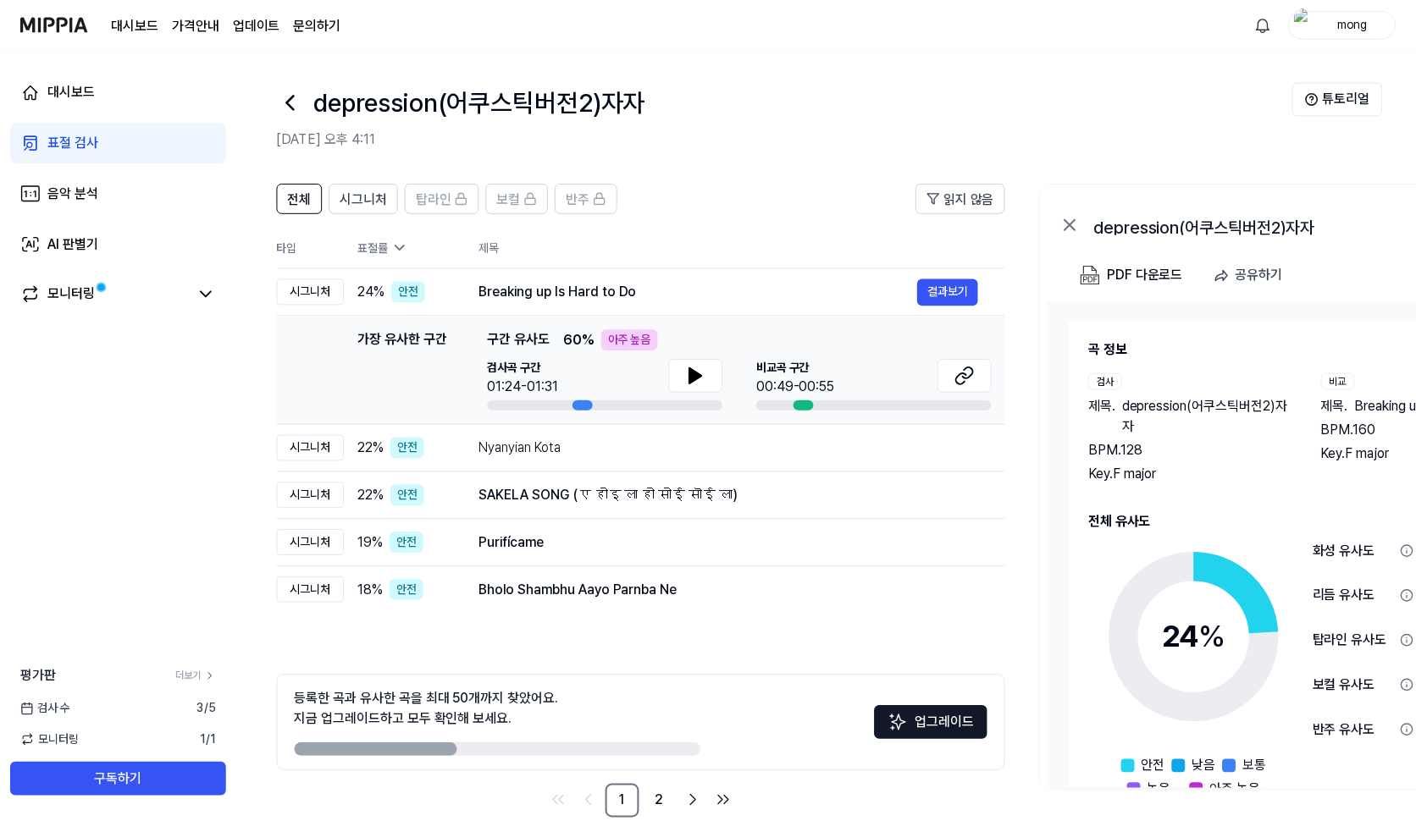
scroll to position [32, 0]
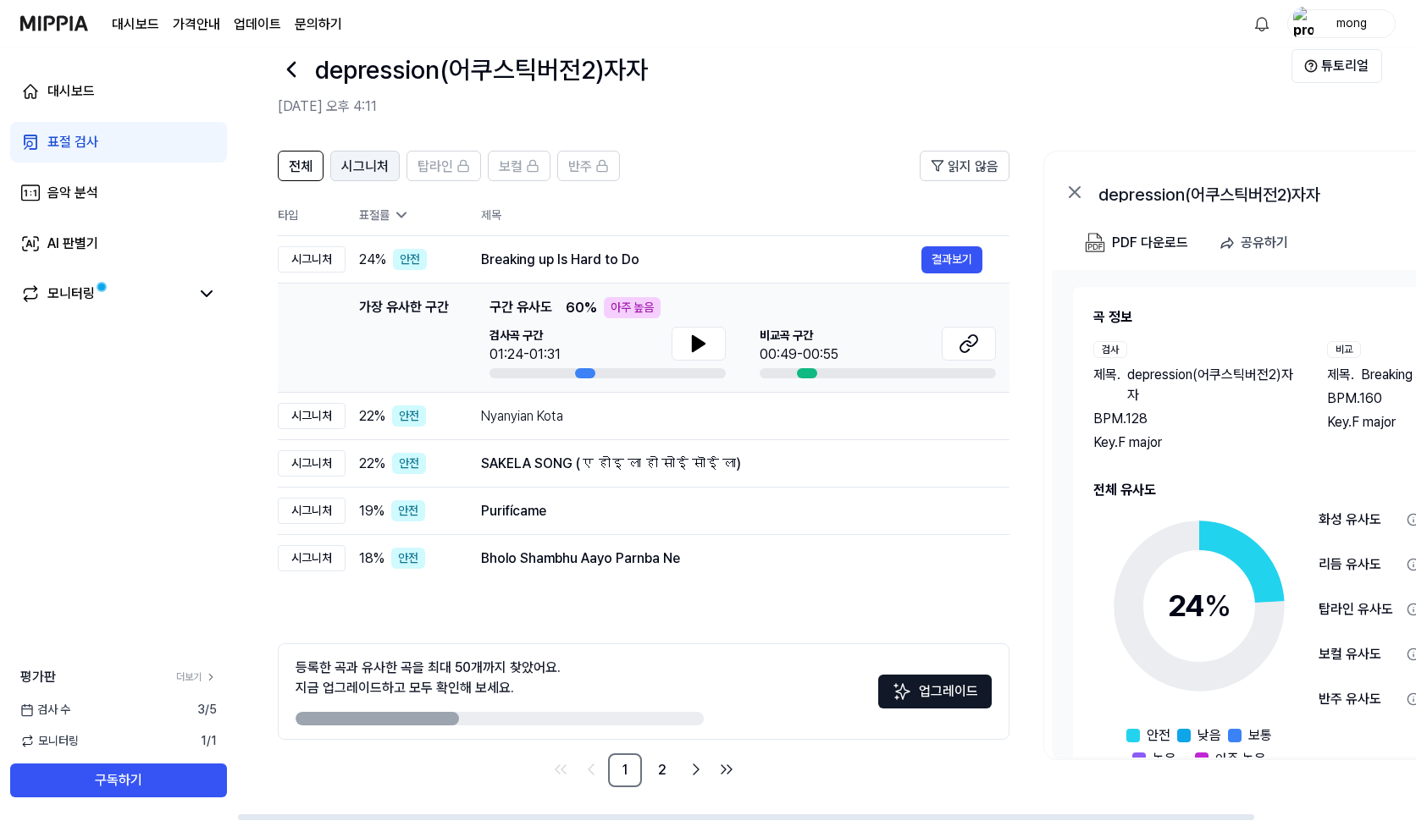
click at [373, 164] on span "시그니처" at bounding box center [364, 167] width 47 height 20
click at [959, 695] on button "업그레이드" at bounding box center [934, 692] width 113 height 34
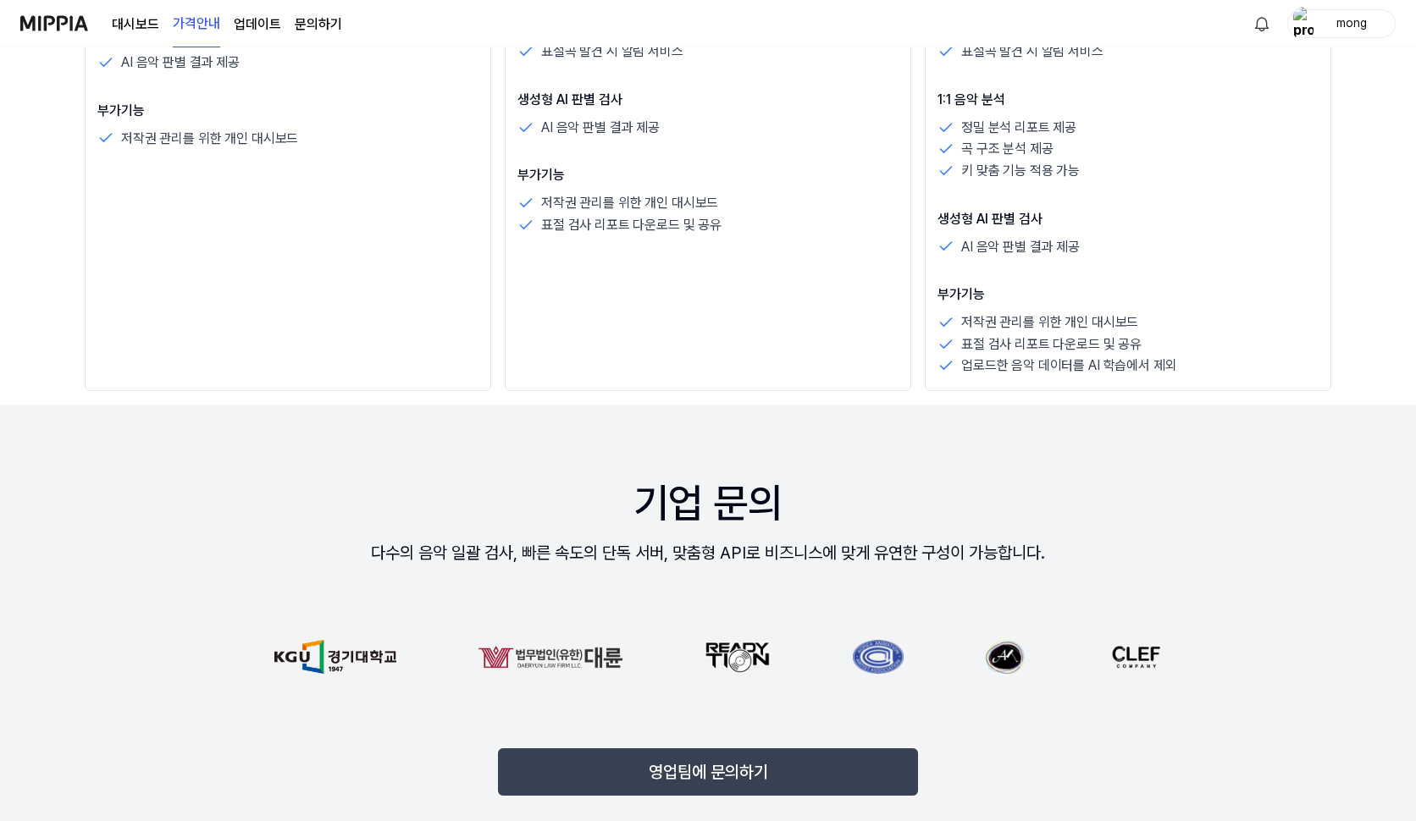
scroll to position [0, 0]
